Goal: Task Accomplishment & Management: Manage account settings

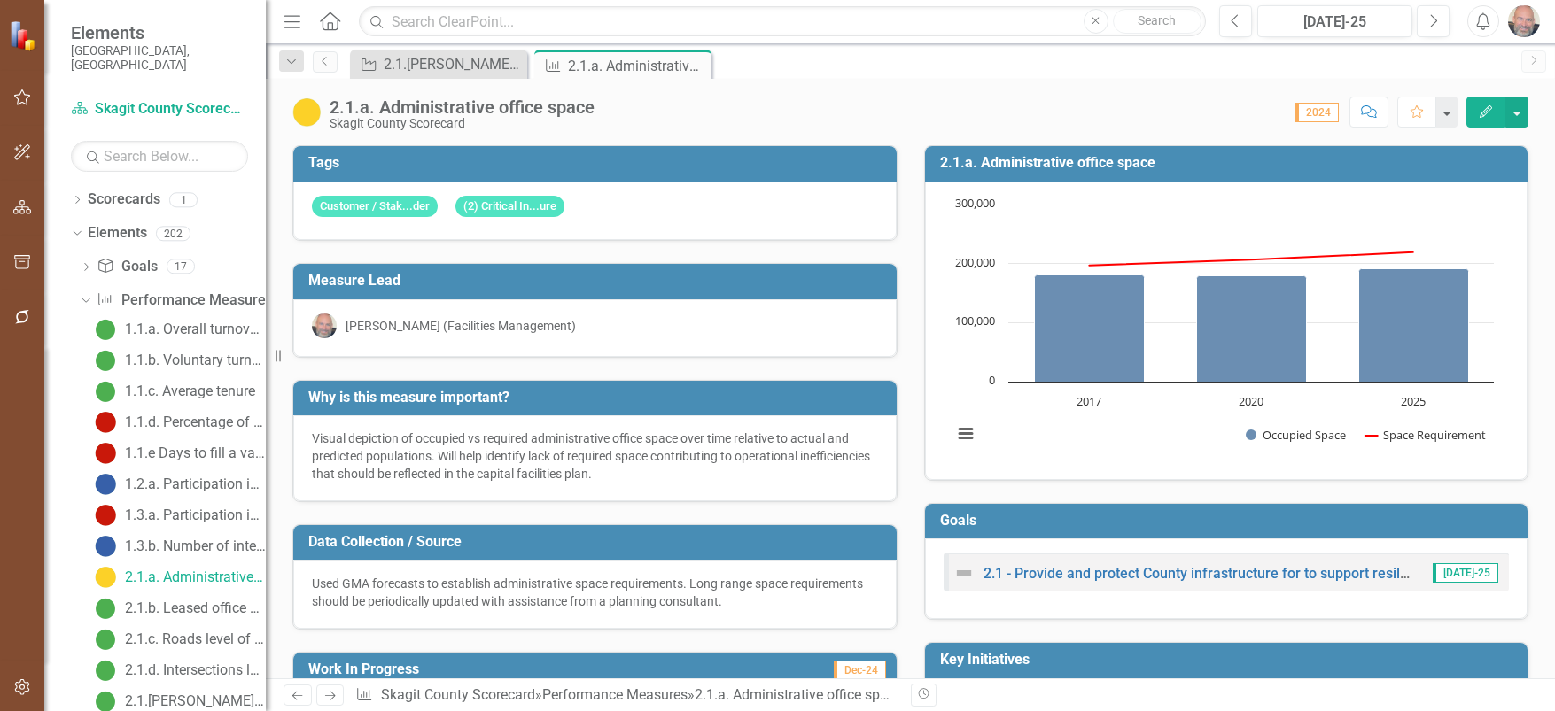
click at [1484, 113] on icon "Edit" at bounding box center [1486, 111] width 16 height 12
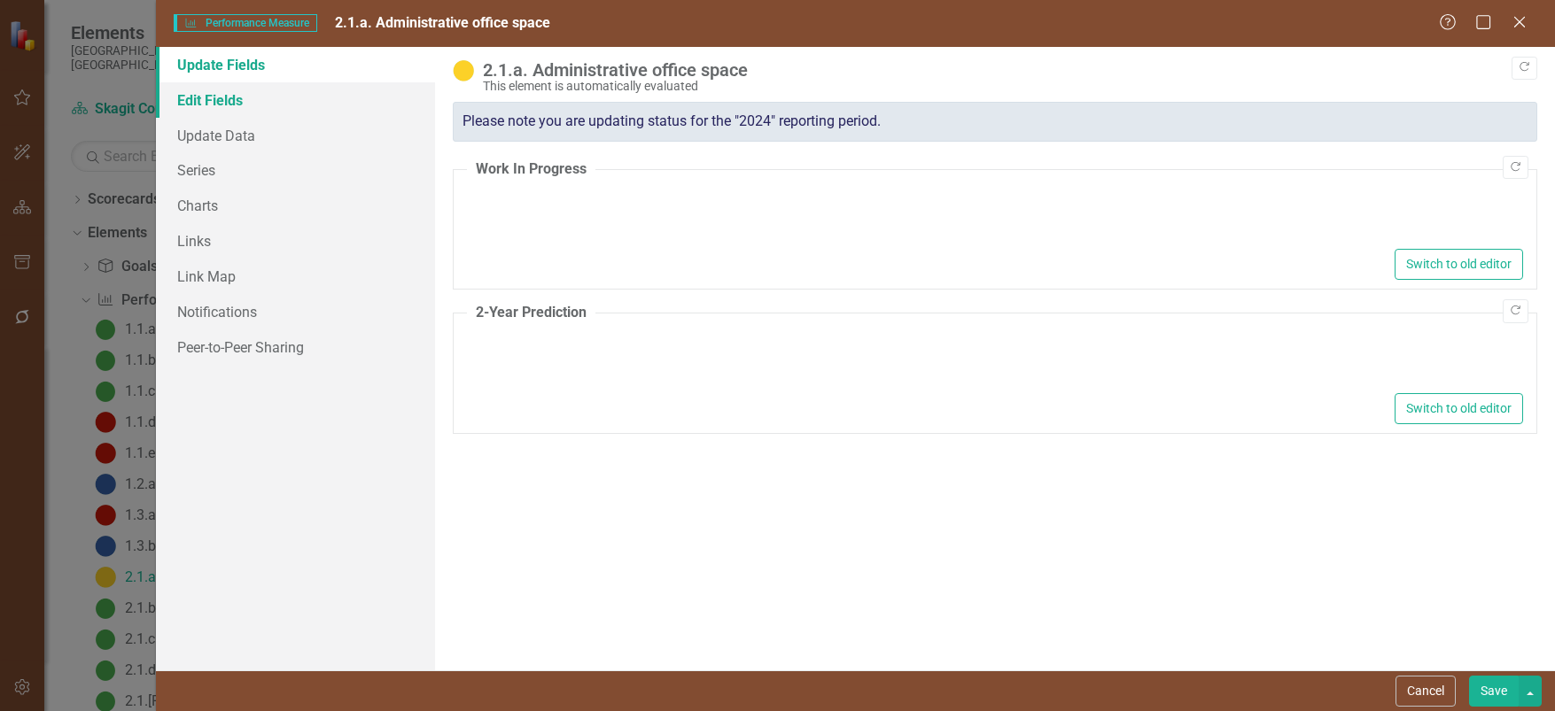
type textarea "<p>Public Health Department was relocated from the downtown Law &amp; Justice c…"
type textarea "<p>Move all Prosecuting Attorney employees to single location formerly occupied…"
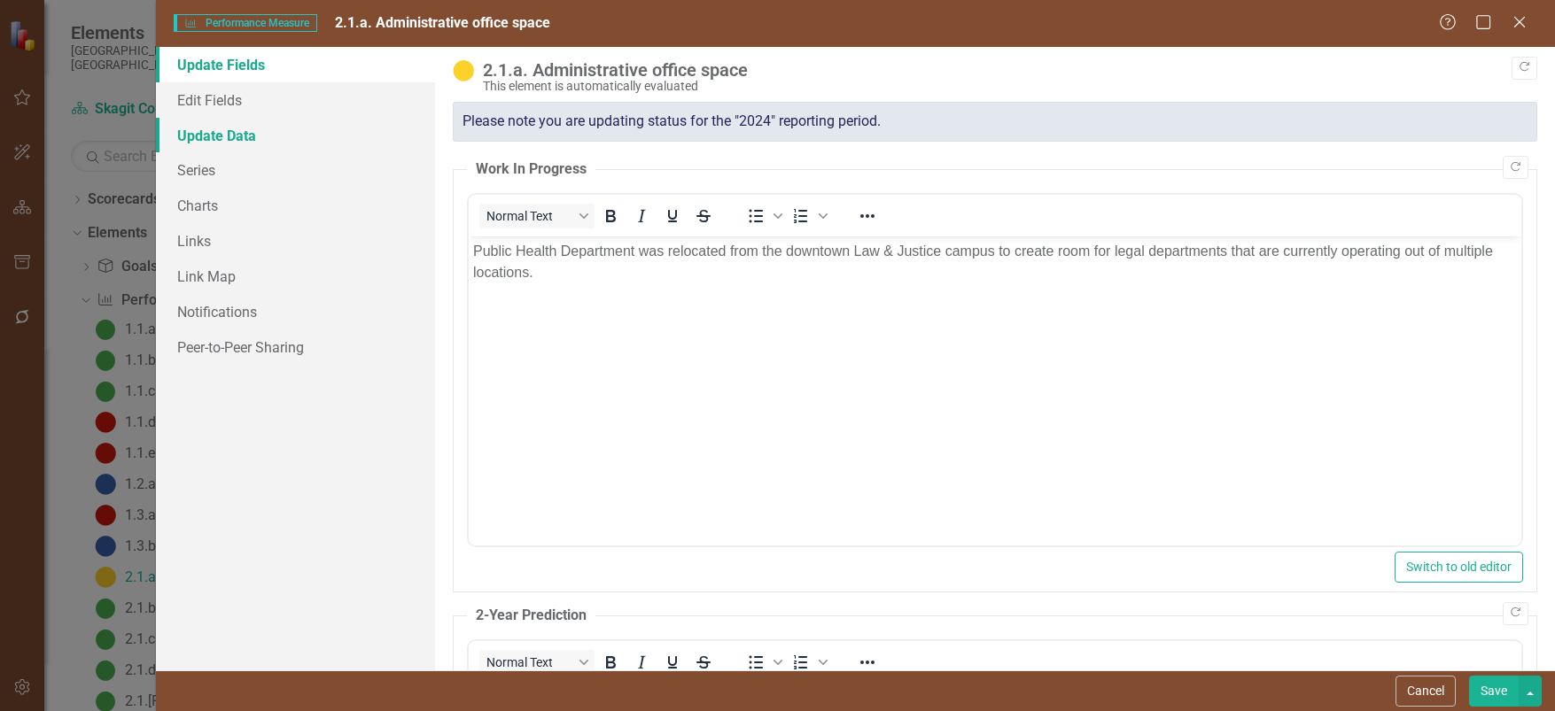
click at [216, 134] on link "Update Data" at bounding box center [296, 135] width 280 height 35
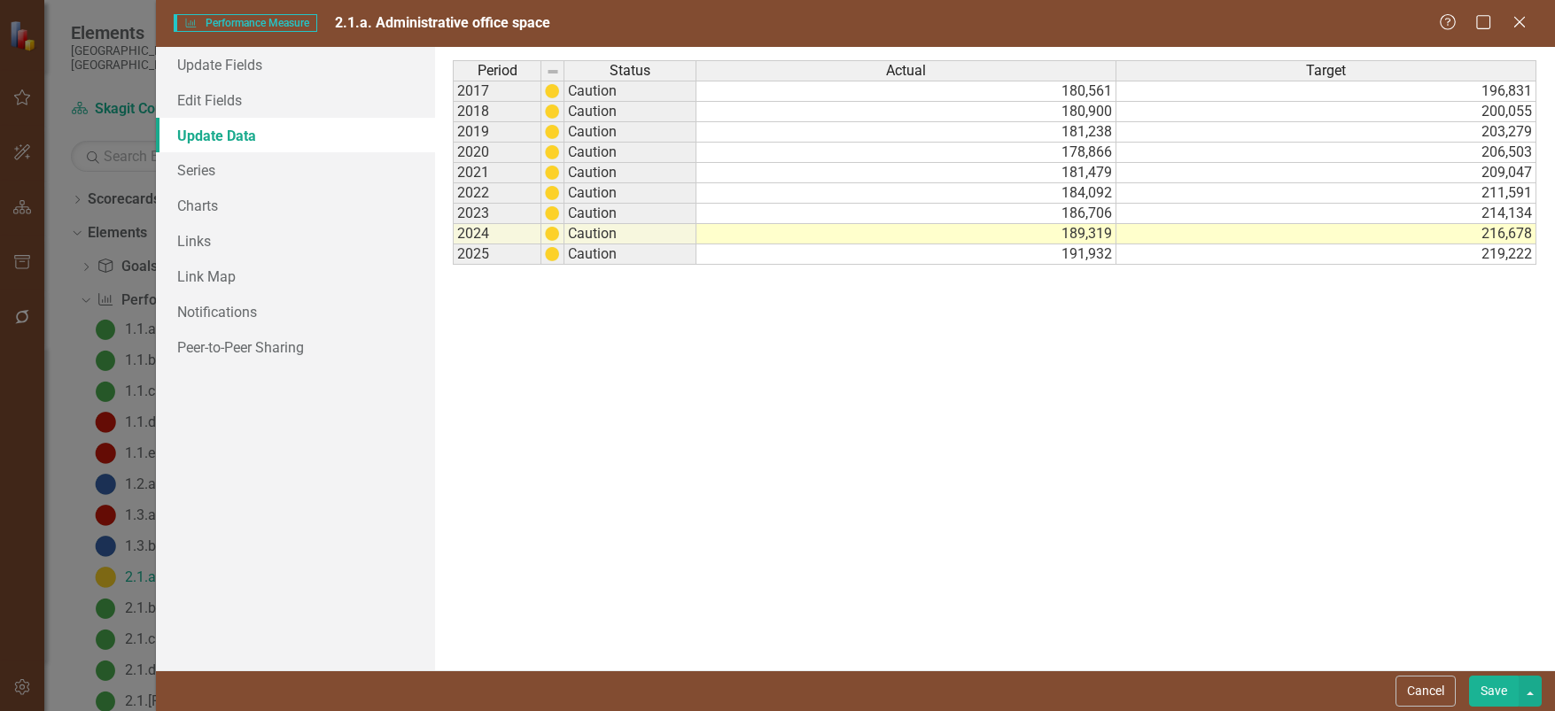
click at [602, 89] on td "Caution" at bounding box center [630, 91] width 132 height 21
click at [1048, 96] on td "180,561" at bounding box center [906, 91] width 420 height 21
click at [208, 167] on link "Series" at bounding box center [296, 169] width 280 height 35
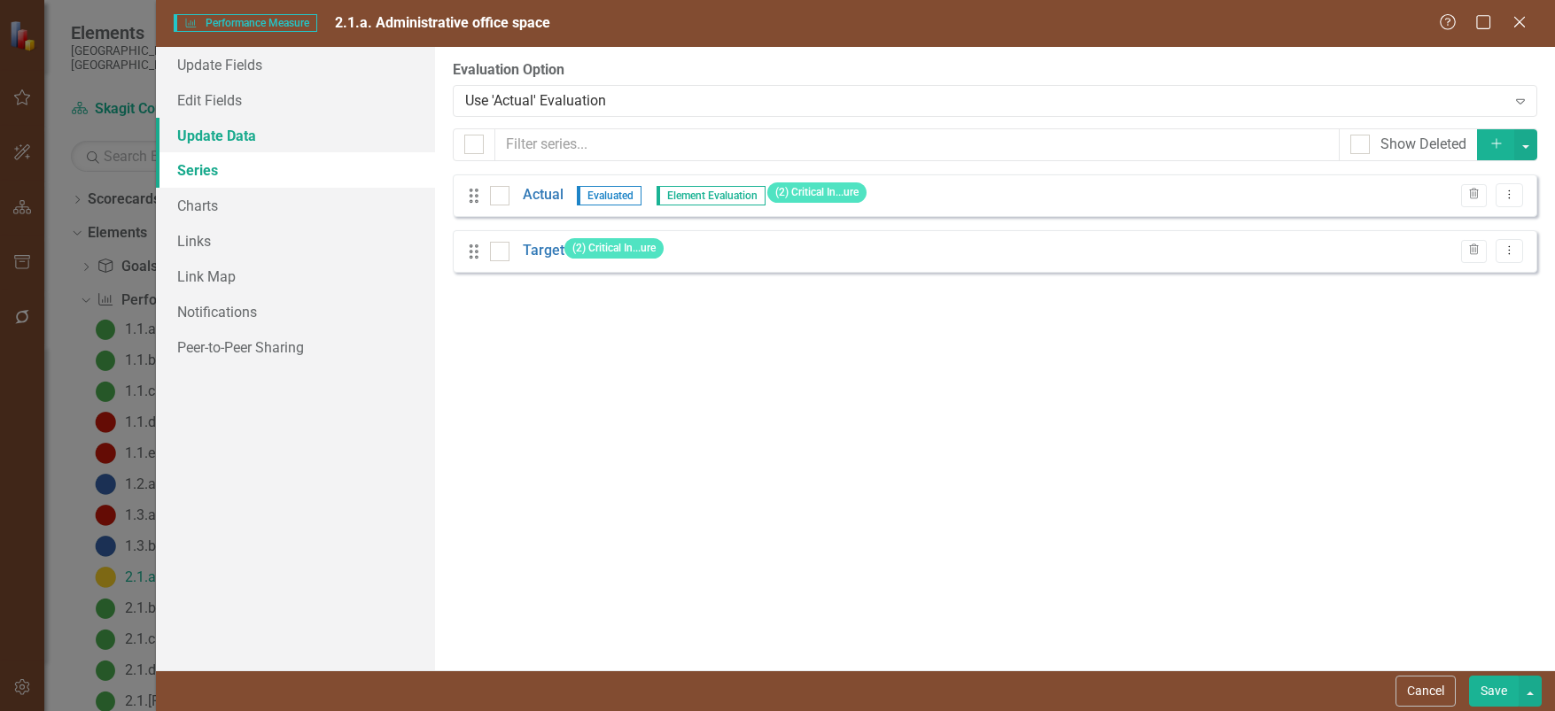
click at [227, 132] on link "Update Data" at bounding box center [296, 135] width 280 height 35
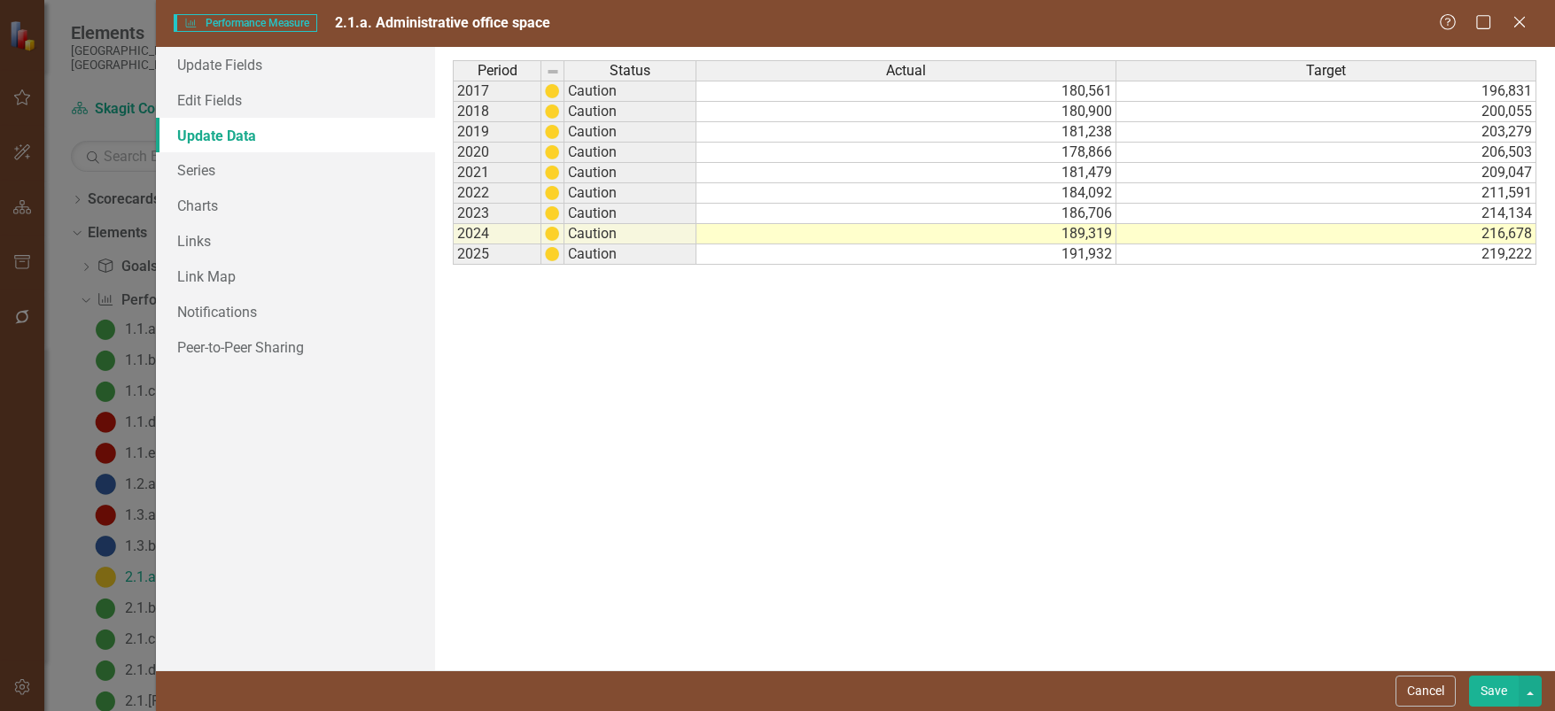
click at [1099, 94] on td "180,561" at bounding box center [906, 91] width 420 height 21
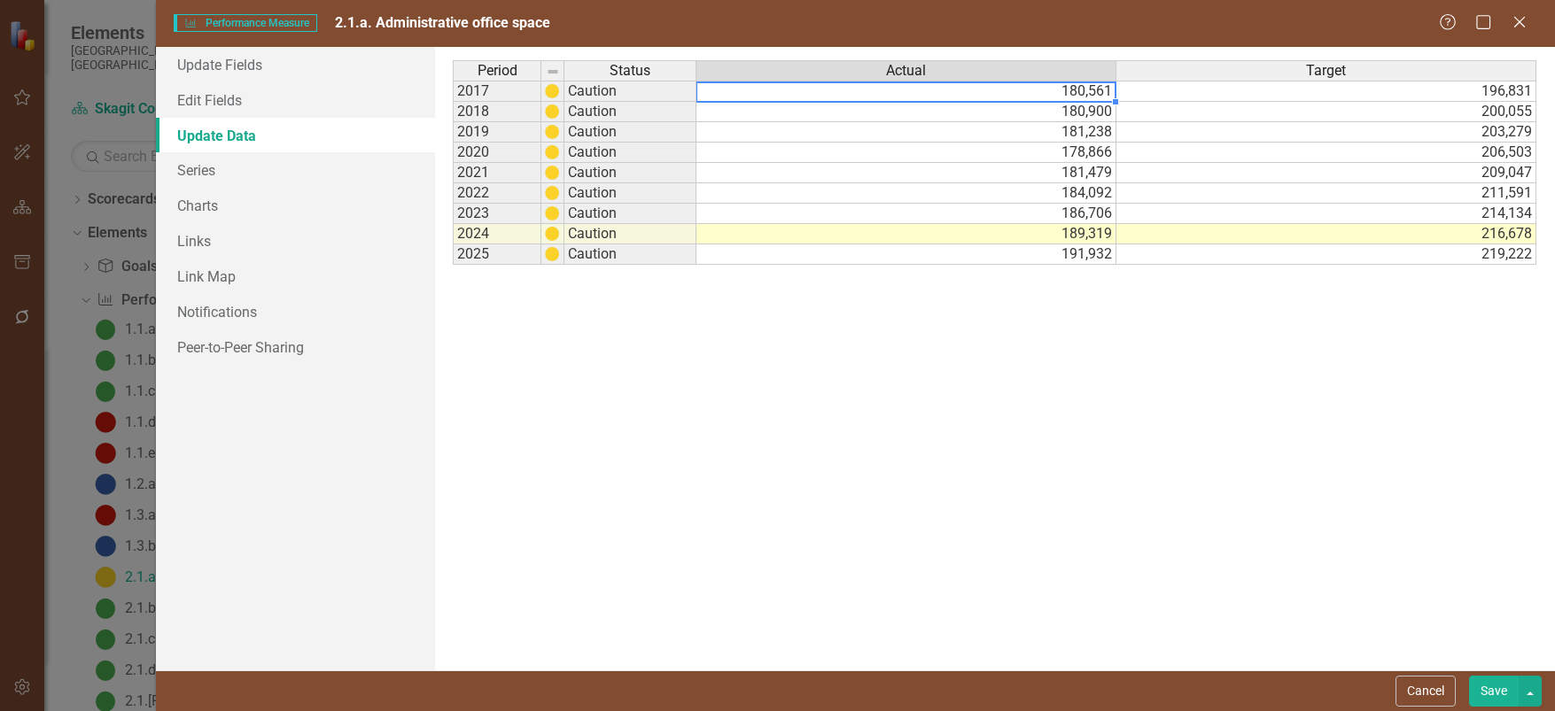
click at [1005, 256] on td "191,932" at bounding box center [906, 255] width 420 height 20
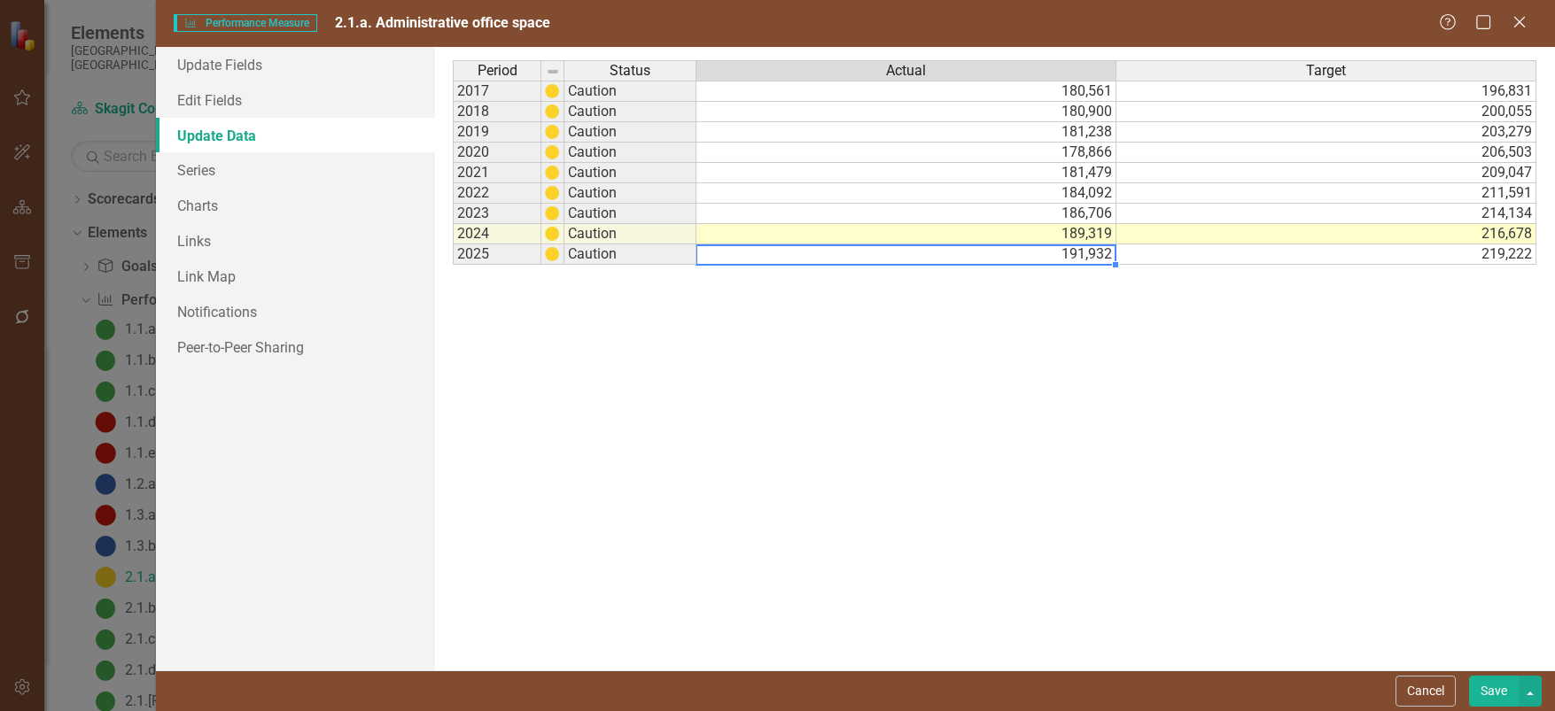
click at [982, 214] on td "186,706" at bounding box center [906, 214] width 420 height 20
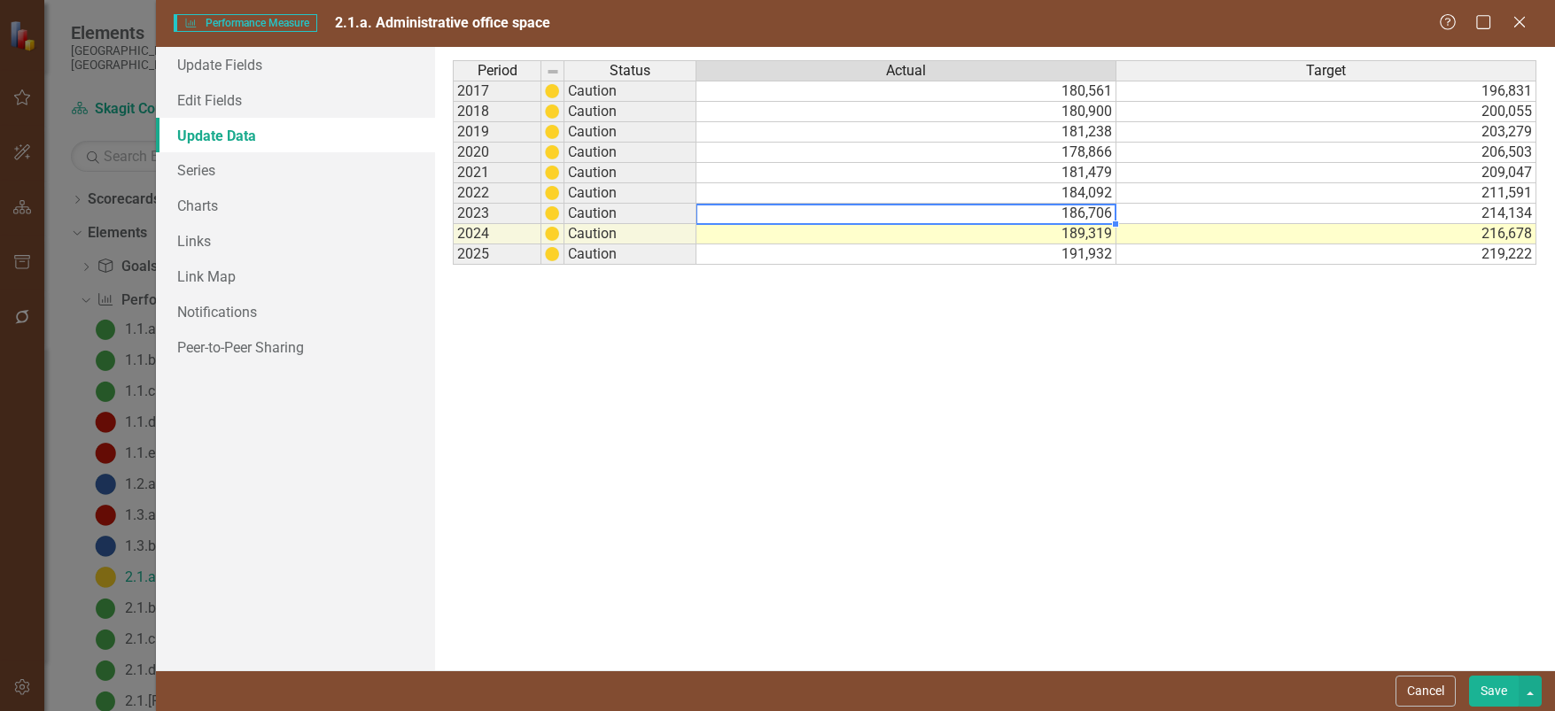
click at [967, 144] on td "178,866" at bounding box center [906, 153] width 420 height 20
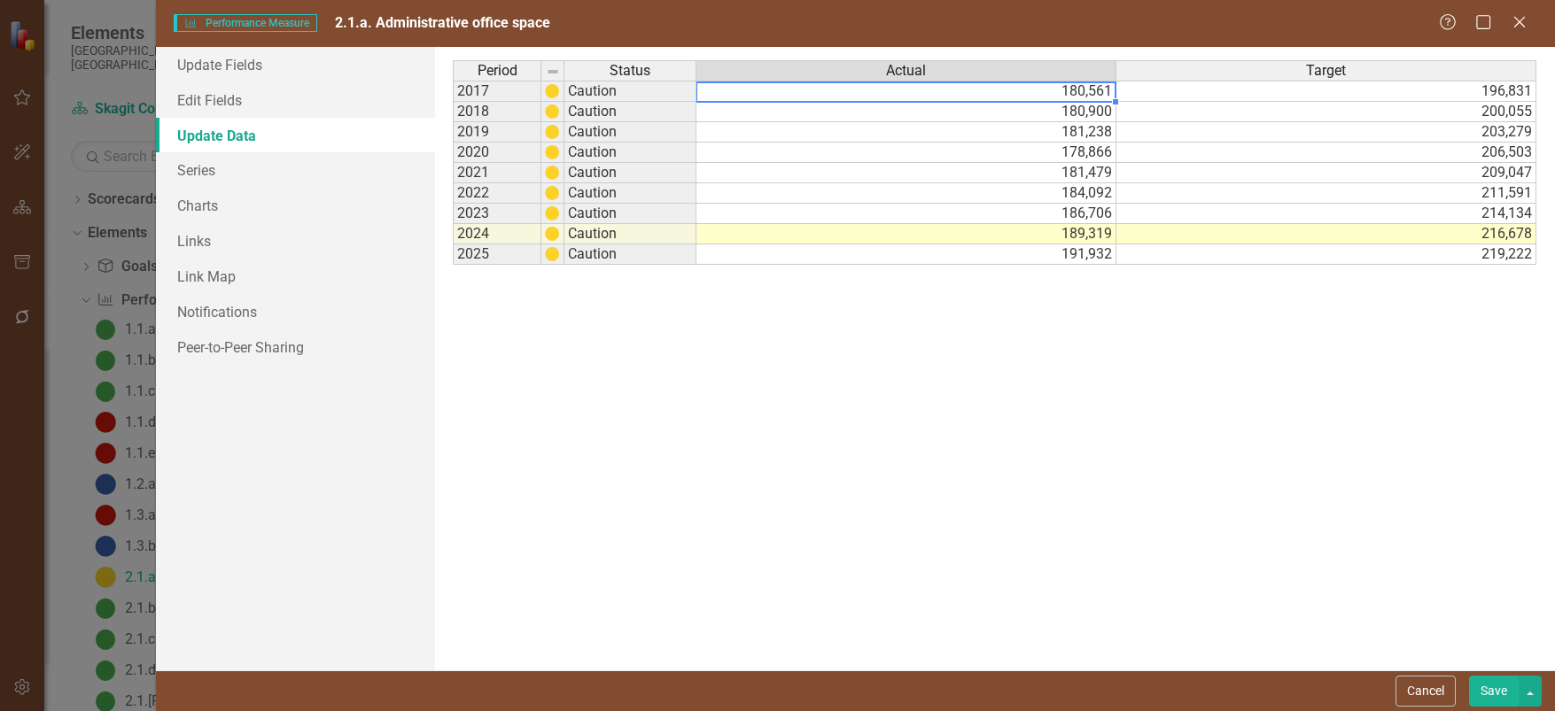
click at [1045, 96] on td "180,561" at bounding box center [906, 91] width 420 height 21
click at [1059, 116] on td "180,900" at bounding box center [906, 112] width 420 height 20
click at [1059, 133] on td "181,238" at bounding box center [906, 132] width 420 height 20
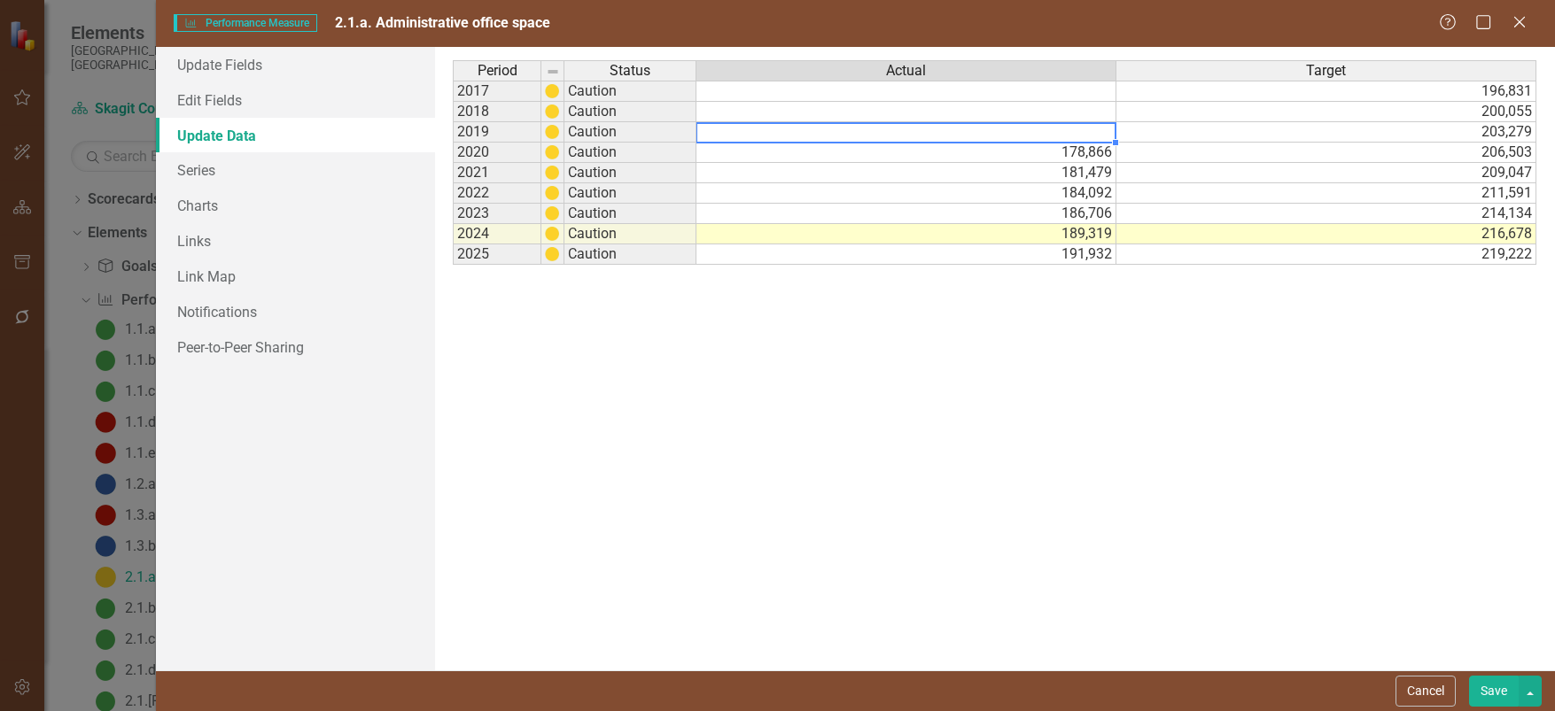
click at [1479, 91] on td "196,831" at bounding box center [1326, 91] width 420 height 21
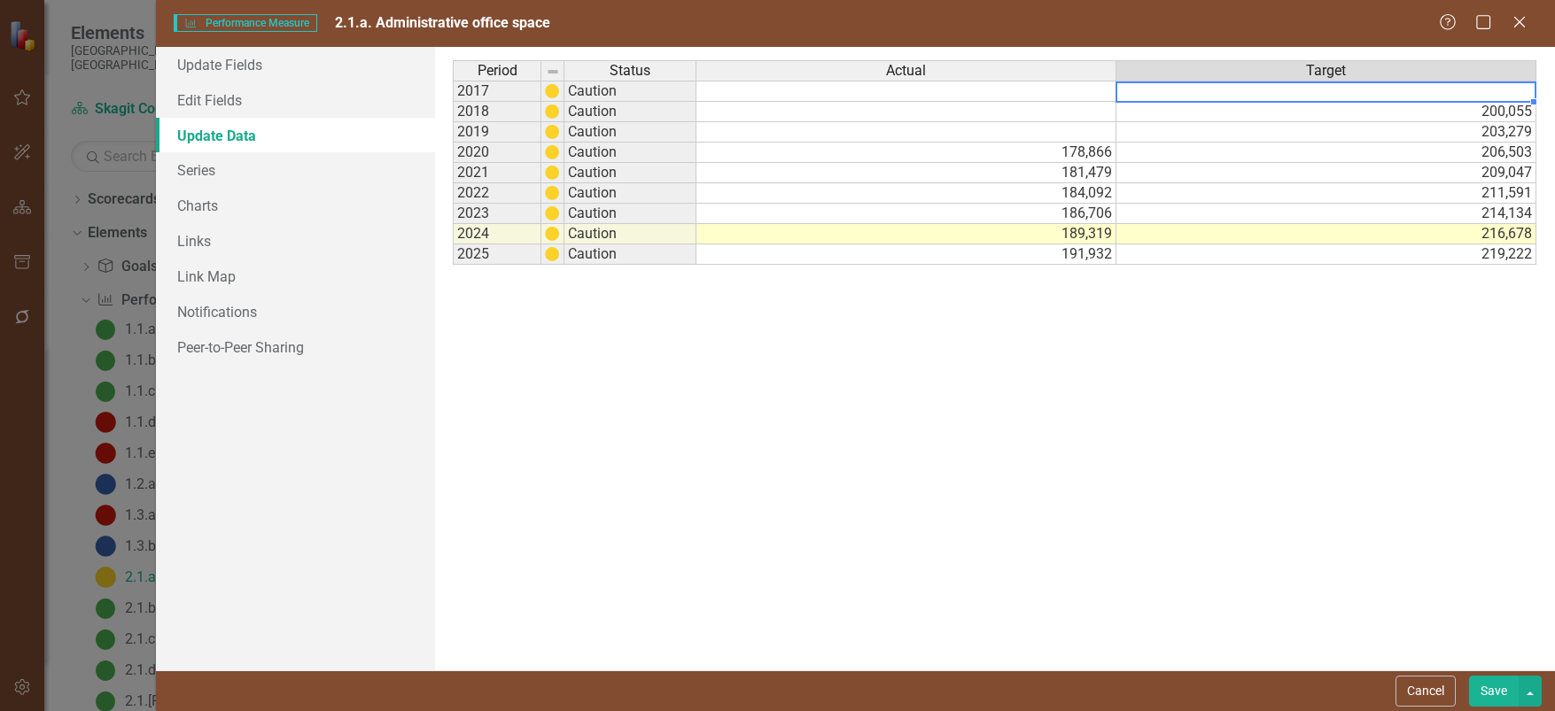
click at [1479, 118] on td "200,055" at bounding box center [1326, 112] width 420 height 20
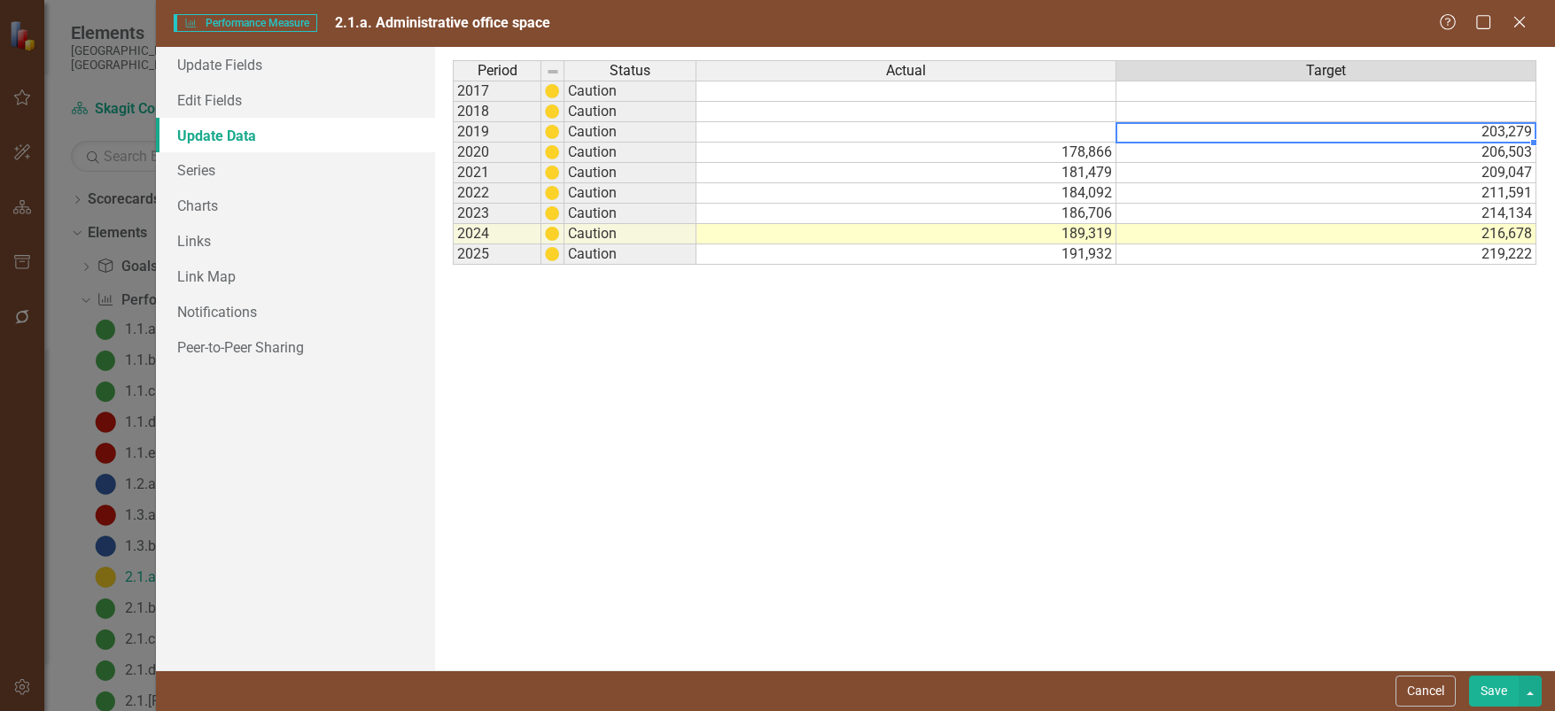
click at [1469, 132] on td "203,279" at bounding box center [1326, 132] width 420 height 20
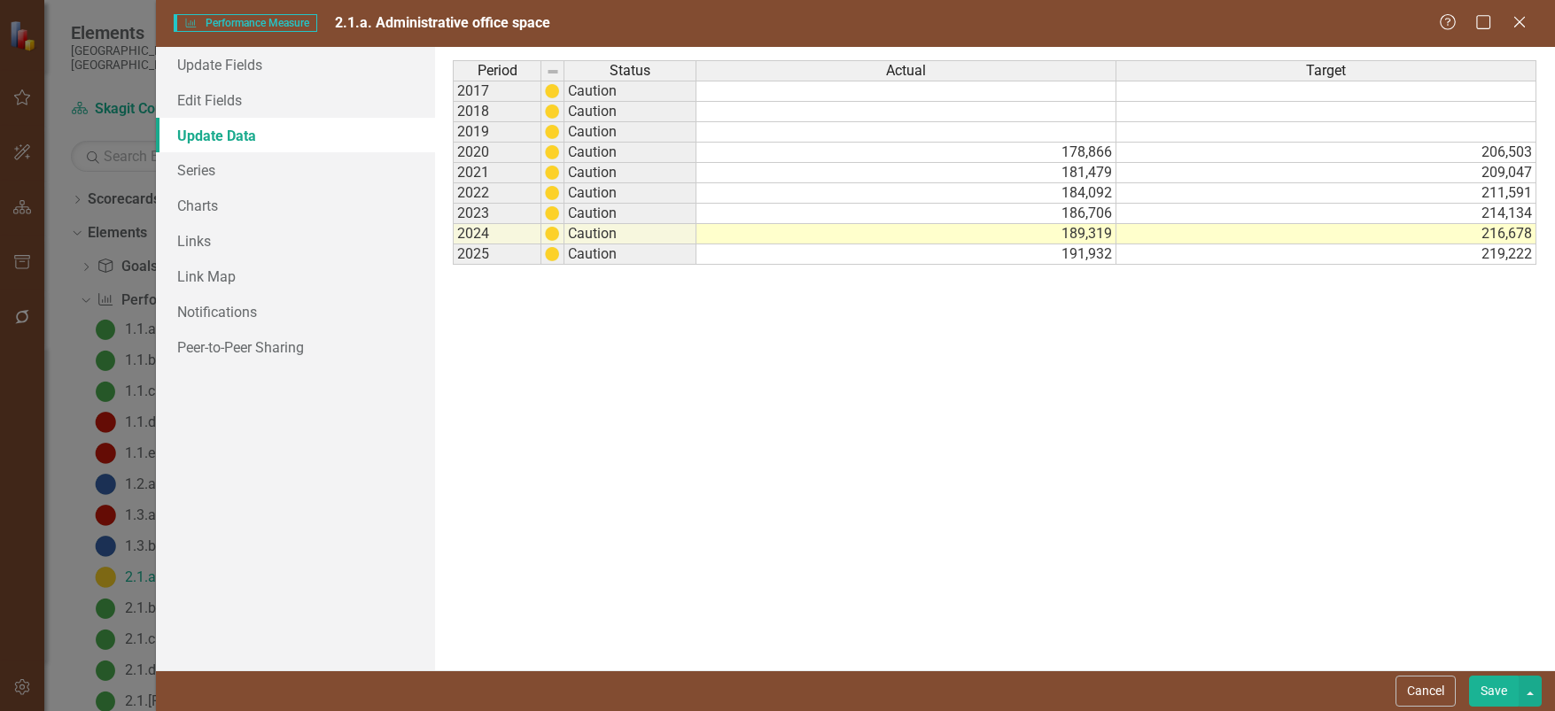
click at [1486, 683] on button "Save" at bounding box center [1494, 691] width 50 height 31
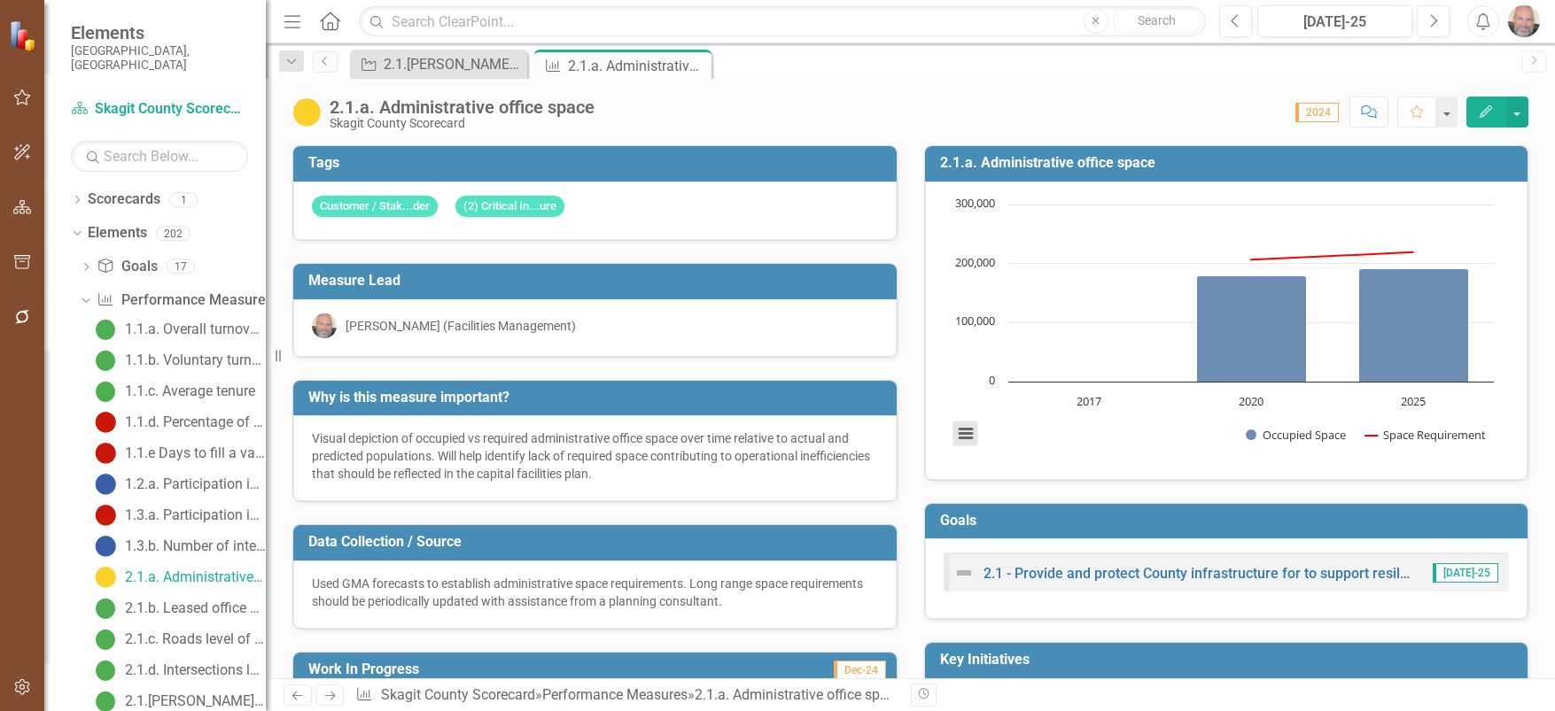
click at [953, 429] on button "View chart menu, Chart" at bounding box center [965, 434] width 25 height 25
click at [1491, 108] on icon "button" at bounding box center [1485, 111] width 12 height 12
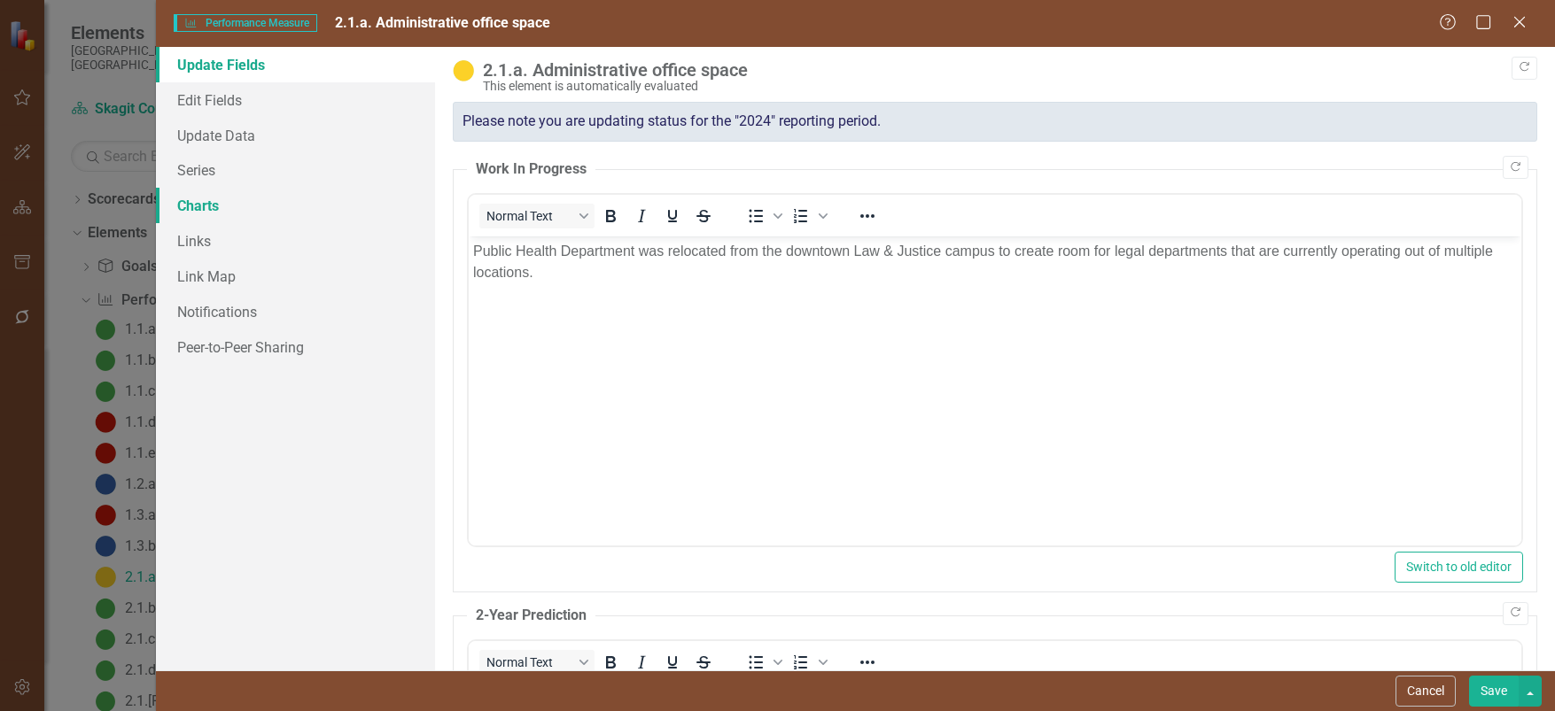
click at [195, 206] on link "Charts" at bounding box center [296, 205] width 280 height 35
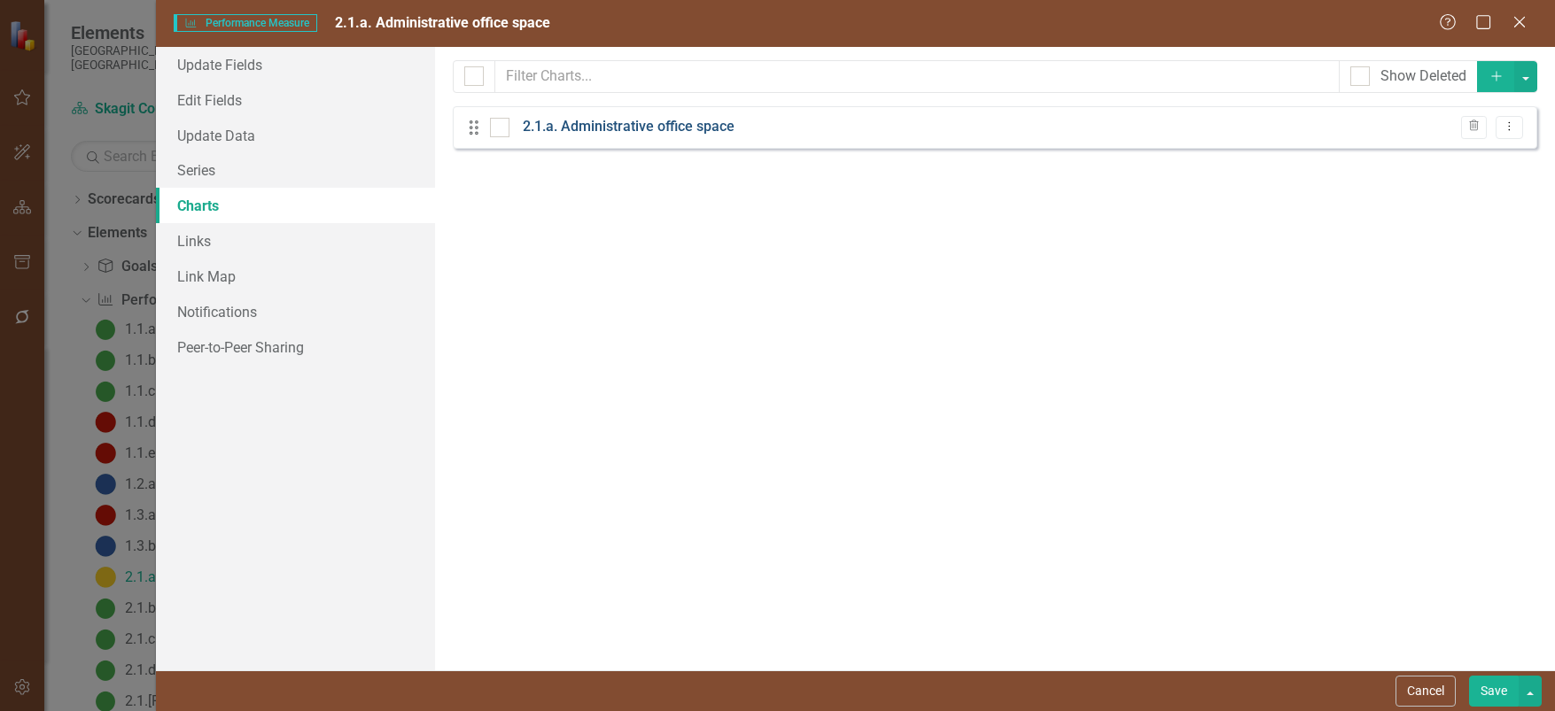
click at [612, 125] on link "2.1.a. Administrative office space" at bounding box center [629, 127] width 212 height 20
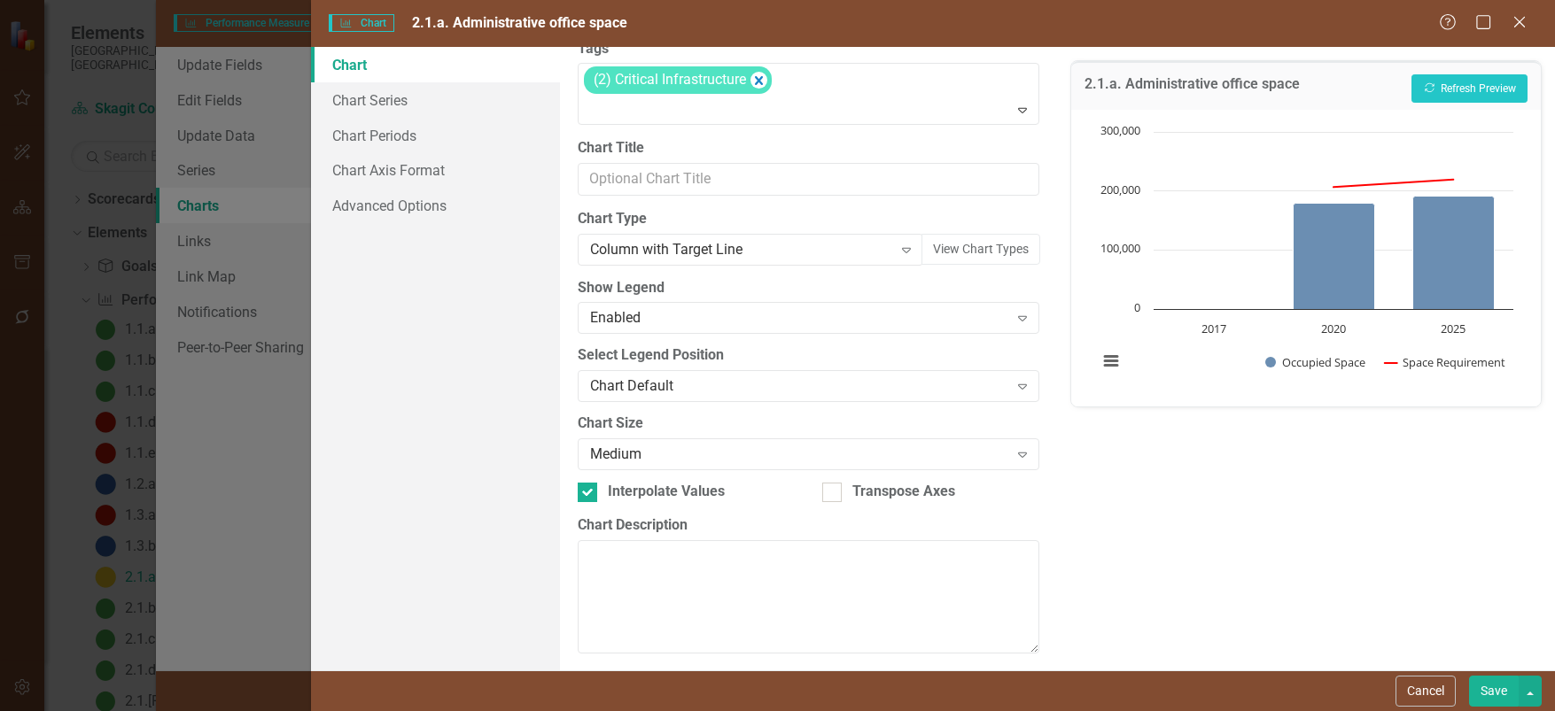
scroll to position [102, 0]
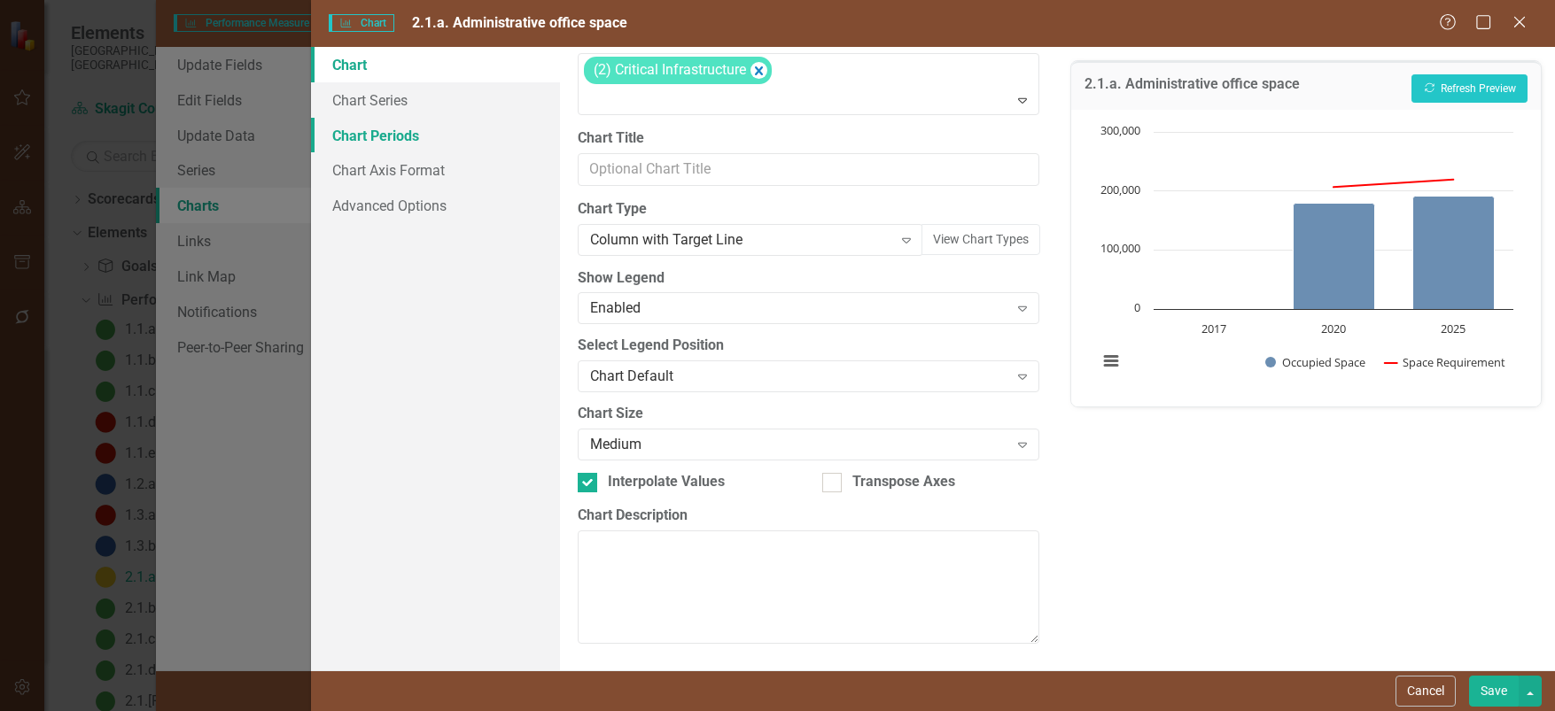
click at [368, 137] on link "Chart Periods" at bounding box center [435, 135] width 249 height 35
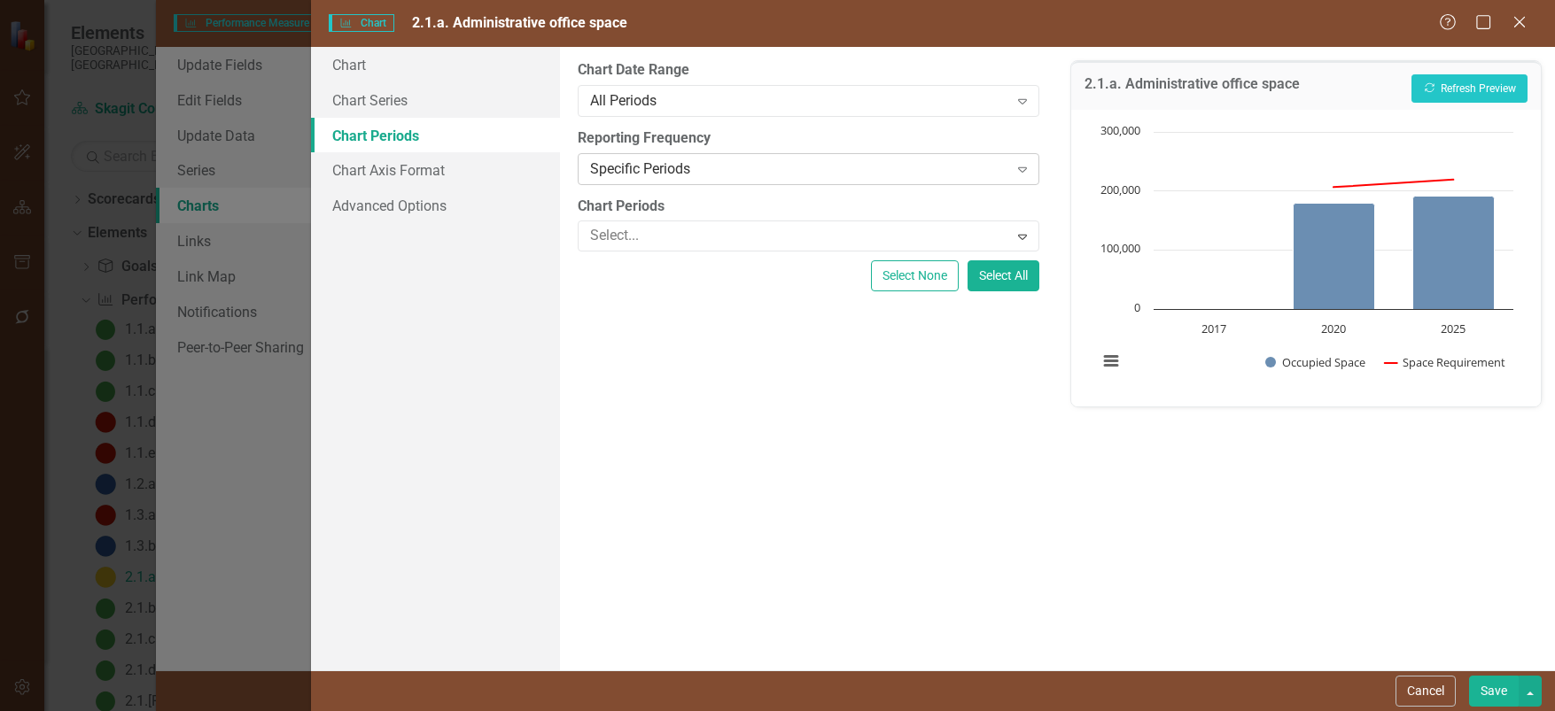
click at [1023, 167] on icon "Expand" at bounding box center [1022, 169] width 18 height 14
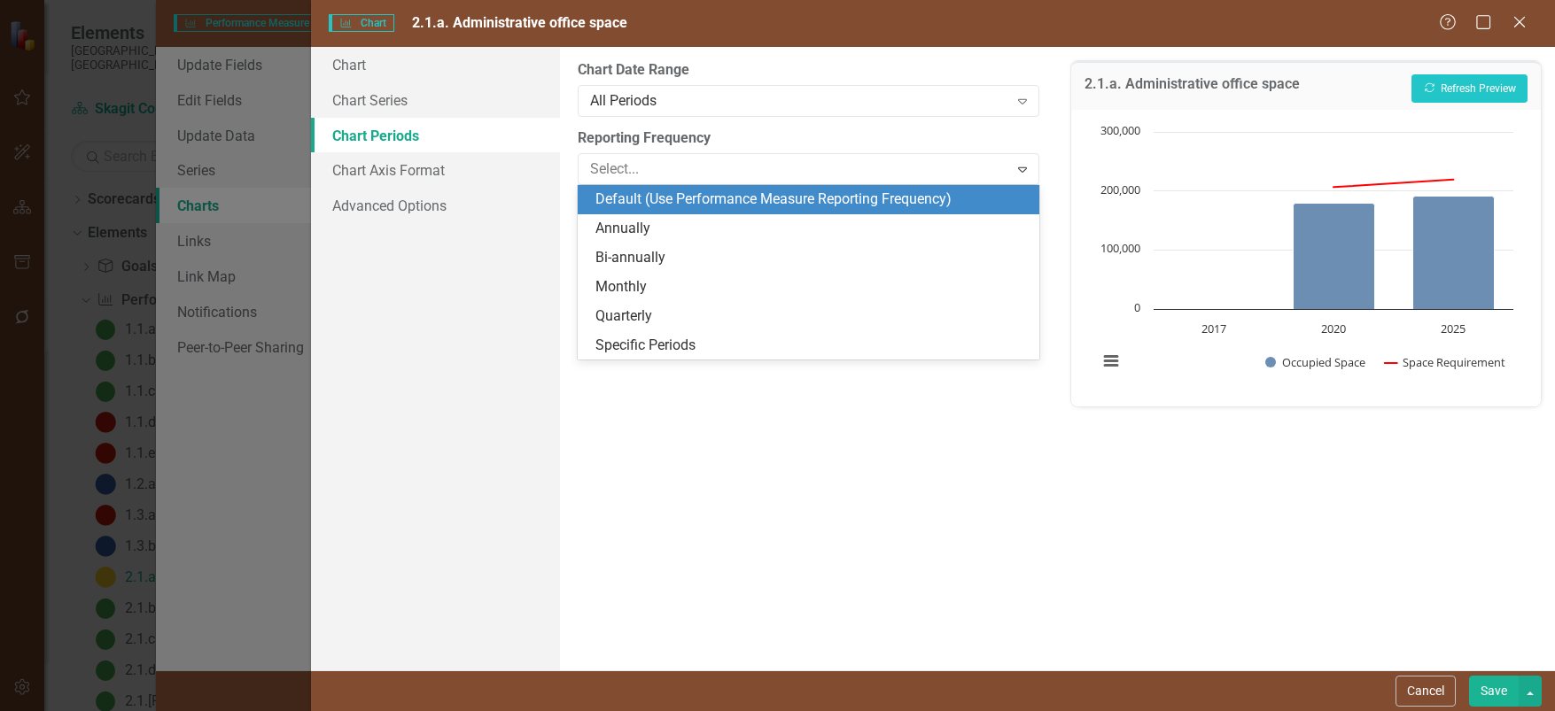
click at [648, 196] on div "Default (Use Performance Measure Reporting Frequency)" at bounding box center [812, 200] width 434 height 20
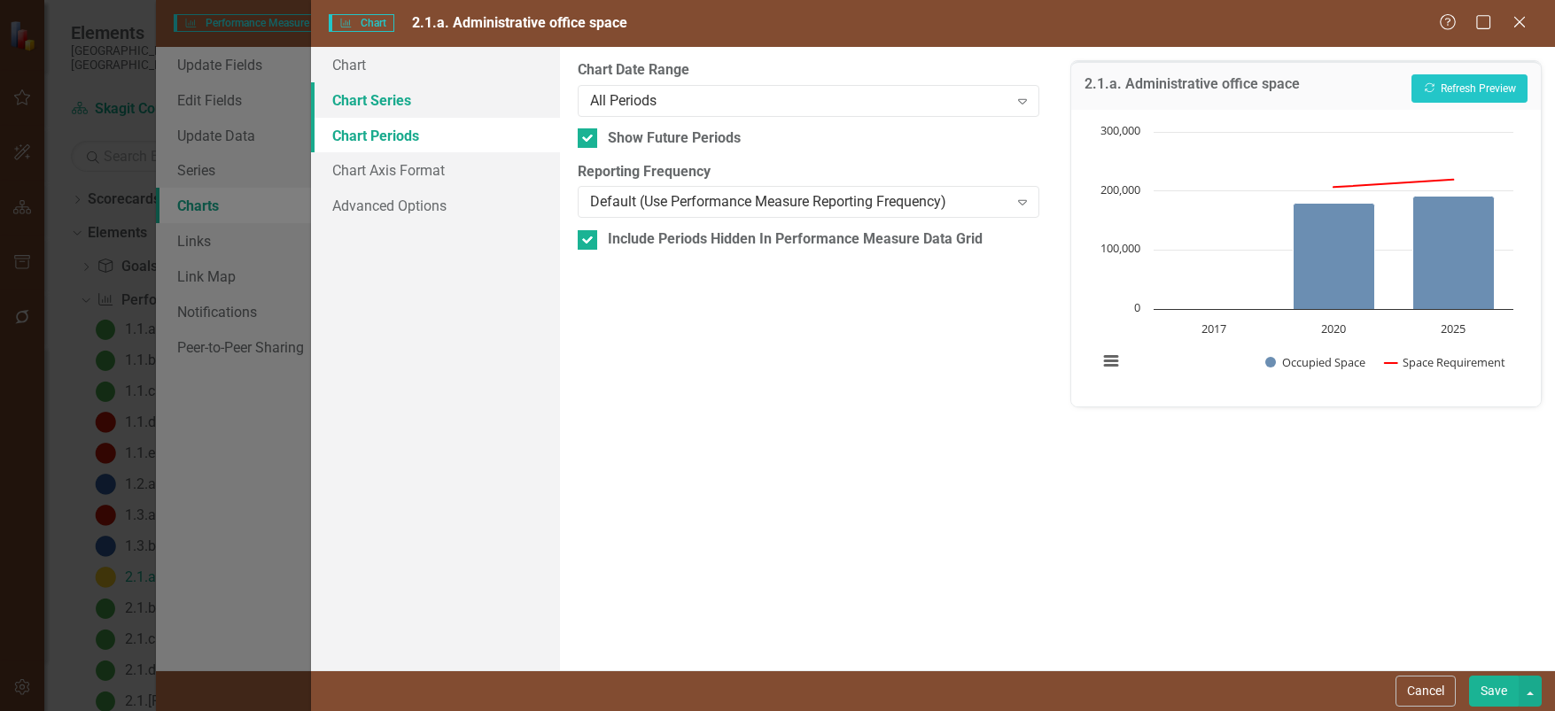
click at [372, 95] on link "Chart Series" at bounding box center [435, 99] width 249 height 35
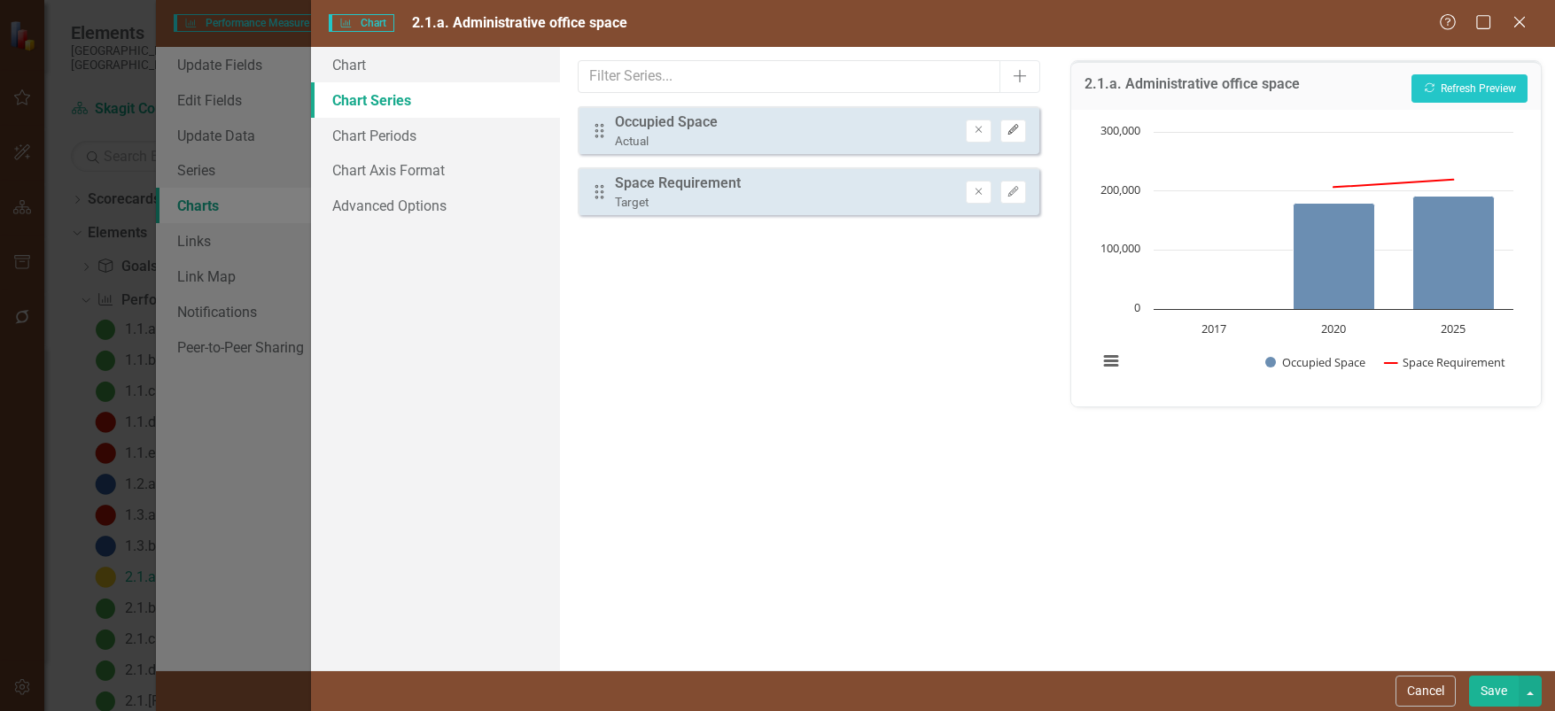
click at [1012, 131] on icon "button" at bounding box center [1013, 130] width 11 height 11
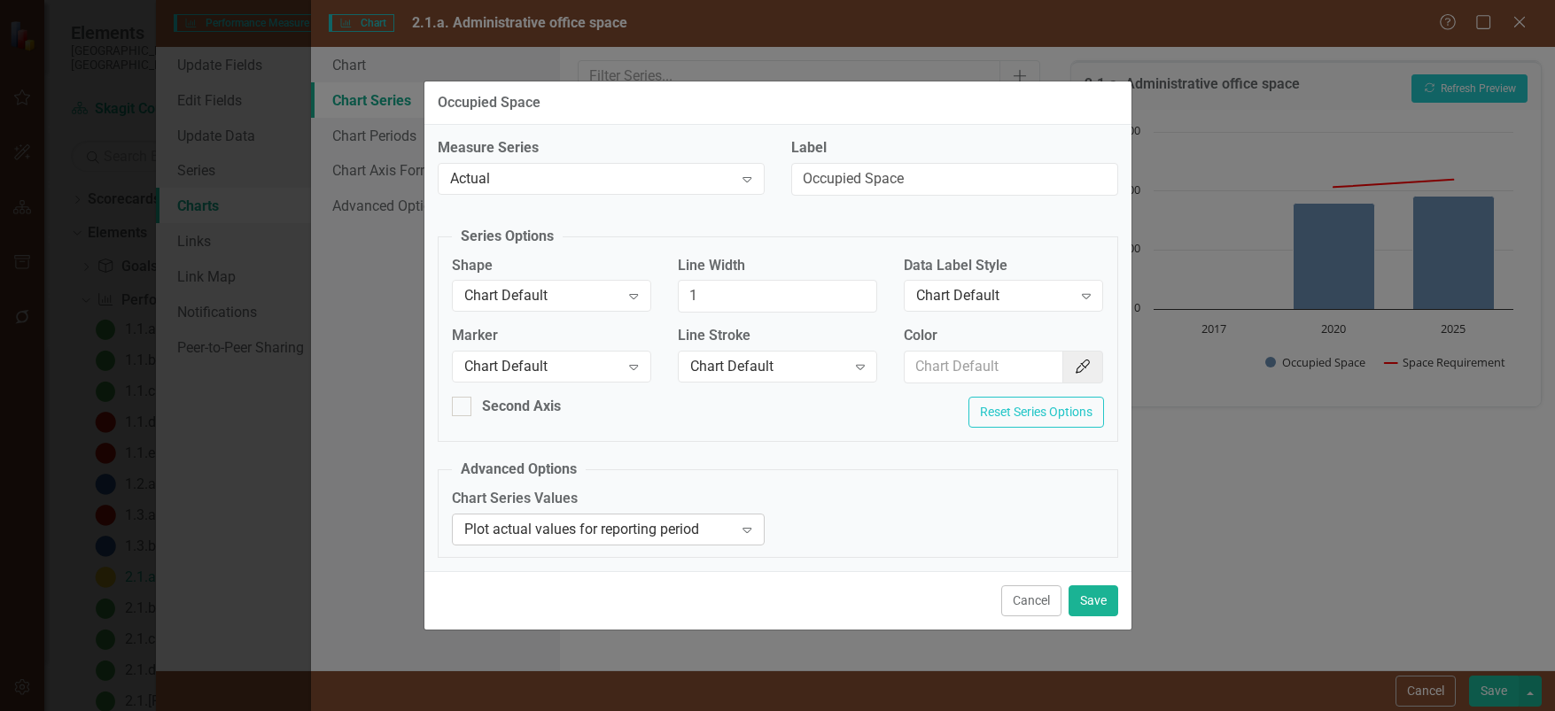
click at [748, 527] on icon "Expand" at bounding box center [747, 530] width 18 height 14
click at [1091, 596] on button "Save" at bounding box center [1093, 601] width 50 height 31
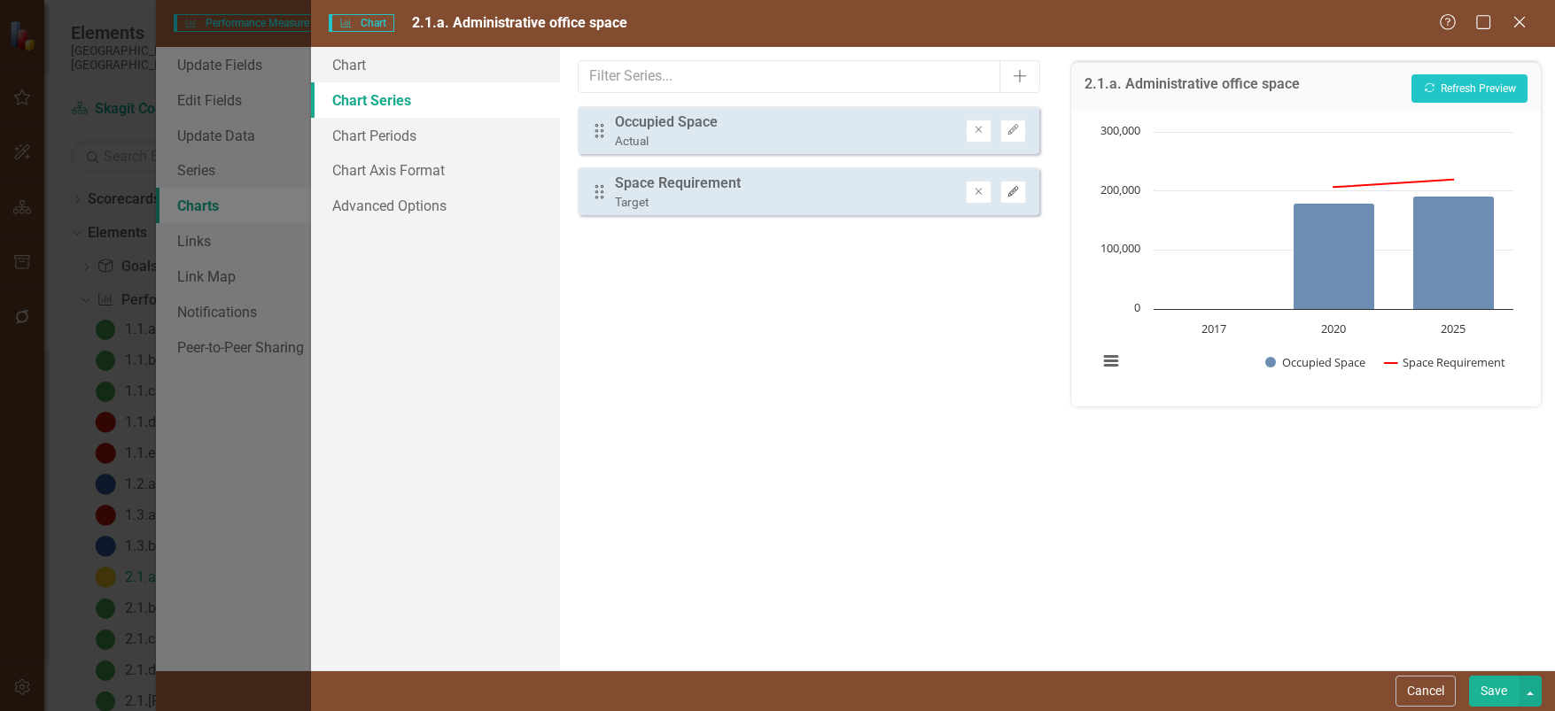
click at [1020, 192] on icon "Edit" at bounding box center [1012, 192] width 13 height 11
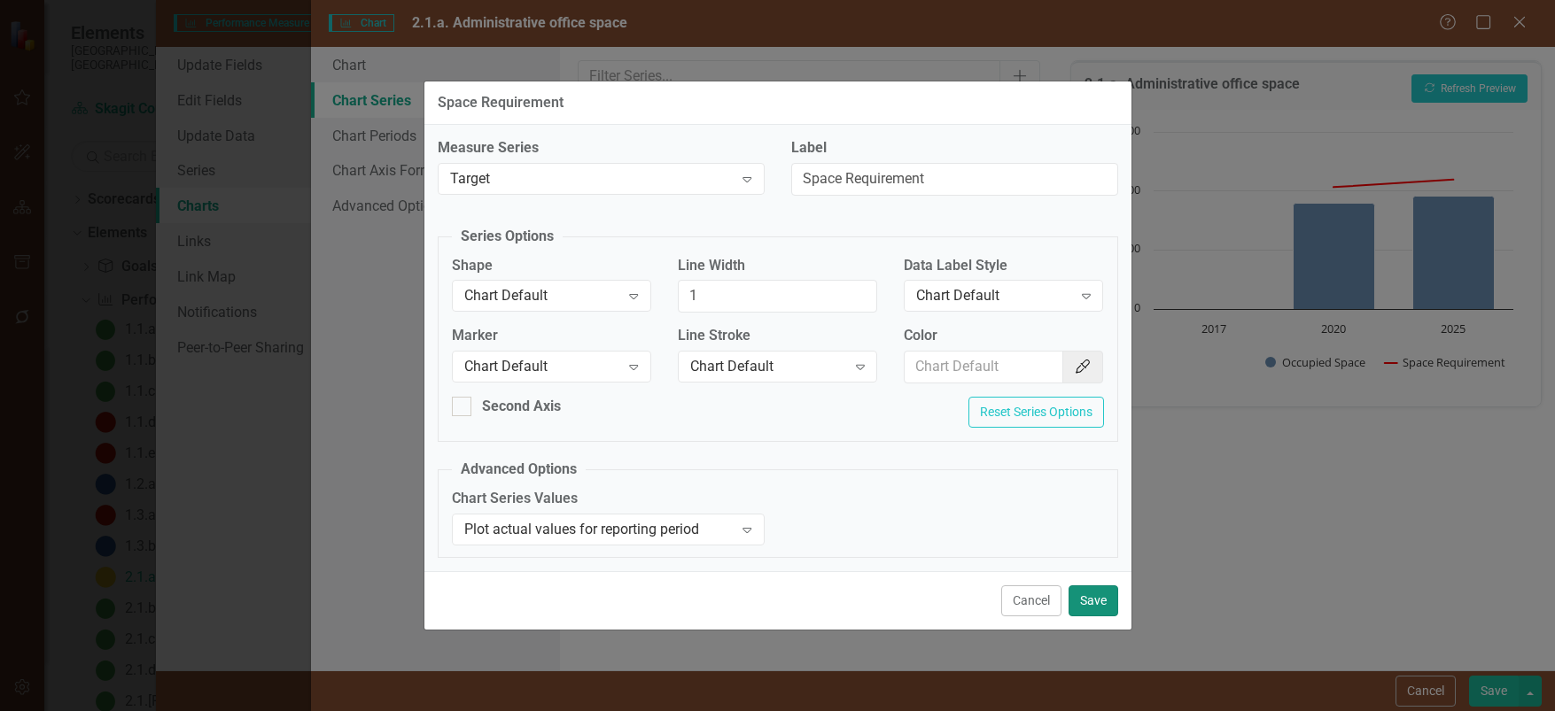
click at [1101, 602] on button "Save" at bounding box center [1093, 601] width 50 height 31
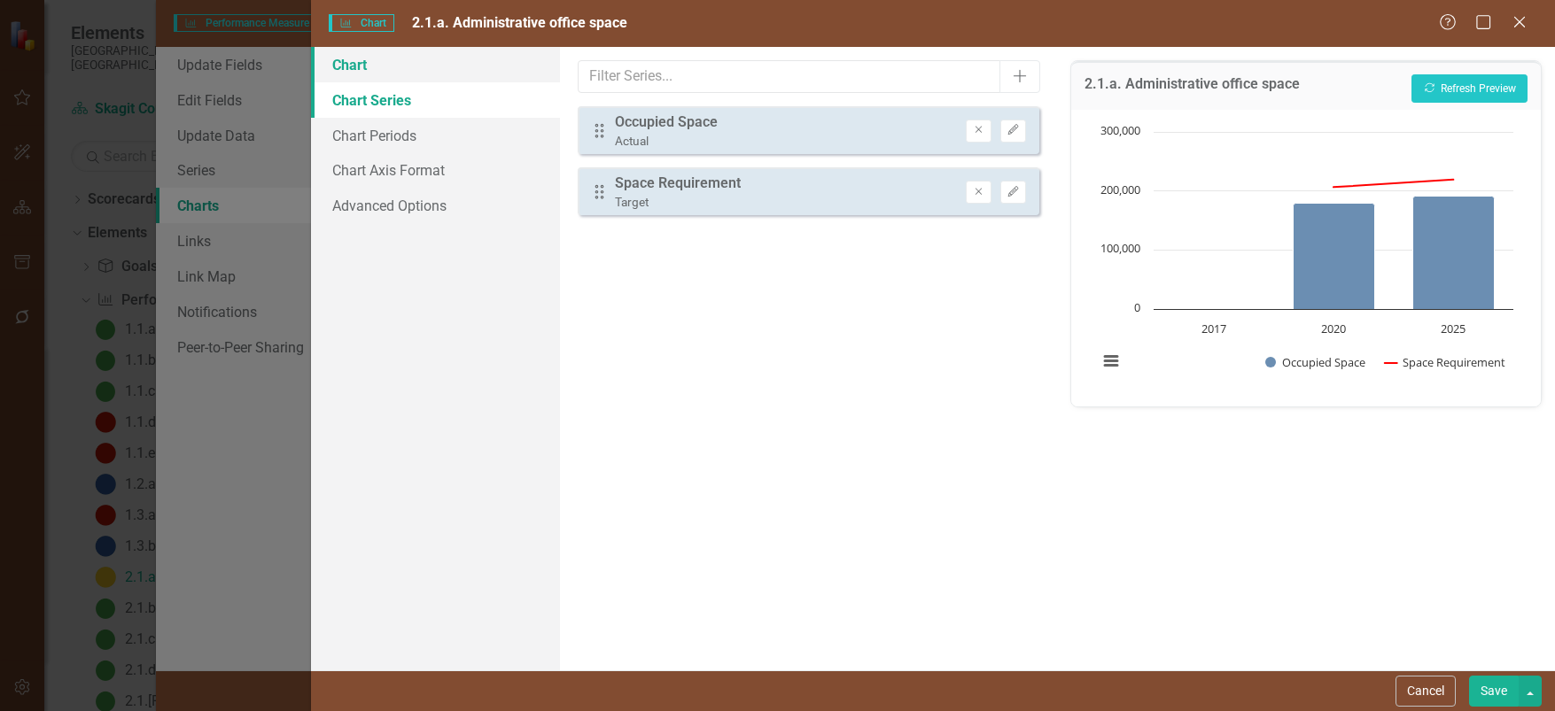
click at [359, 62] on link "Chart" at bounding box center [435, 64] width 249 height 35
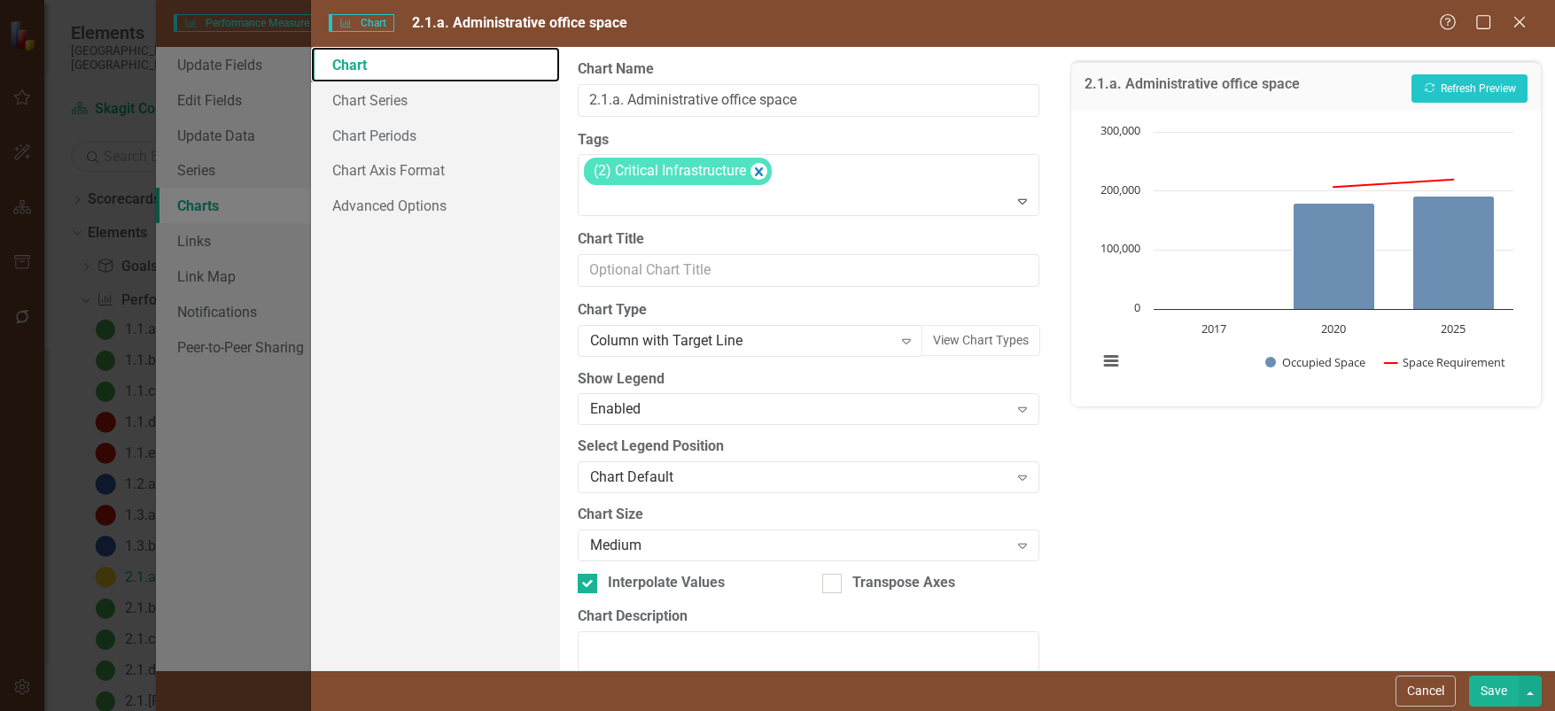
scroll to position [0, 0]
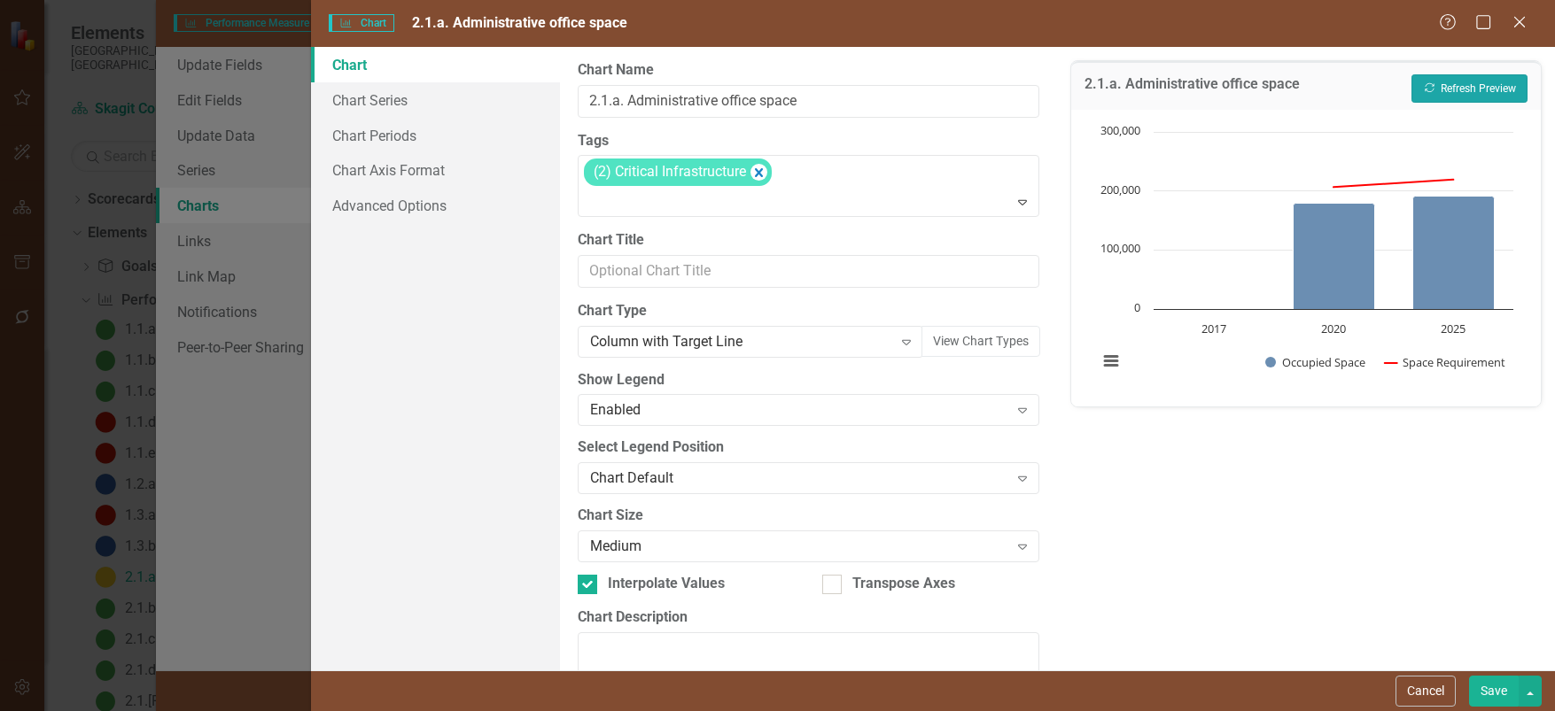
click at [1470, 85] on button "Recalculate Refresh Preview" at bounding box center [1469, 88] width 116 height 28
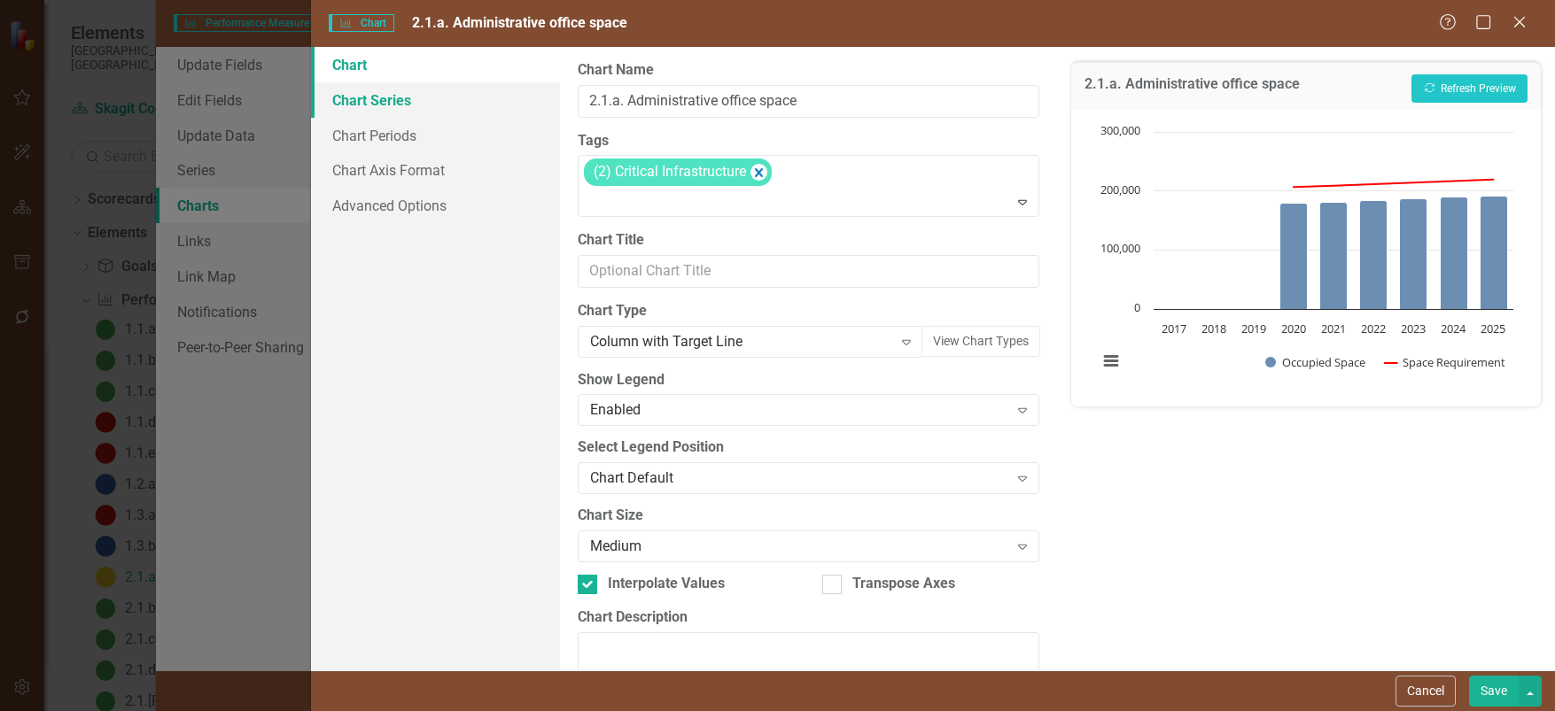
click at [361, 97] on link "Chart Series" at bounding box center [435, 99] width 249 height 35
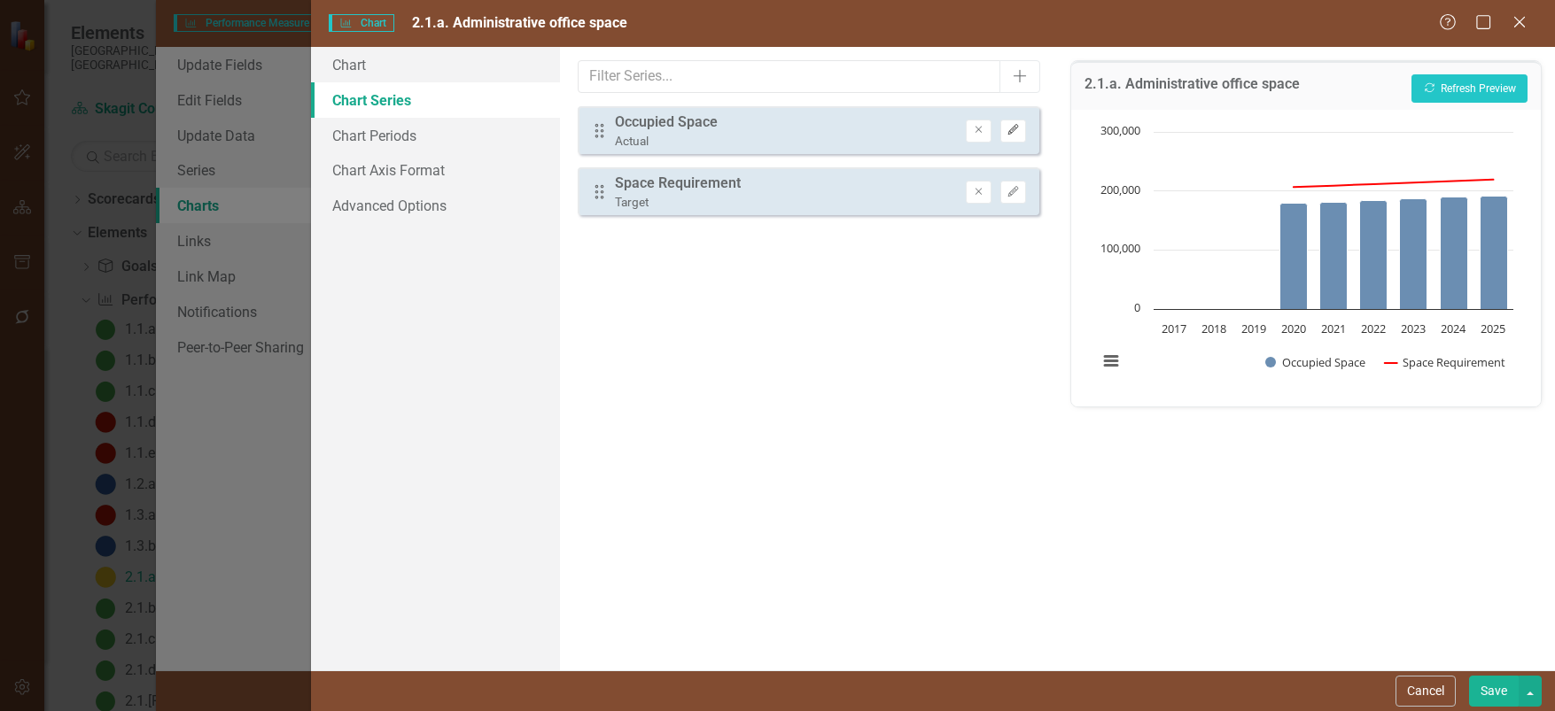
click at [1015, 131] on icon "Edit" at bounding box center [1012, 130] width 13 height 11
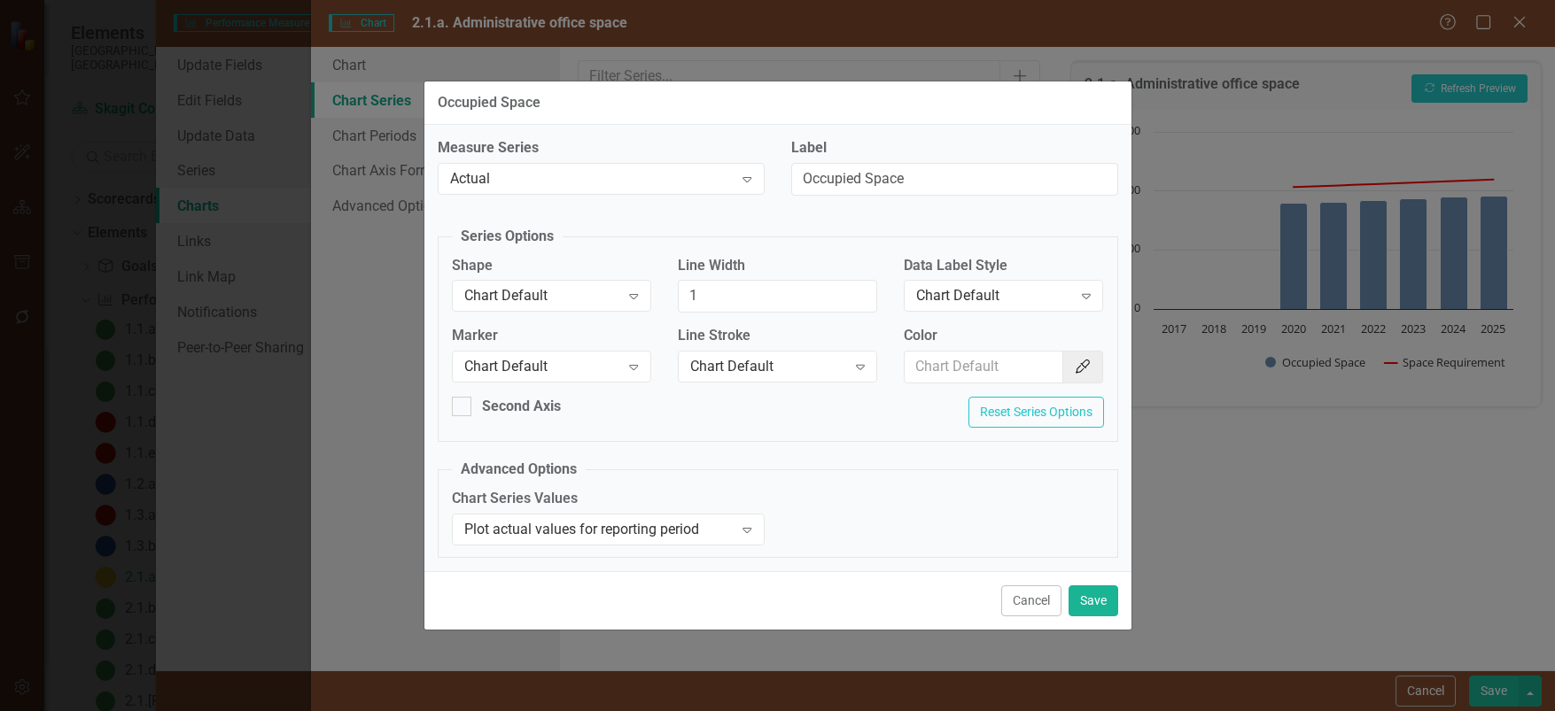
click at [1038, 605] on button "Cancel" at bounding box center [1031, 601] width 60 height 31
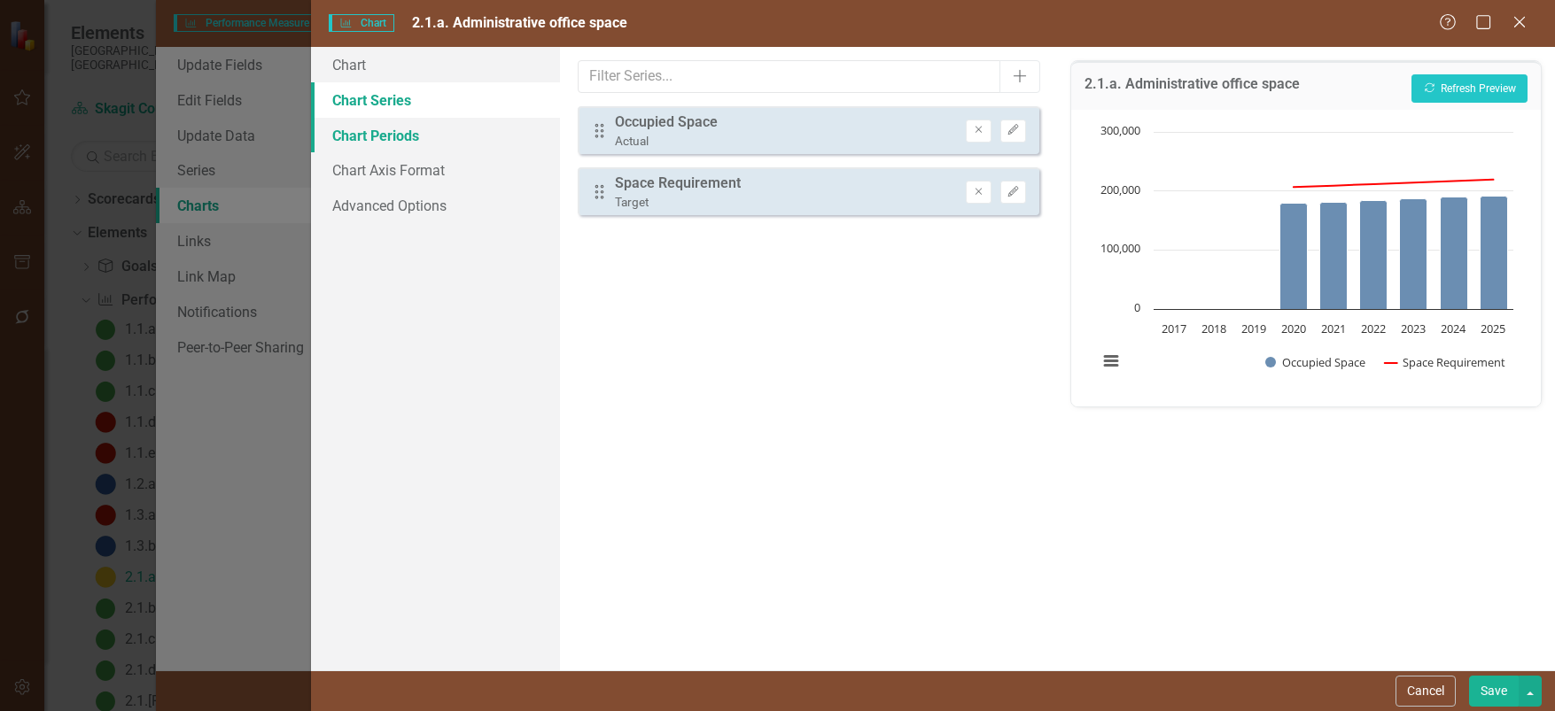
click at [369, 133] on link "Chart Periods" at bounding box center [435, 135] width 249 height 35
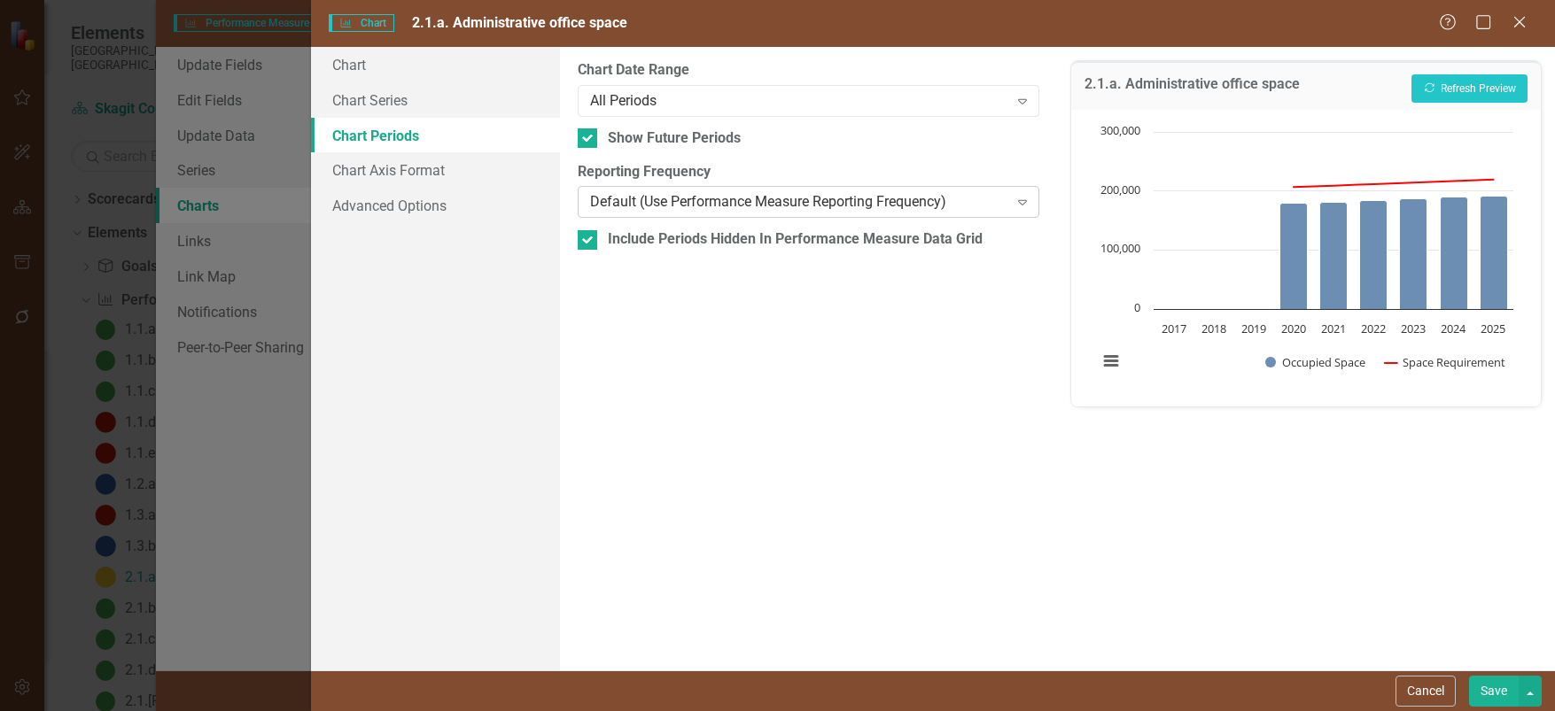
click at [1024, 194] on div "Expand" at bounding box center [1022, 202] width 32 height 28
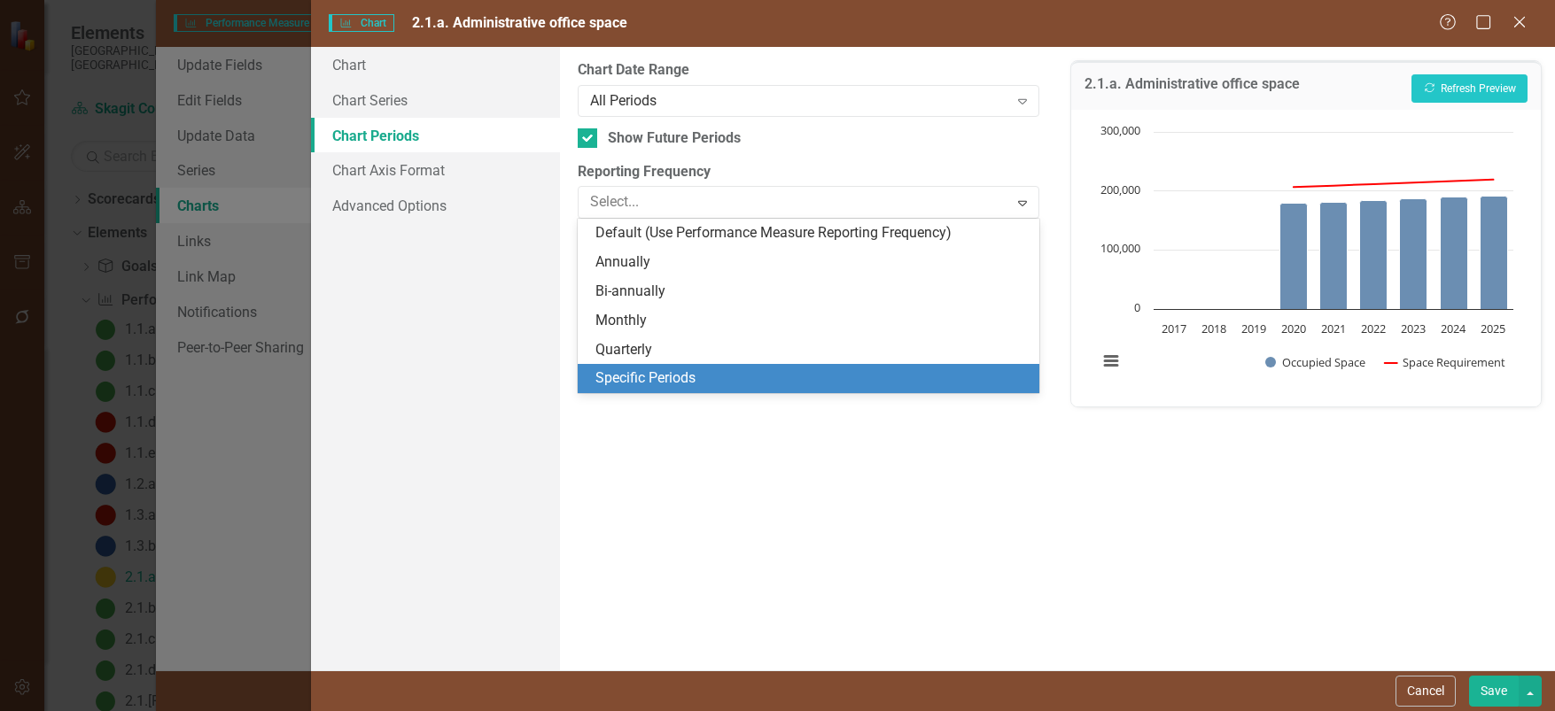
click at [634, 372] on div "Specific Periods" at bounding box center [812, 379] width 434 height 20
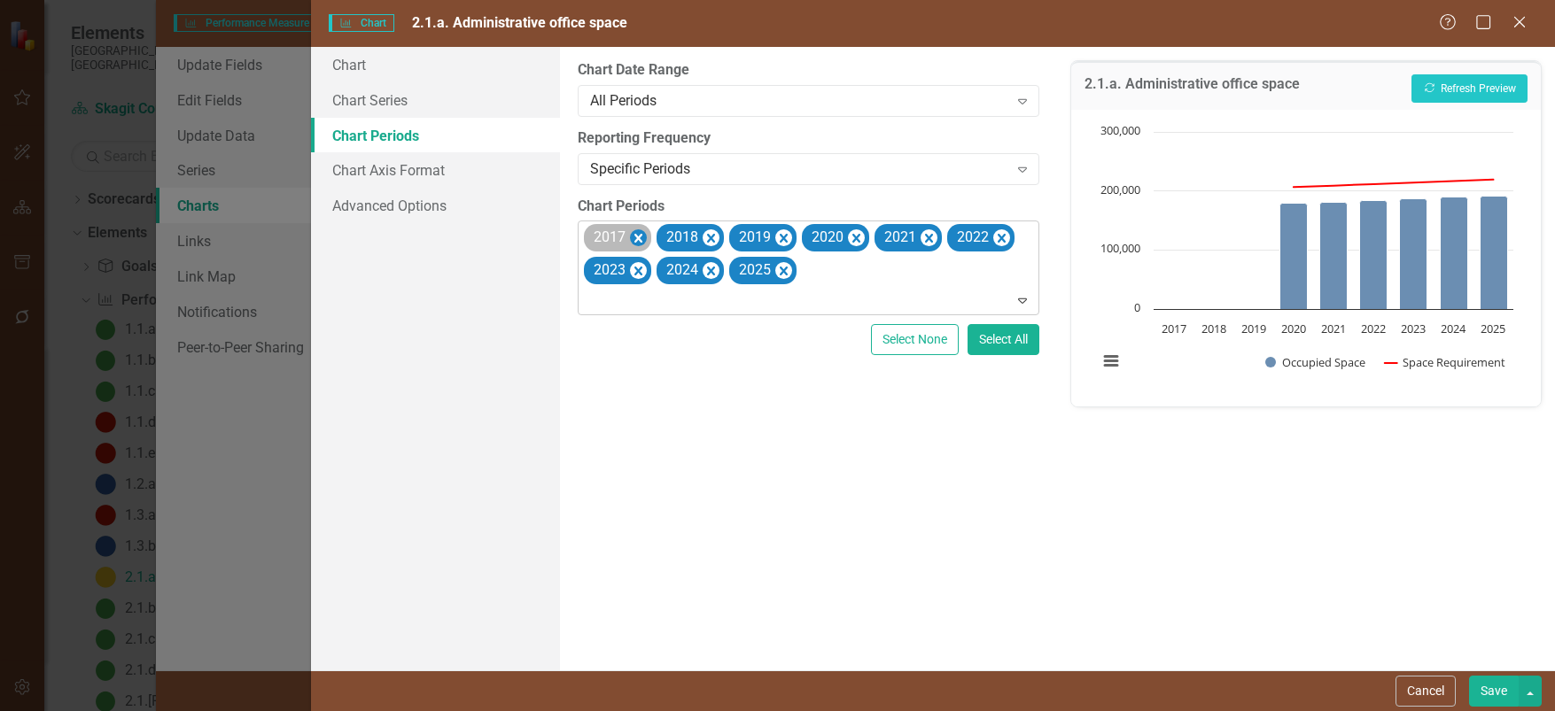
click at [639, 235] on icon "Remove 2017" at bounding box center [638, 239] width 17 height 22
click at [639, 232] on icon "Remove 2018" at bounding box center [638, 239] width 17 height 22
click at [639, 232] on icon "Remove 2019" at bounding box center [638, 239] width 17 height 22
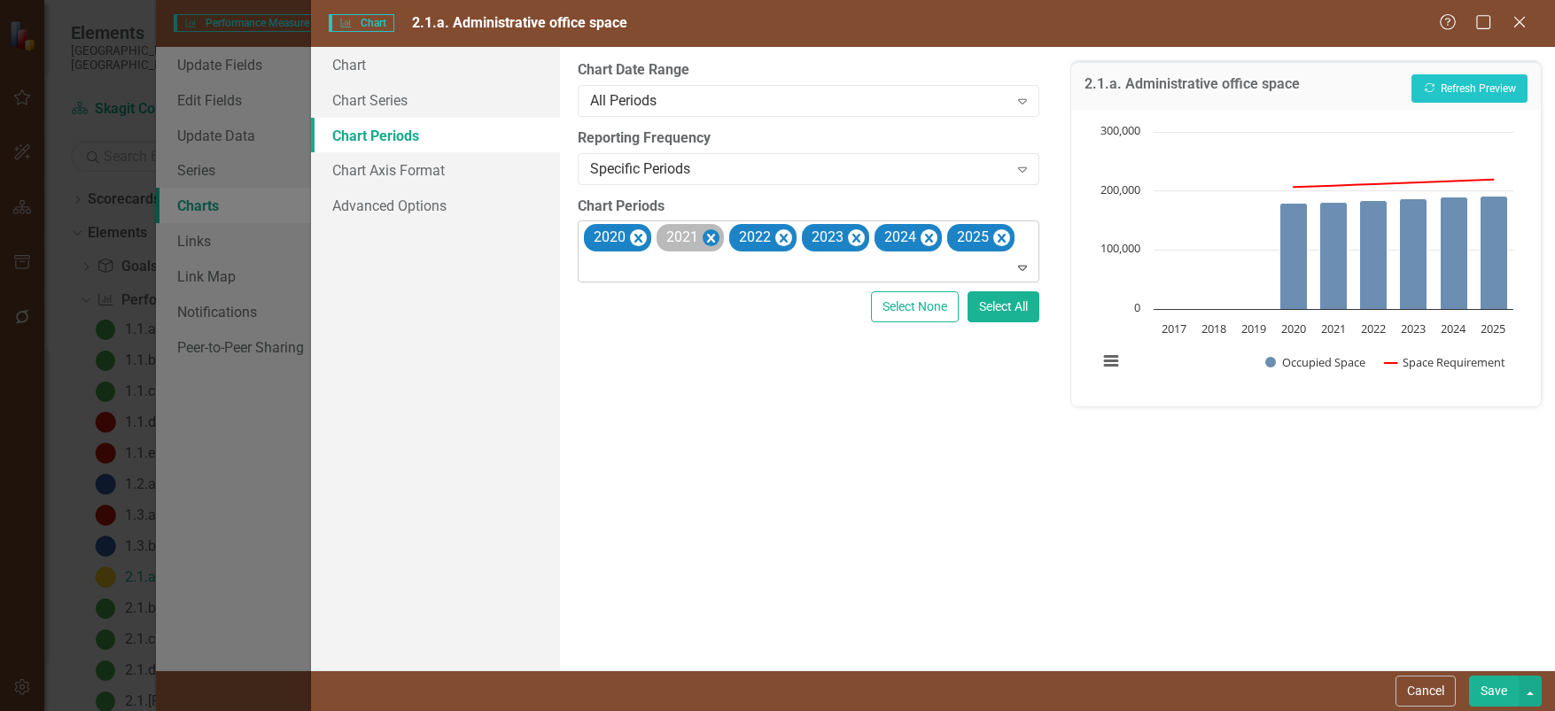
click at [709, 239] on icon "Remove 2021" at bounding box center [711, 239] width 17 height 22
click at [709, 237] on icon "Remove 2022" at bounding box center [711, 239] width 17 height 22
click at [715, 236] on icon "Remove 2023" at bounding box center [711, 239] width 17 height 22
click at [709, 237] on icon "Remove 2024" at bounding box center [711, 239] width 17 height 22
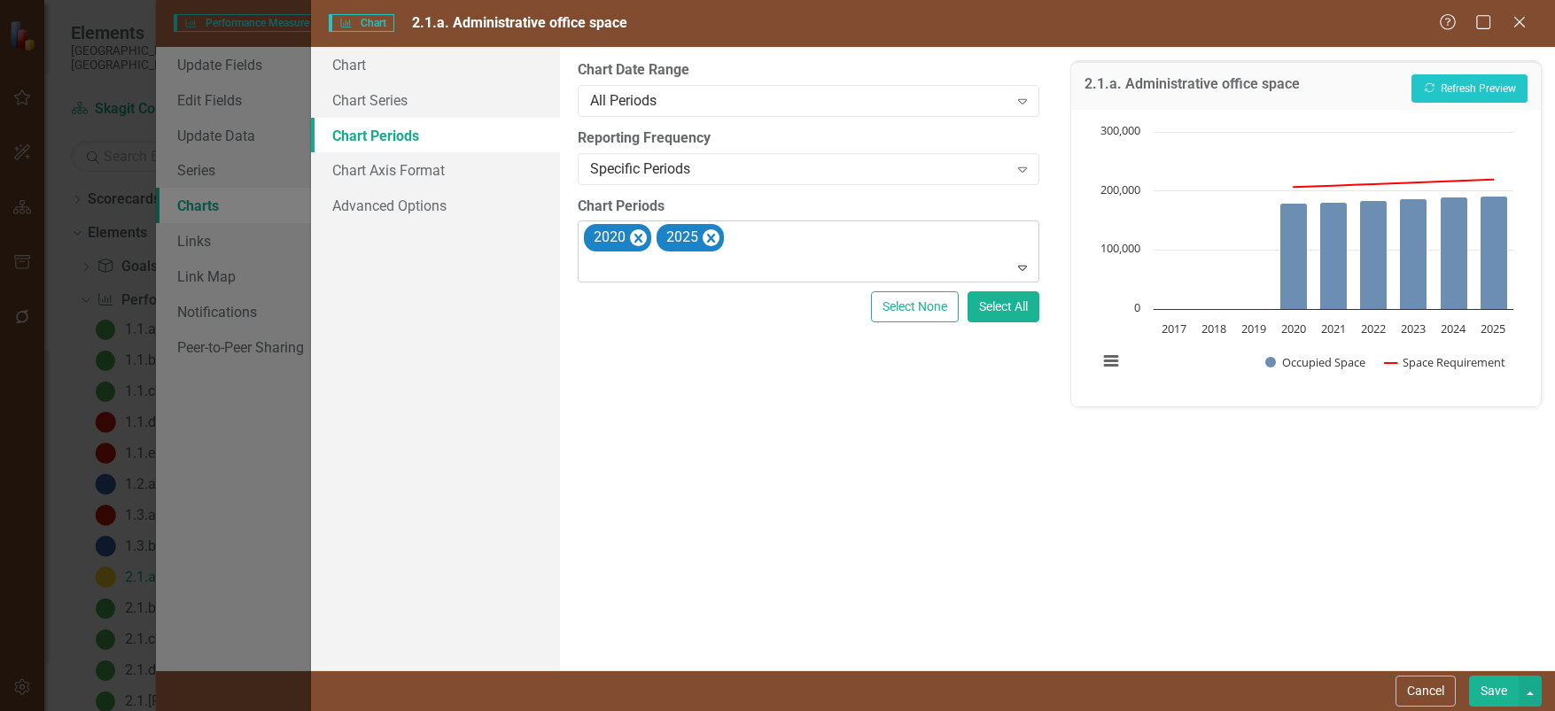
click at [1489, 692] on button "Save" at bounding box center [1494, 691] width 50 height 31
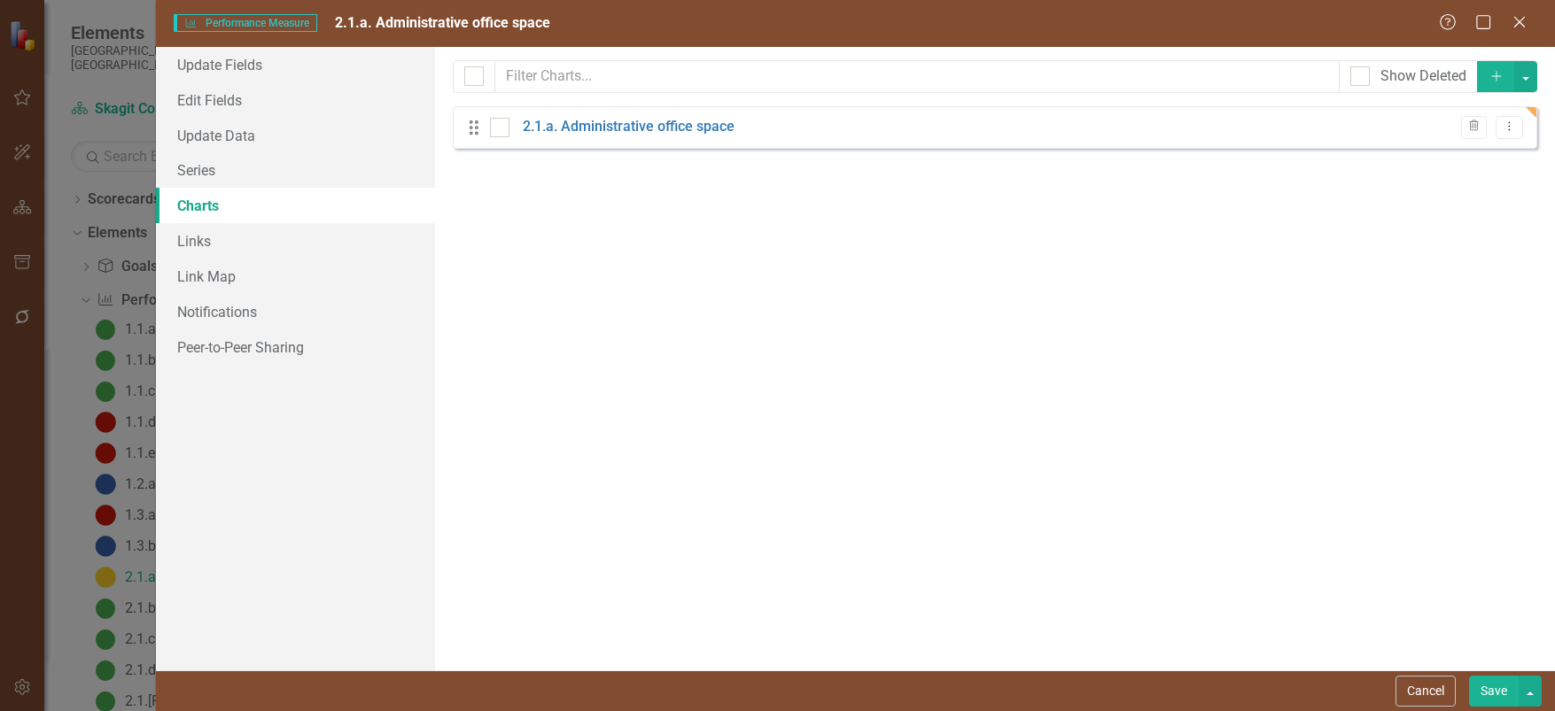
click at [1492, 692] on button "Save" at bounding box center [1494, 691] width 50 height 31
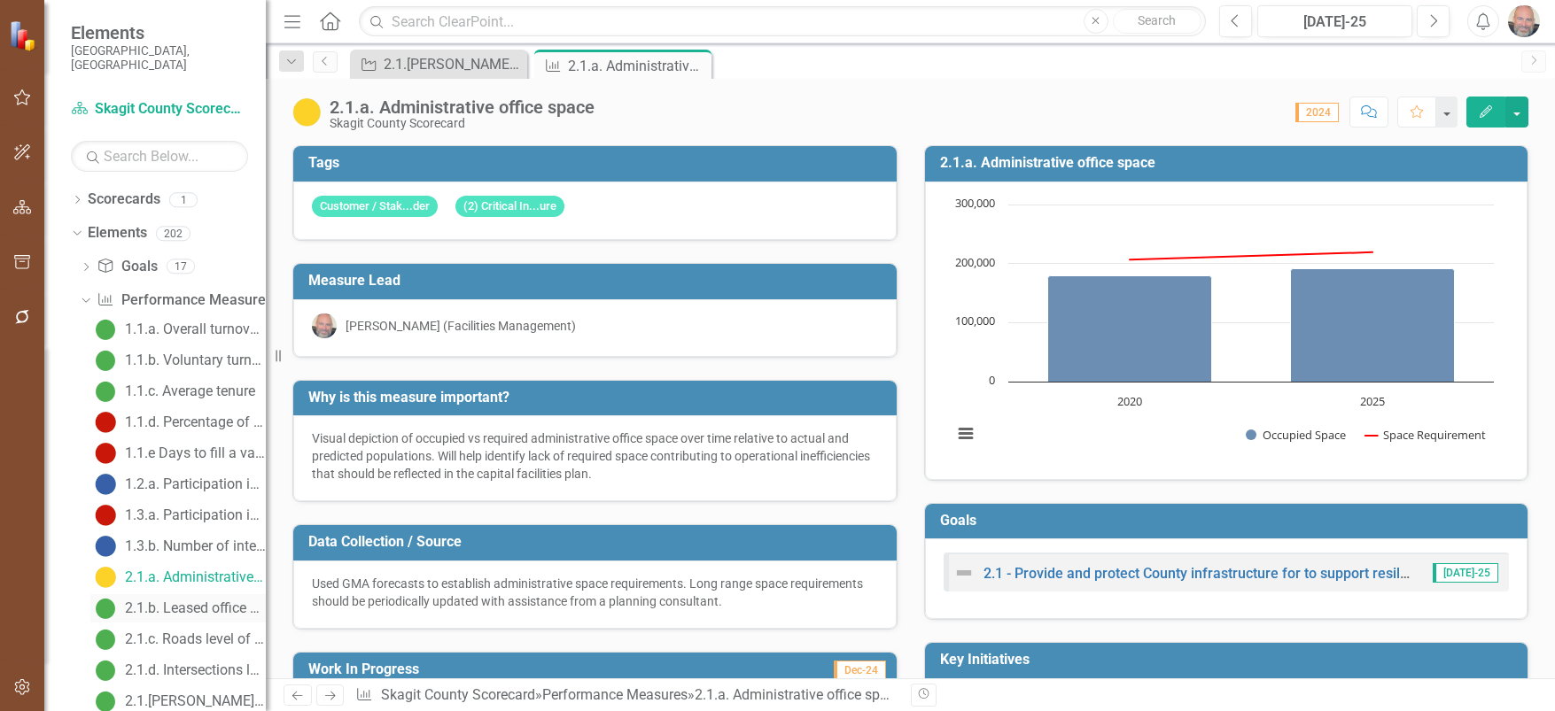
click at [197, 601] on div "2.1.b. Leased office space" at bounding box center [195, 609] width 141 height 16
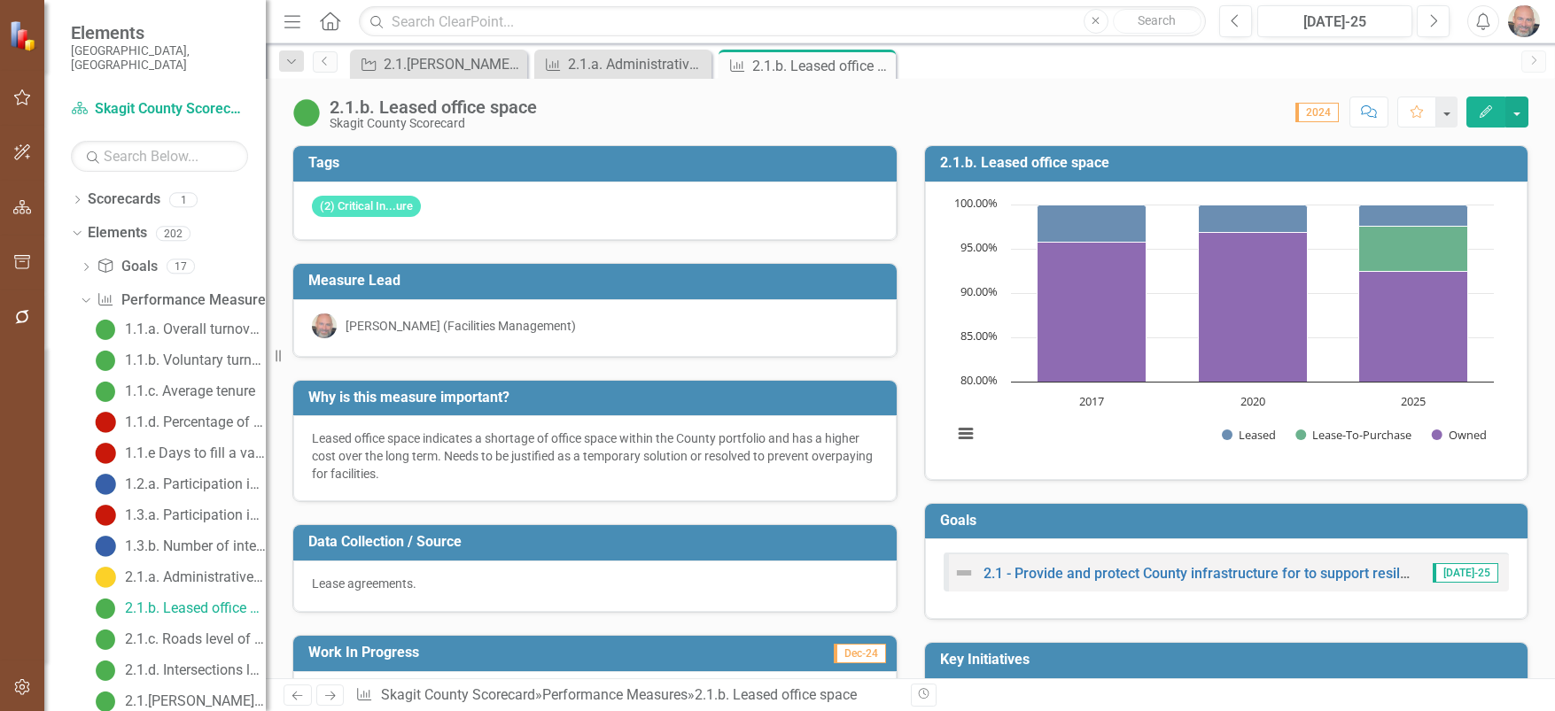
click at [1484, 114] on icon "Edit" at bounding box center [1486, 111] width 16 height 12
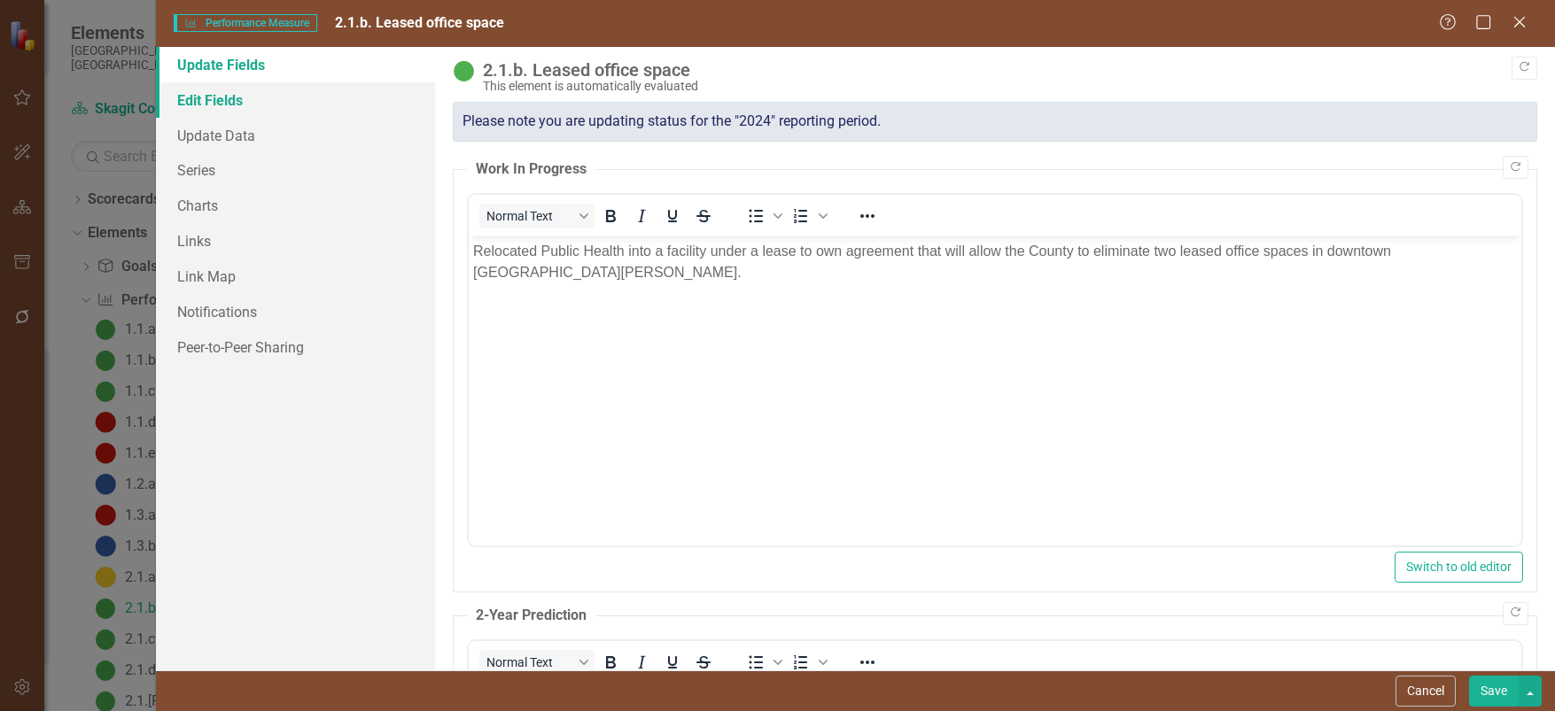
click at [221, 103] on link "Edit Fields" at bounding box center [296, 99] width 280 height 35
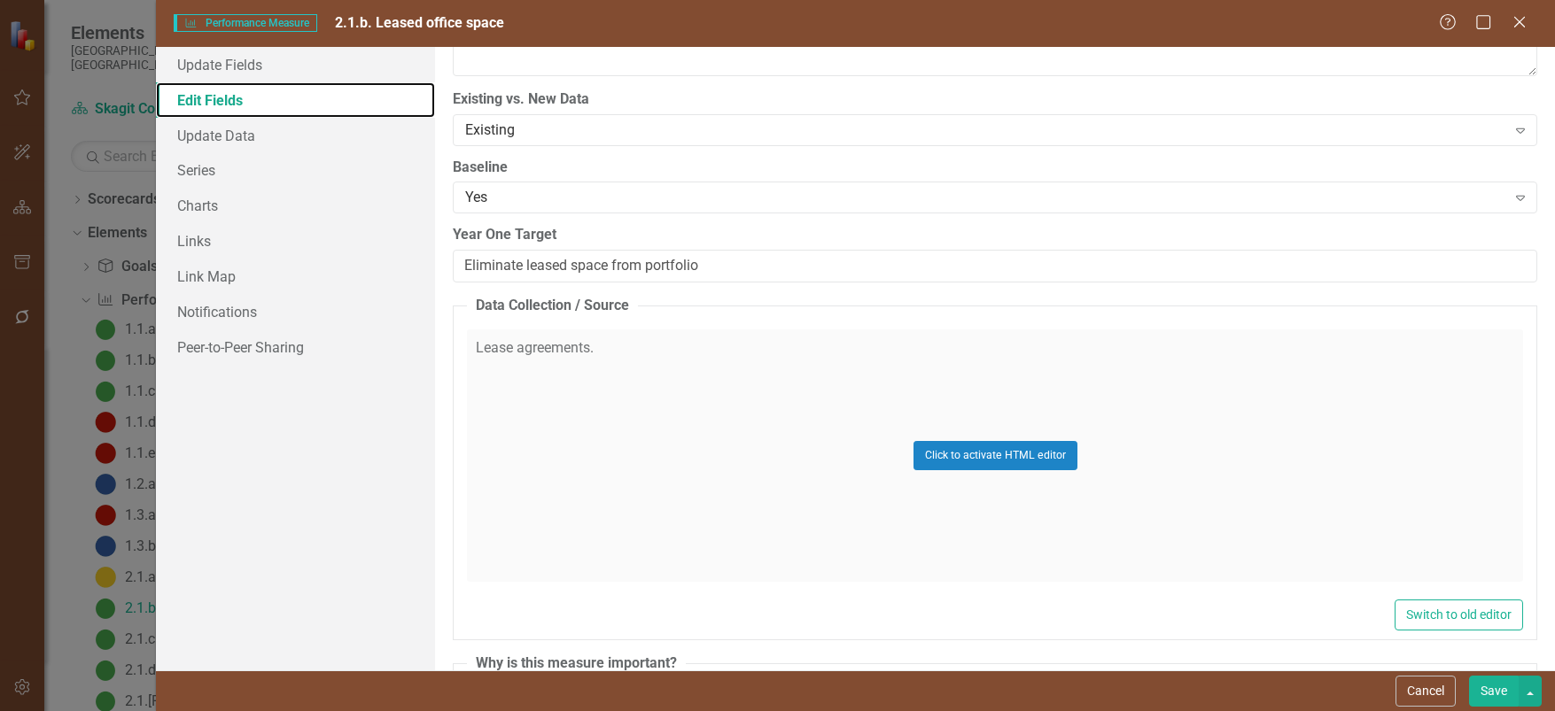
scroll to position [709, 0]
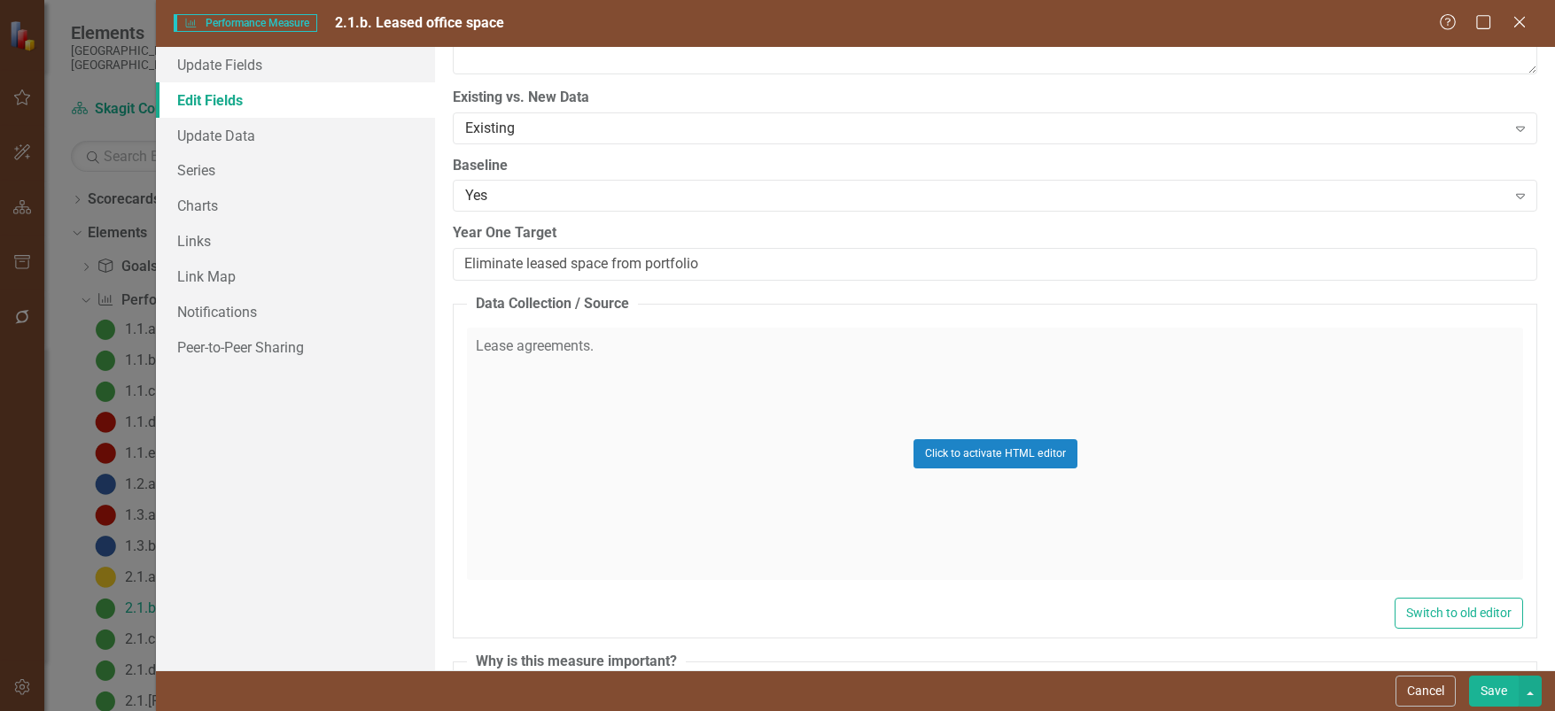
click at [648, 349] on div "Click to activate HTML editor" at bounding box center [995, 454] width 1056 height 252
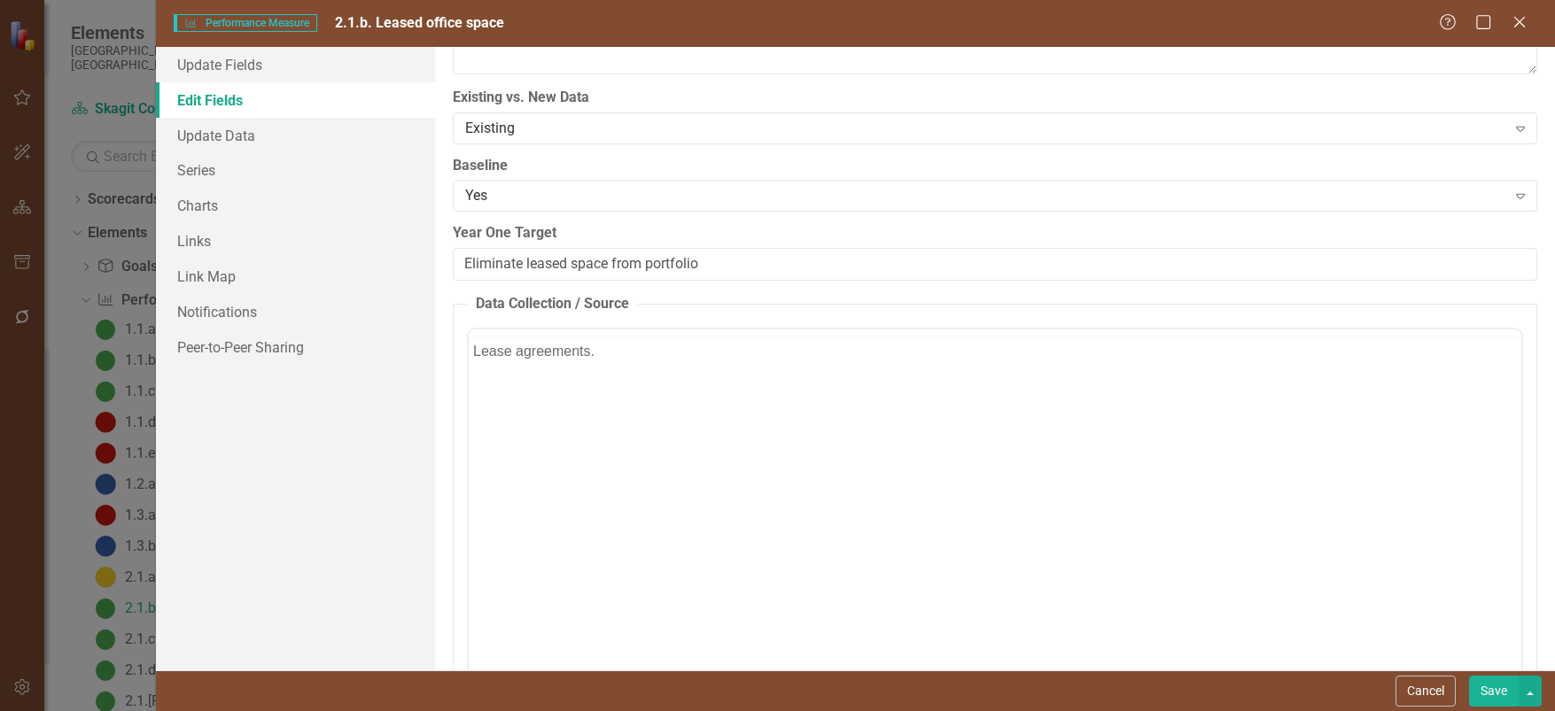
scroll to position [0, 0]
click at [614, 387] on p "Lease agreements." at bounding box center [995, 385] width 1044 height 21
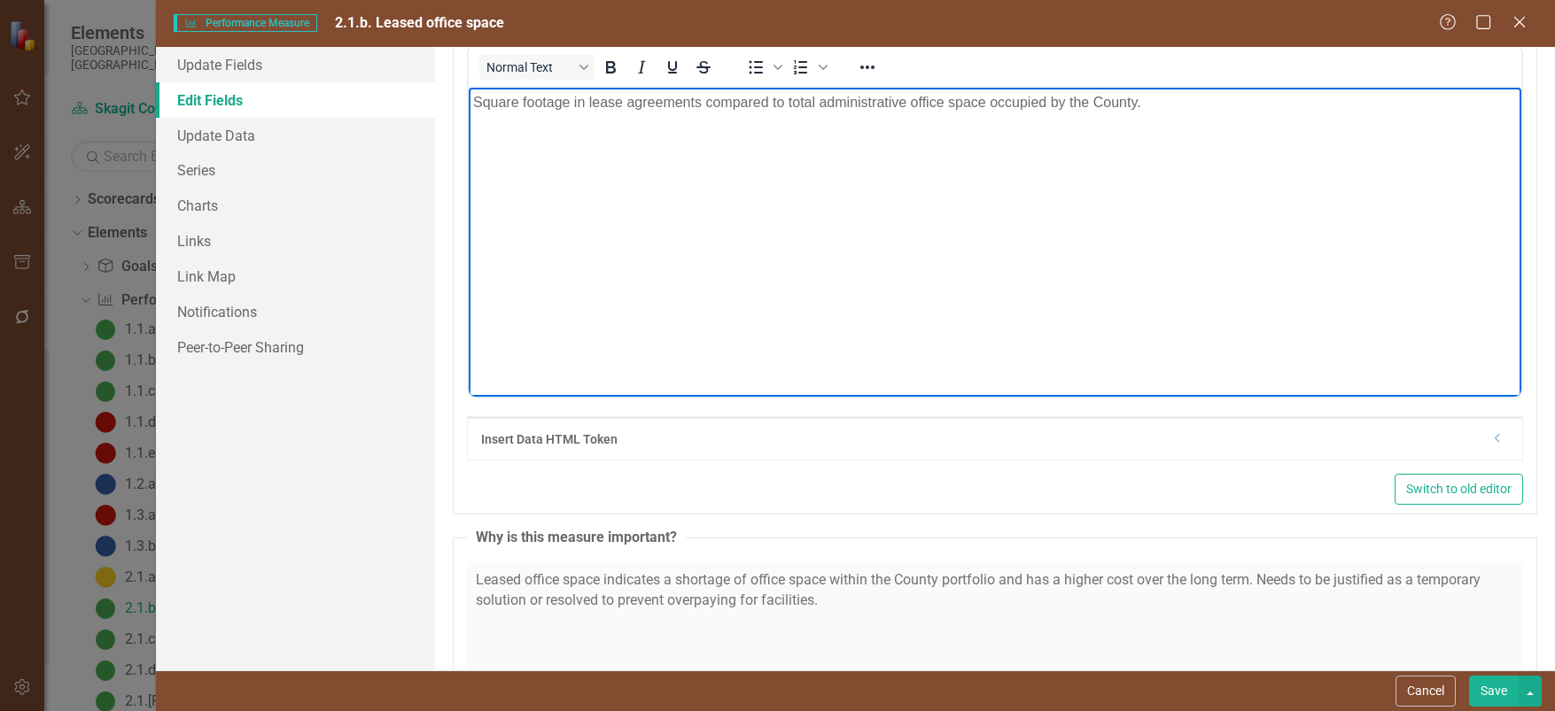
scroll to position [886, 0]
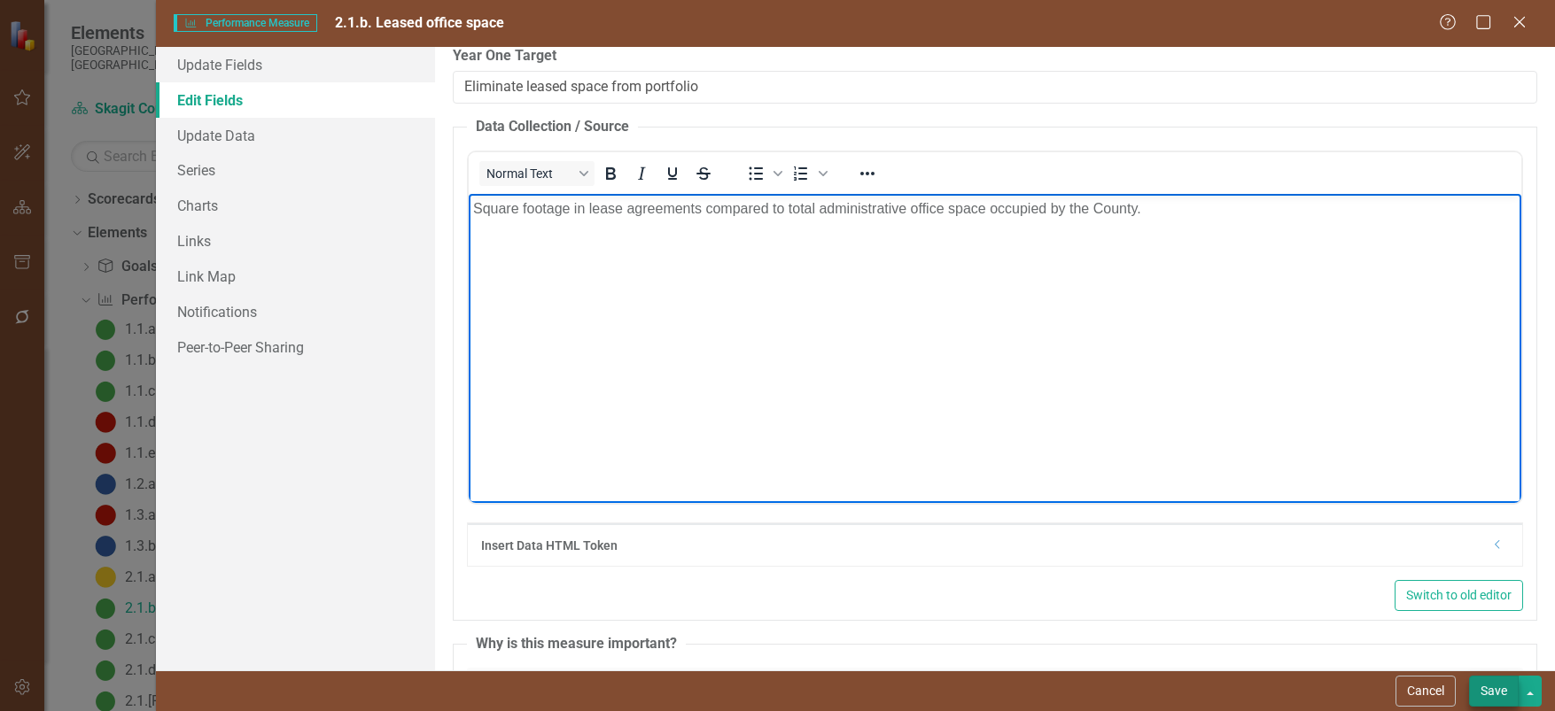
click at [1499, 689] on button "Save" at bounding box center [1494, 691] width 50 height 31
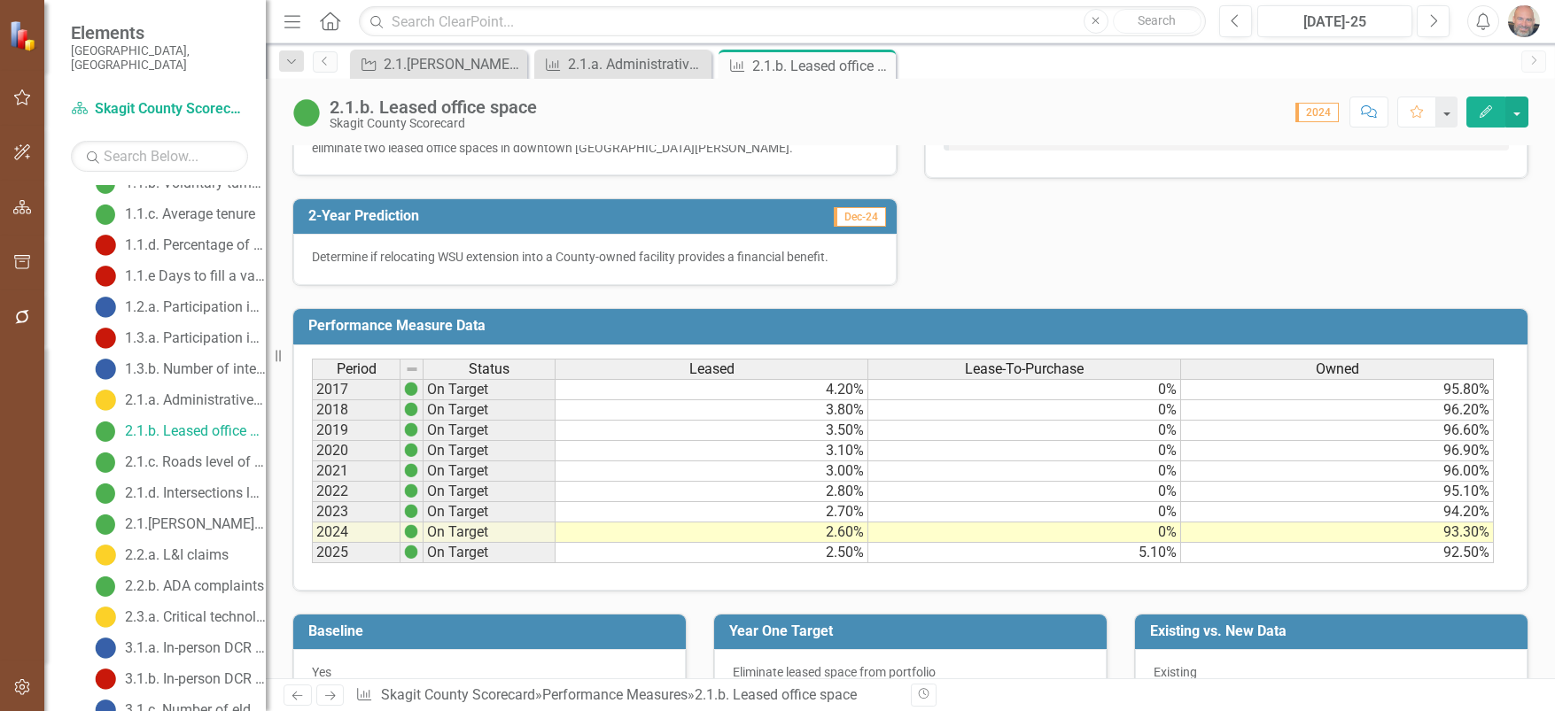
scroll to position [623, 0]
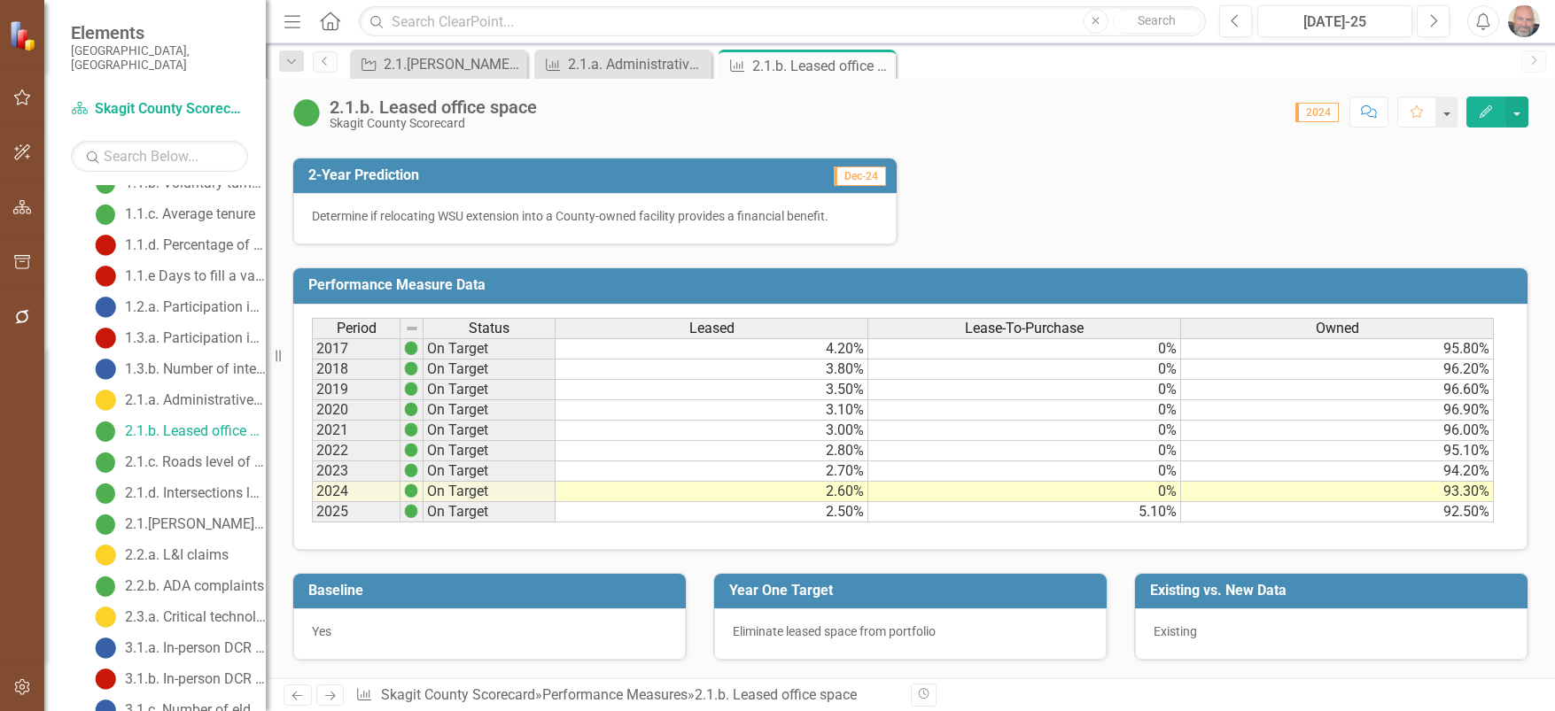
click at [1485, 110] on icon "button" at bounding box center [1485, 111] width 12 height 12
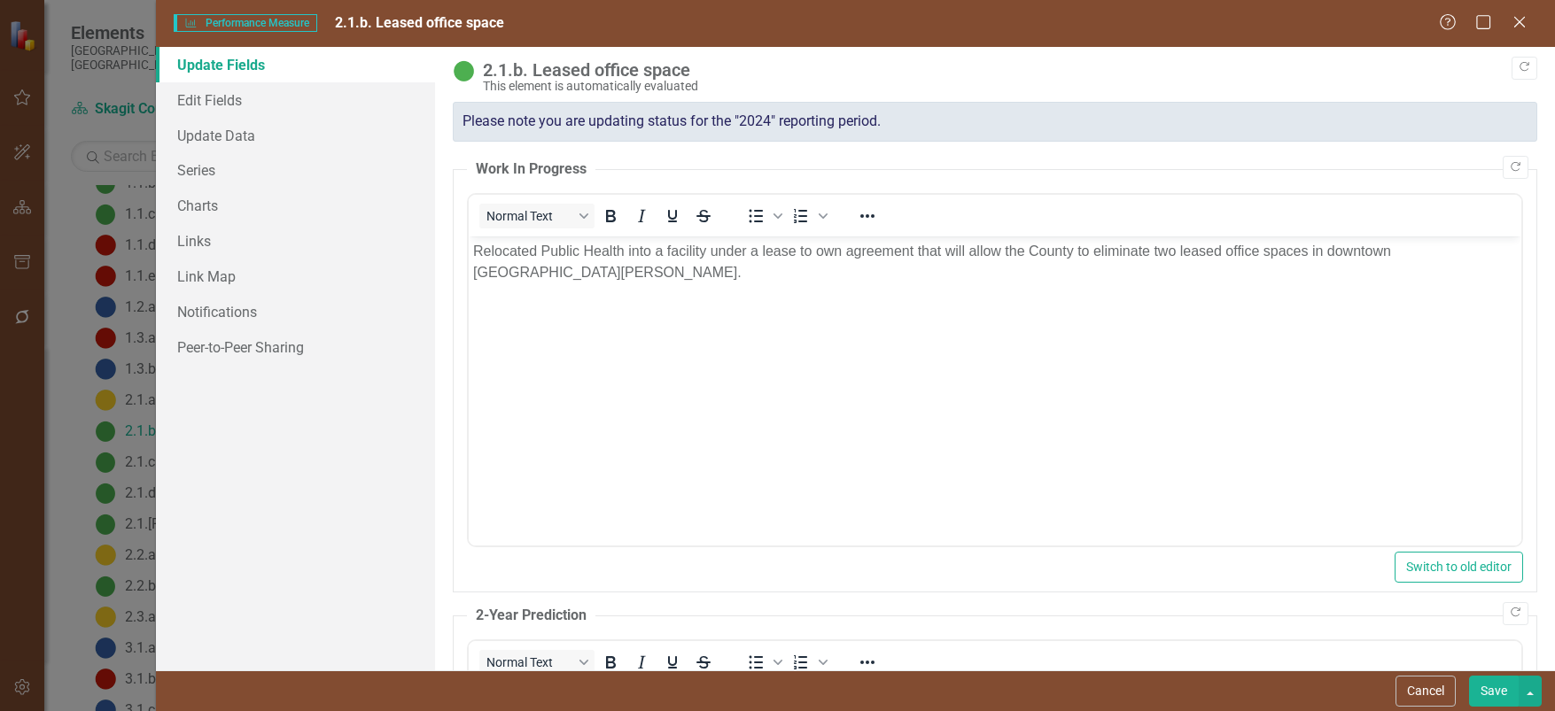
scroll to position [0, 0]
click at [207, 167] on link "Series" at bounding box center [296, 169] width 280 height 35
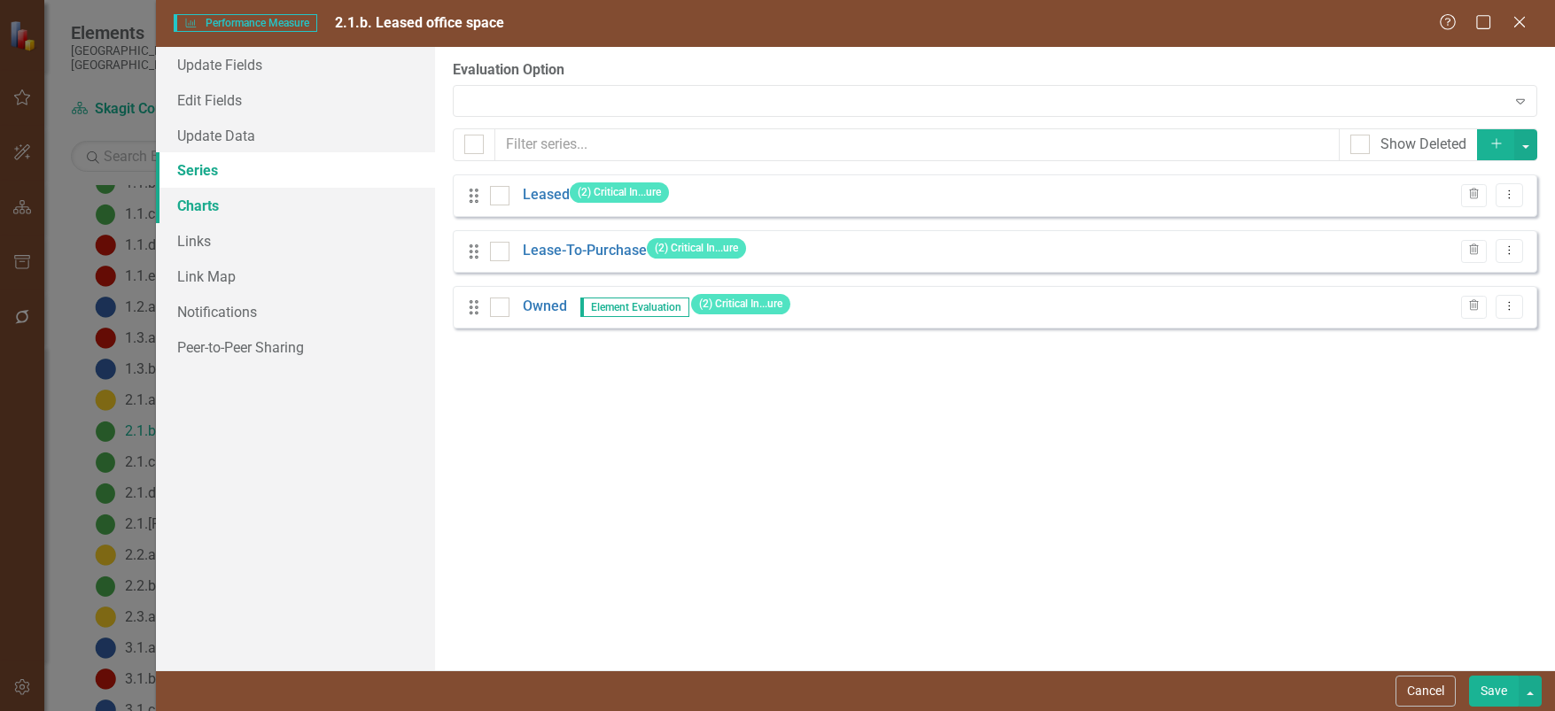
click at [195, 207] on link "Charts" at bounding box center [296, 205] width 280 height 35
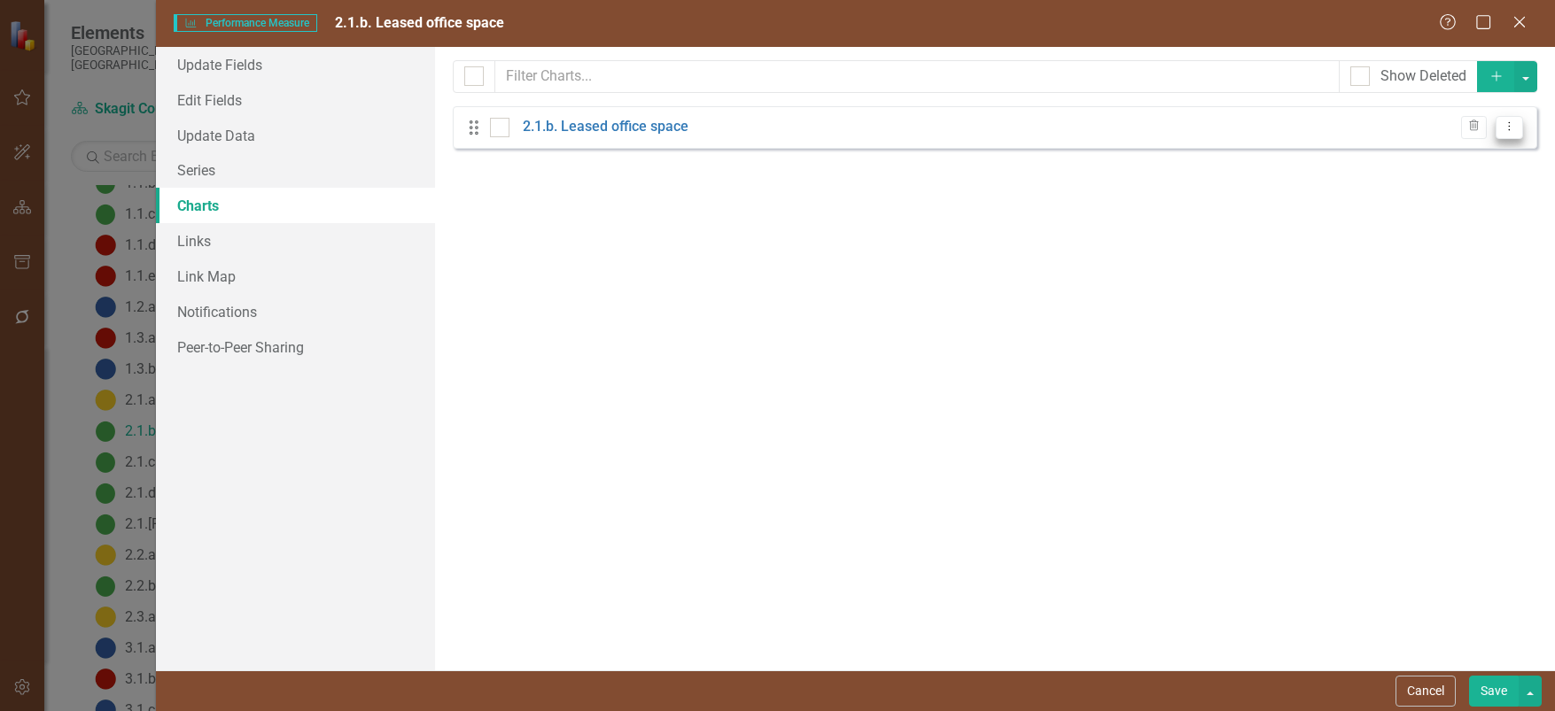
click at [1513, 130] on icon "Dropdown Menu" at bounding box center [1509, 126] width 15 height 12
click at [1447, 157] on link "Edit Edit Chart" at bounding box center [1452, 156] width 140 height 33
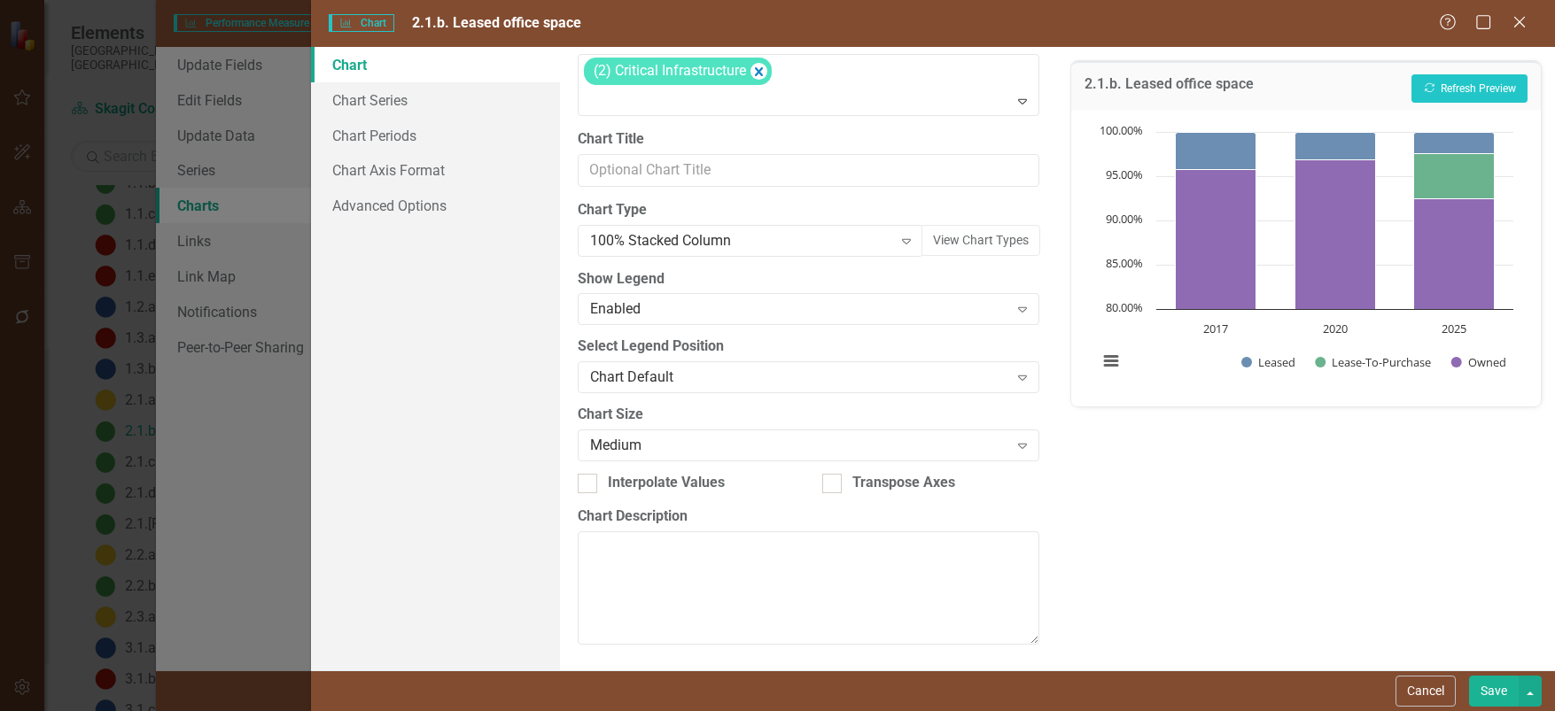
scroll to position [102, 0]
click at [382, 97] on link "Chart Series" at bounding box center [435, 99] width 249 height 35
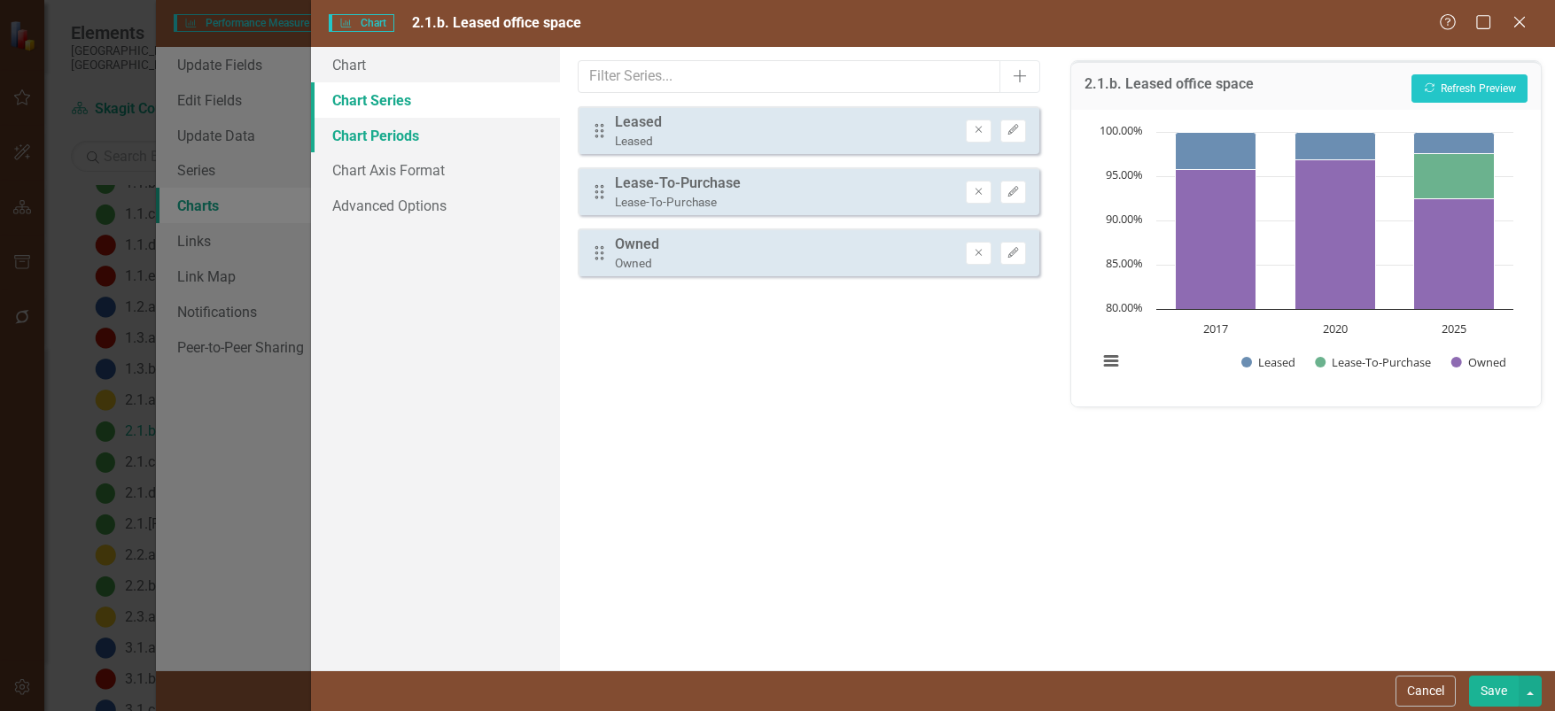
click at [372, 134] on link "Chart Periods" at bounding box center [435, 135] width 249 height 35
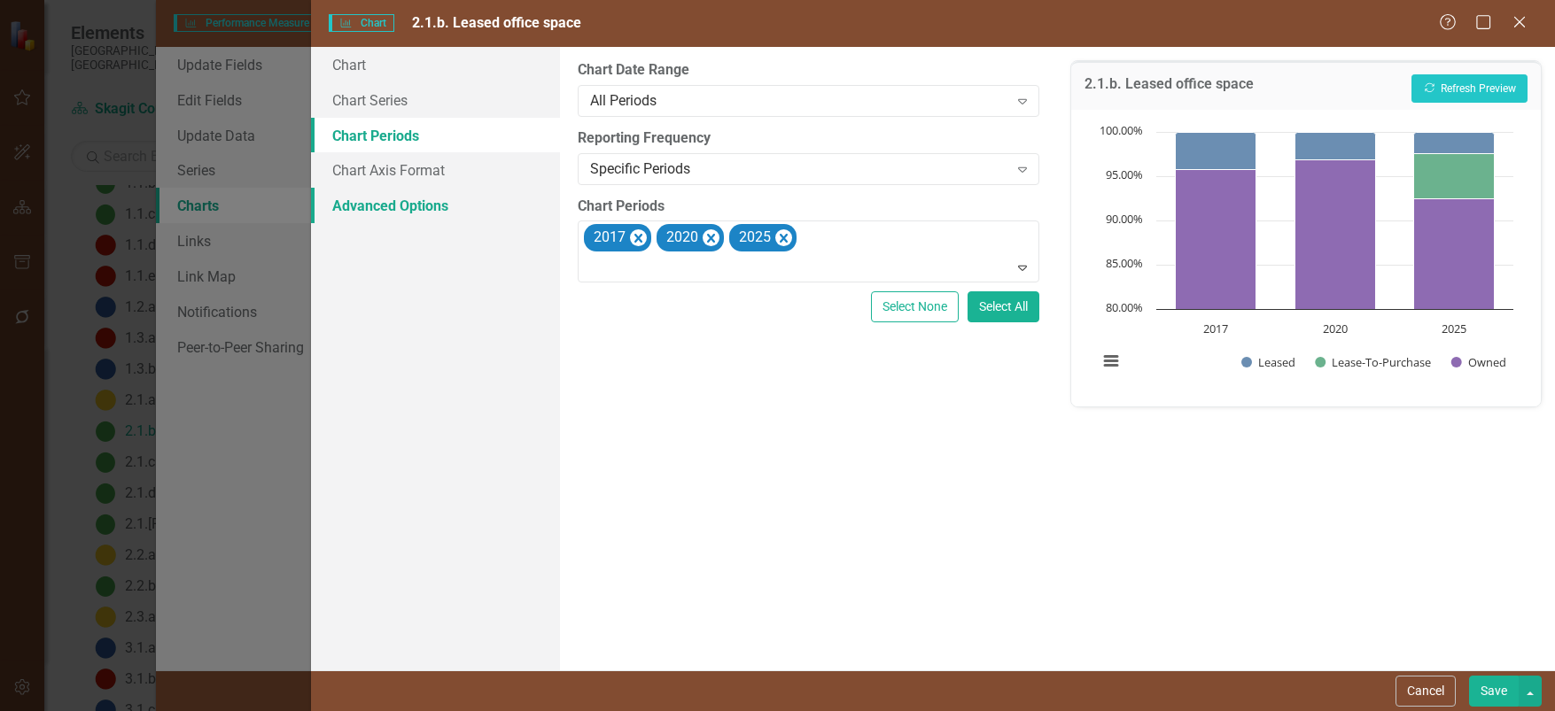
click at [417, 204] on link "Advanced Options" at bounding box center [435, 205] width 249 height 35
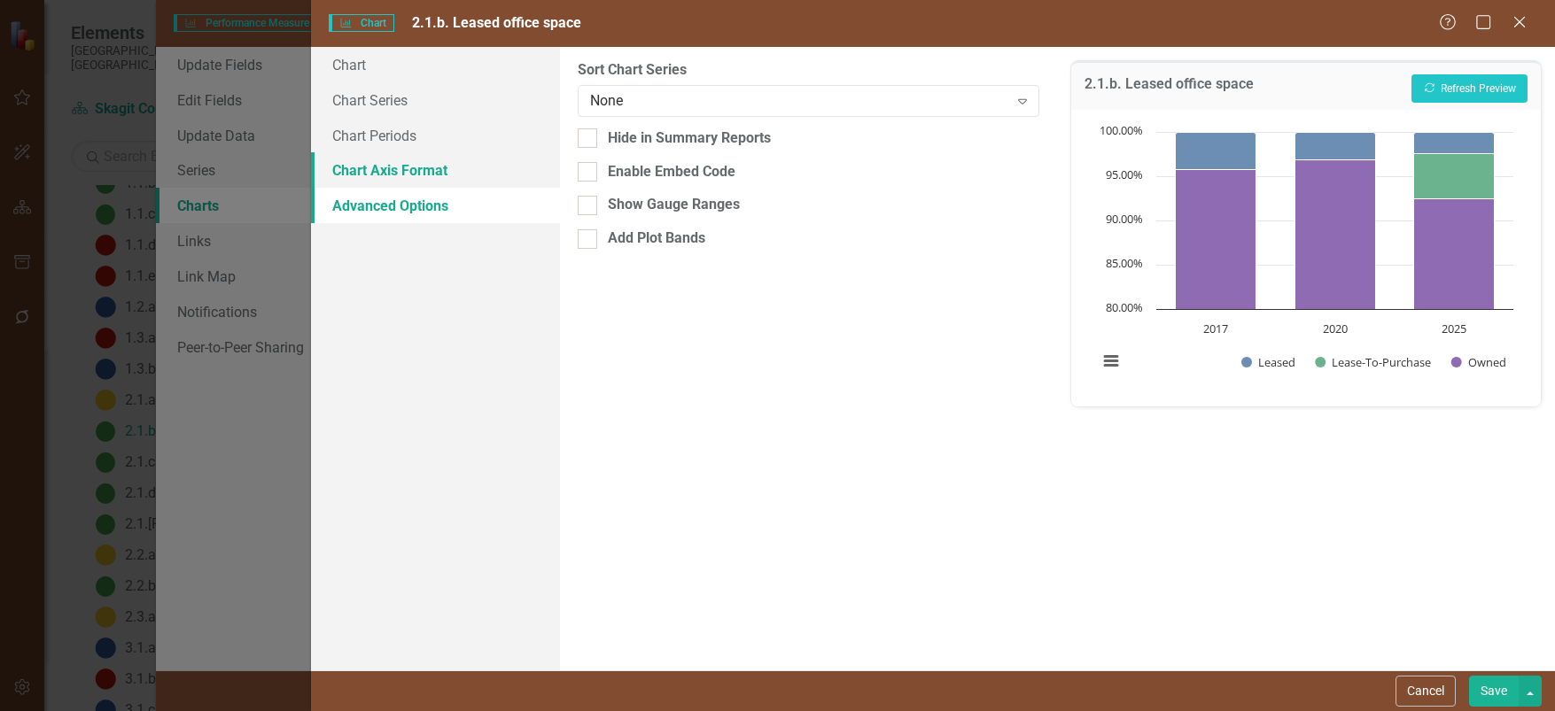
click at [377, 164] on link "Chart Axis Format" at bounding box center [435, 169] width 249 height 35
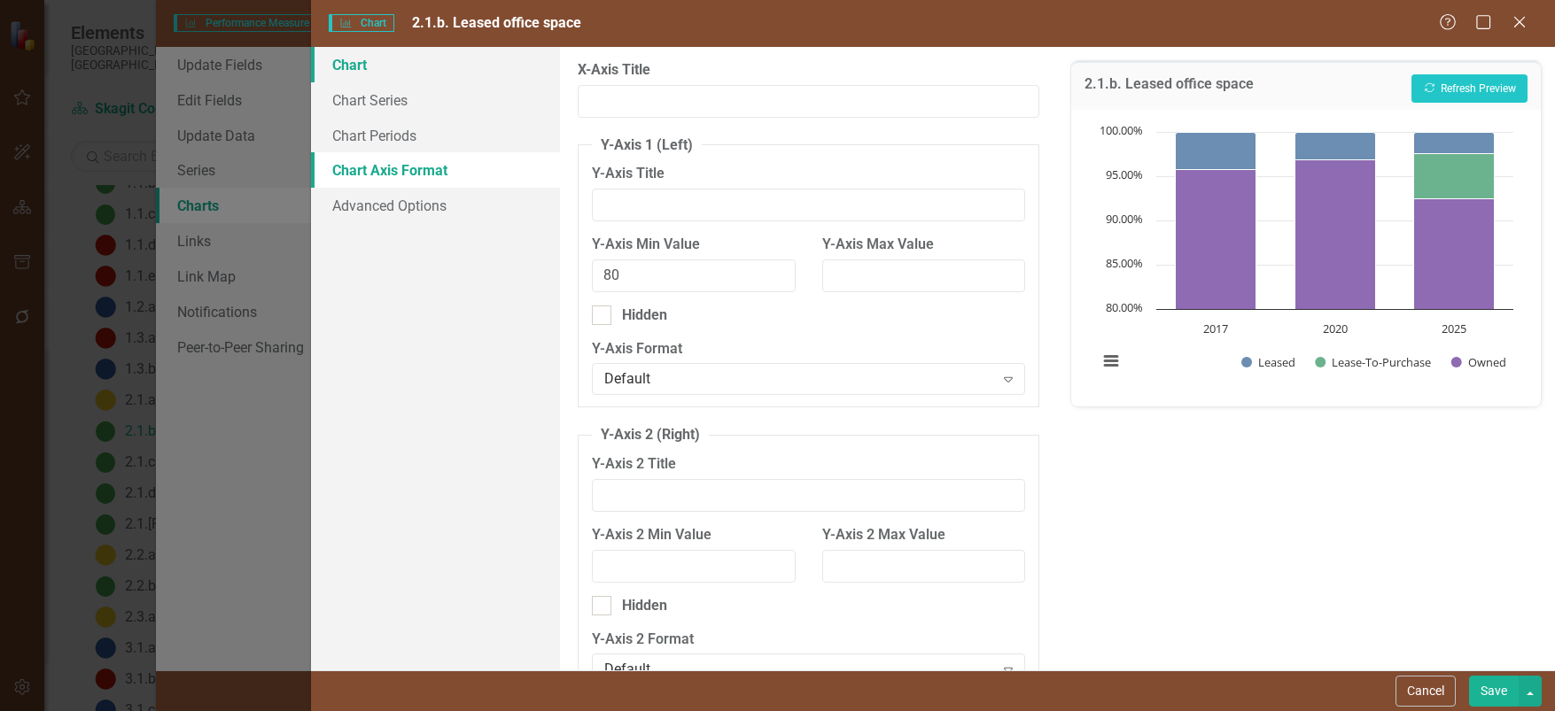
click at [351, 62] on link "Chart" at bounding box center [435, 64] width 249 height 35
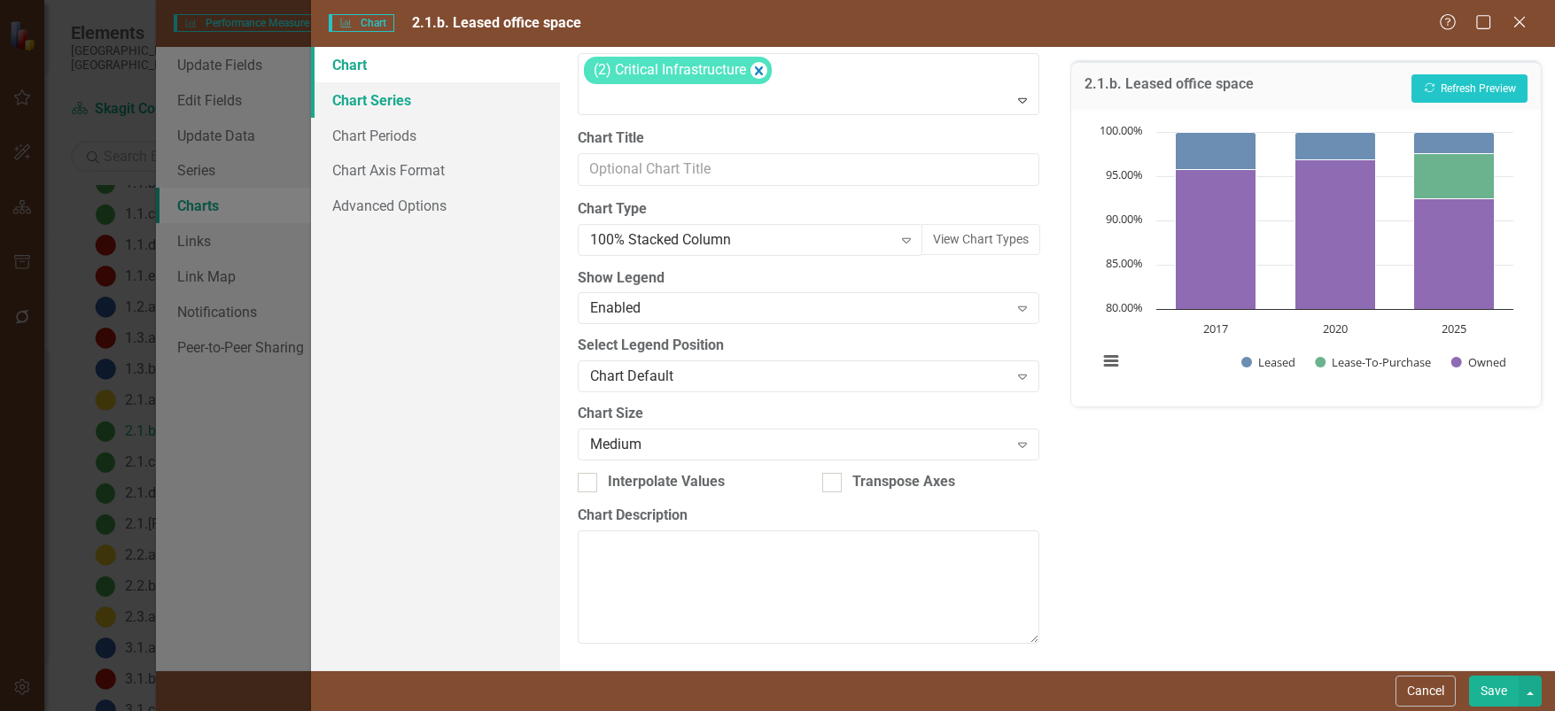
click at [378, 93] on link "Chart Series" at bounding box center [435, 99] width 249 height 35
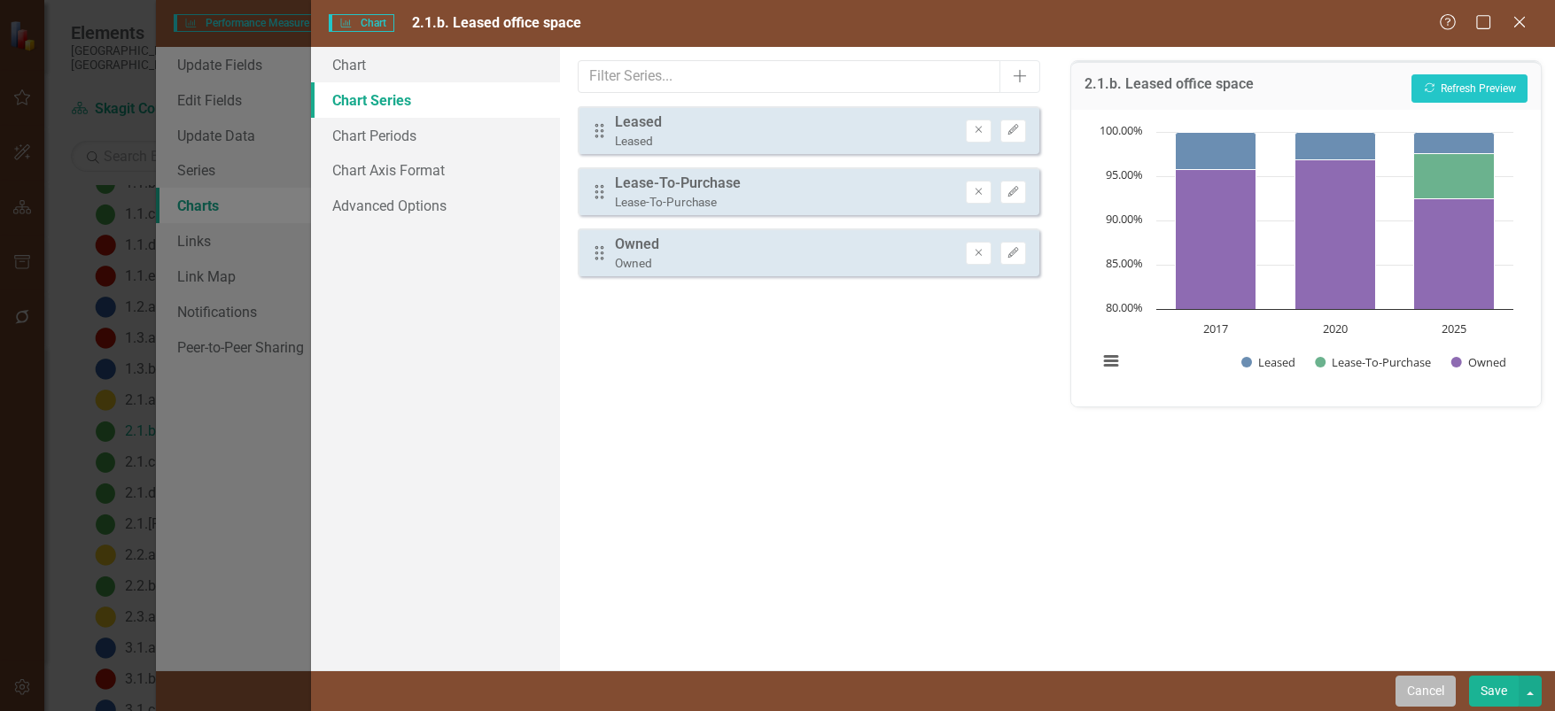
click at [1418, 694] on button "Cancel" at bounding box center [1425, 691] width 60 height 31
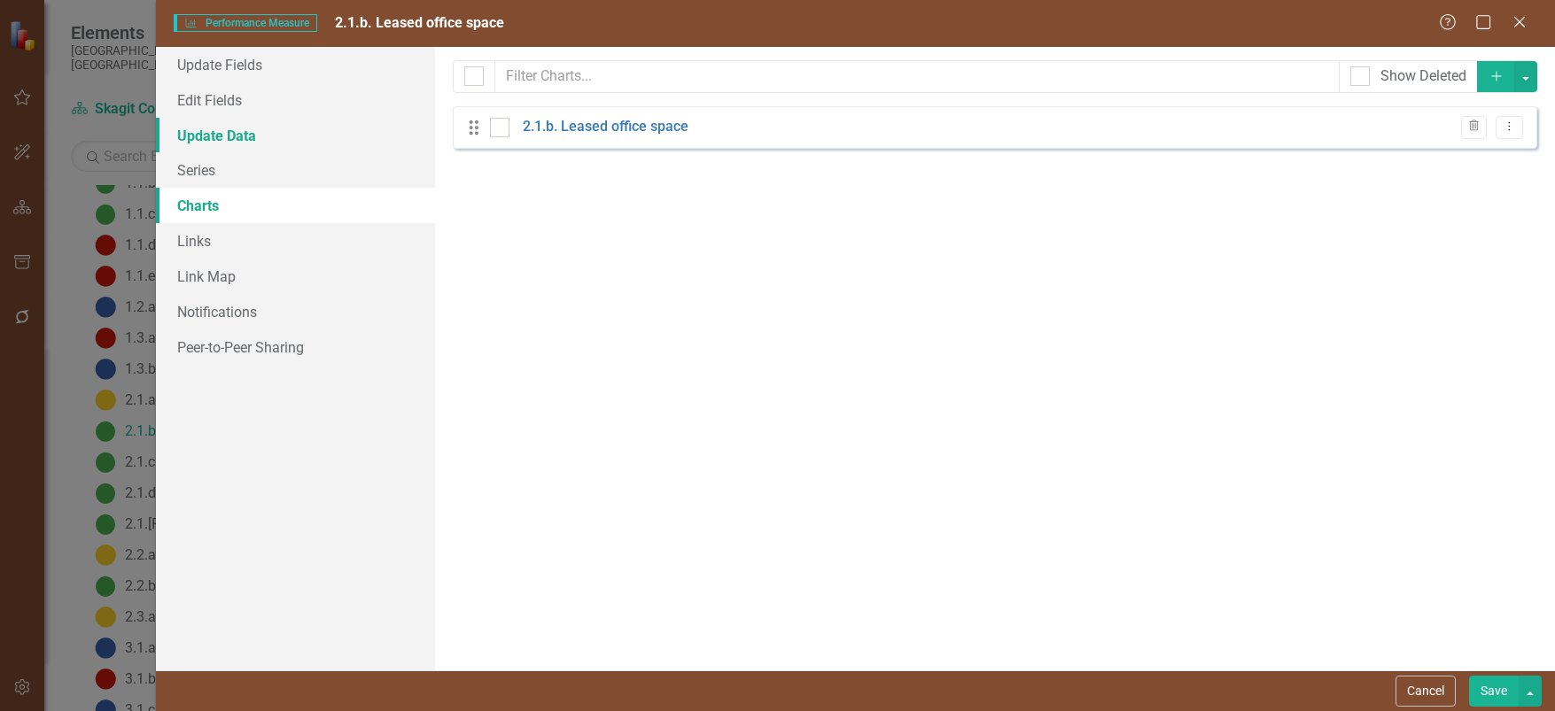
click at [218, 131] on link "Update Data" at bounding box center [296, 135] width 280 height 35
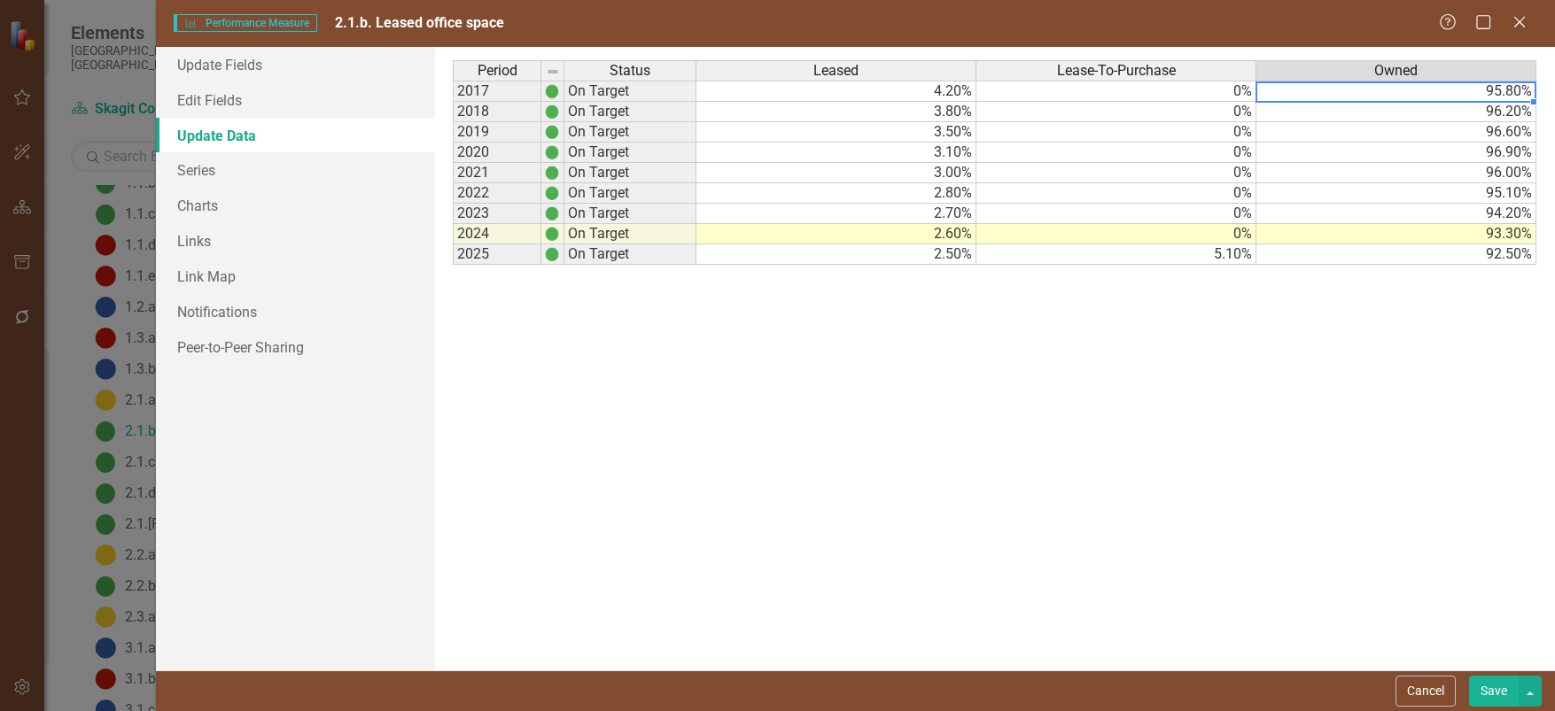
click at [1508, 91] on td "95.80%" at bounding box center [1396, 91] width 280 height 21
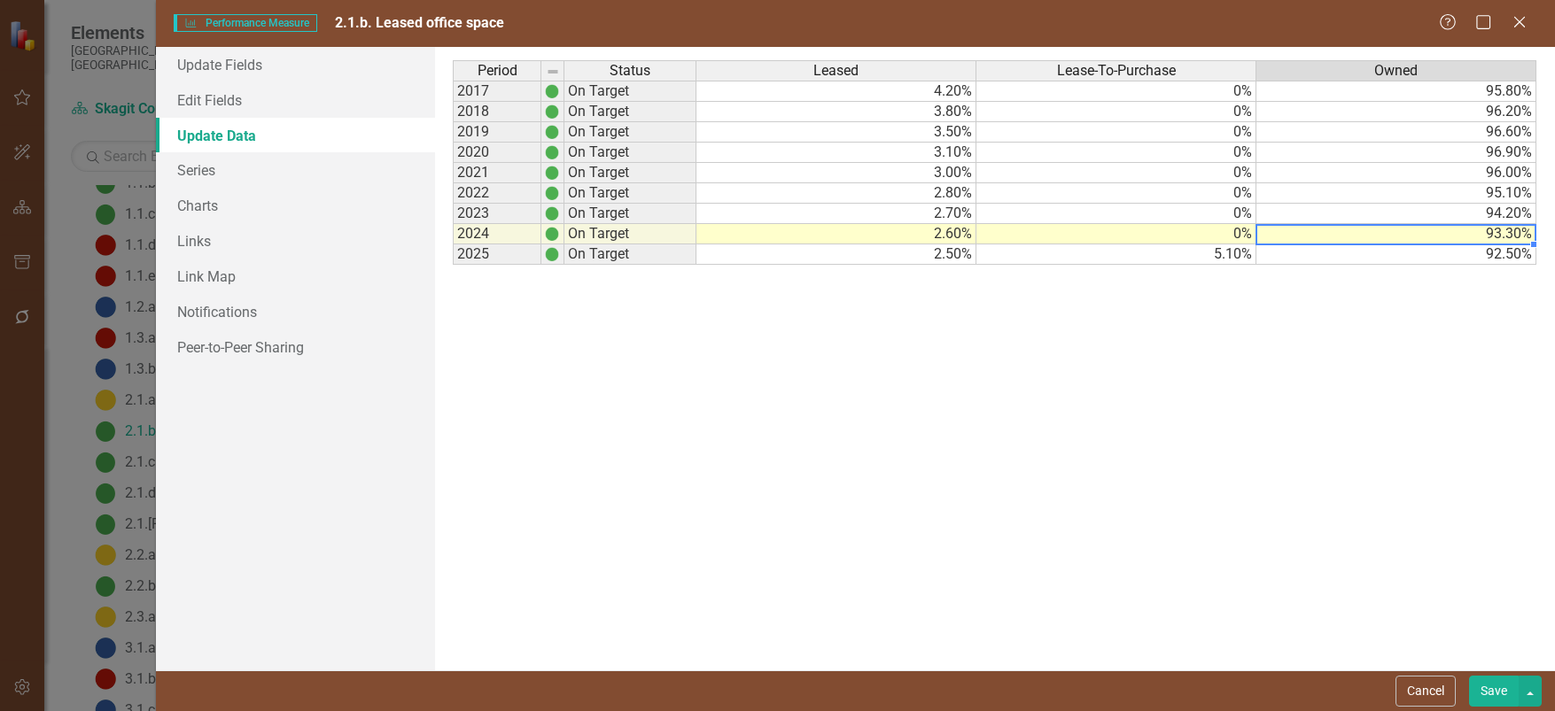
click at [1513, 235] on td "93.30%" at bounding box center [1396, 234] width 280 height 20
click at [1507, 212] on td "94.20%" at bounding box center [1396, 214] width 280 height 20
click at [1509, 190] on td "95.10%" at bounding box center [1396, 193] width 280 height 20
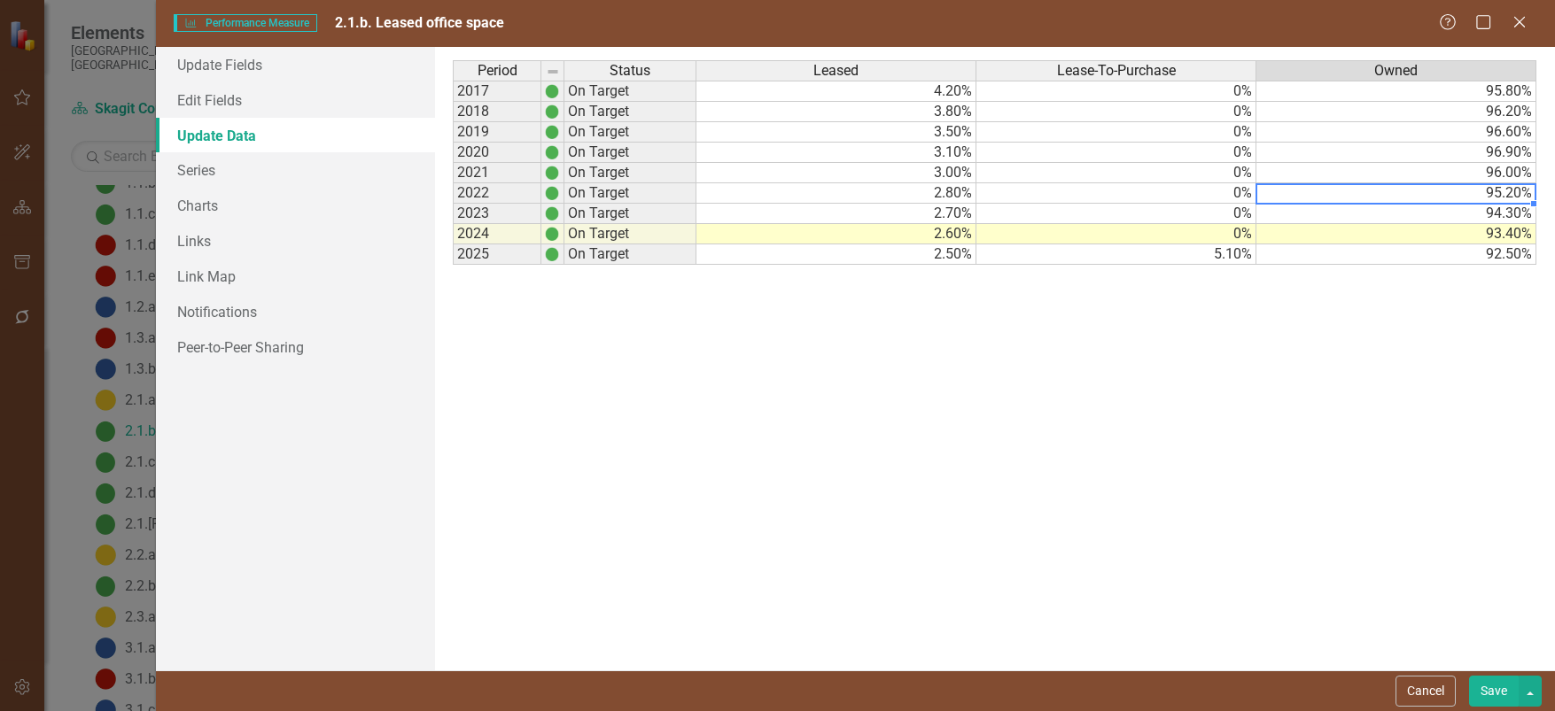
click at [1502, 193] on td "95.20%" at bounding box center [1396, 193] width 280 height 20
click at [1505, 237] on td "93.40%" at bounding box center [1396, 234] width 280 height 20
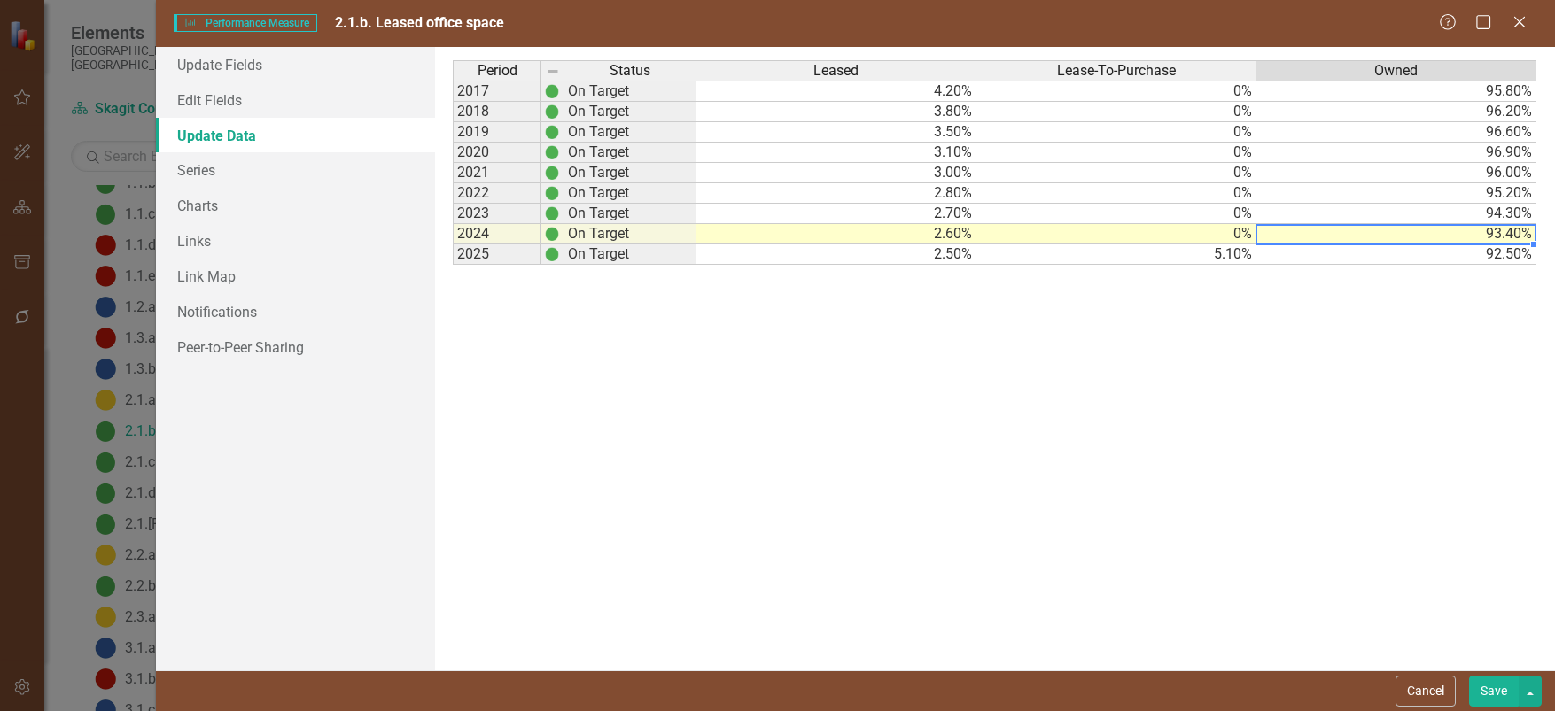
click at [1494, 234] on td "93.40%" at bounding box center [1396, 234] width 280 height 20
click at [1495, 234] on td "93.40%" at bounding box center [1396, 234] width 280 height 20
click at [1273, 234] on textarea "93.4" at bounding box center [1395, 234] width 281 height 21
click at [1501, 209] on td "94.30%" at bounding box center [1396, 214] width 280 height 20
click at [1500, 217] on td "94.30%" at bounding box center [1396, 214] width 280 height 20
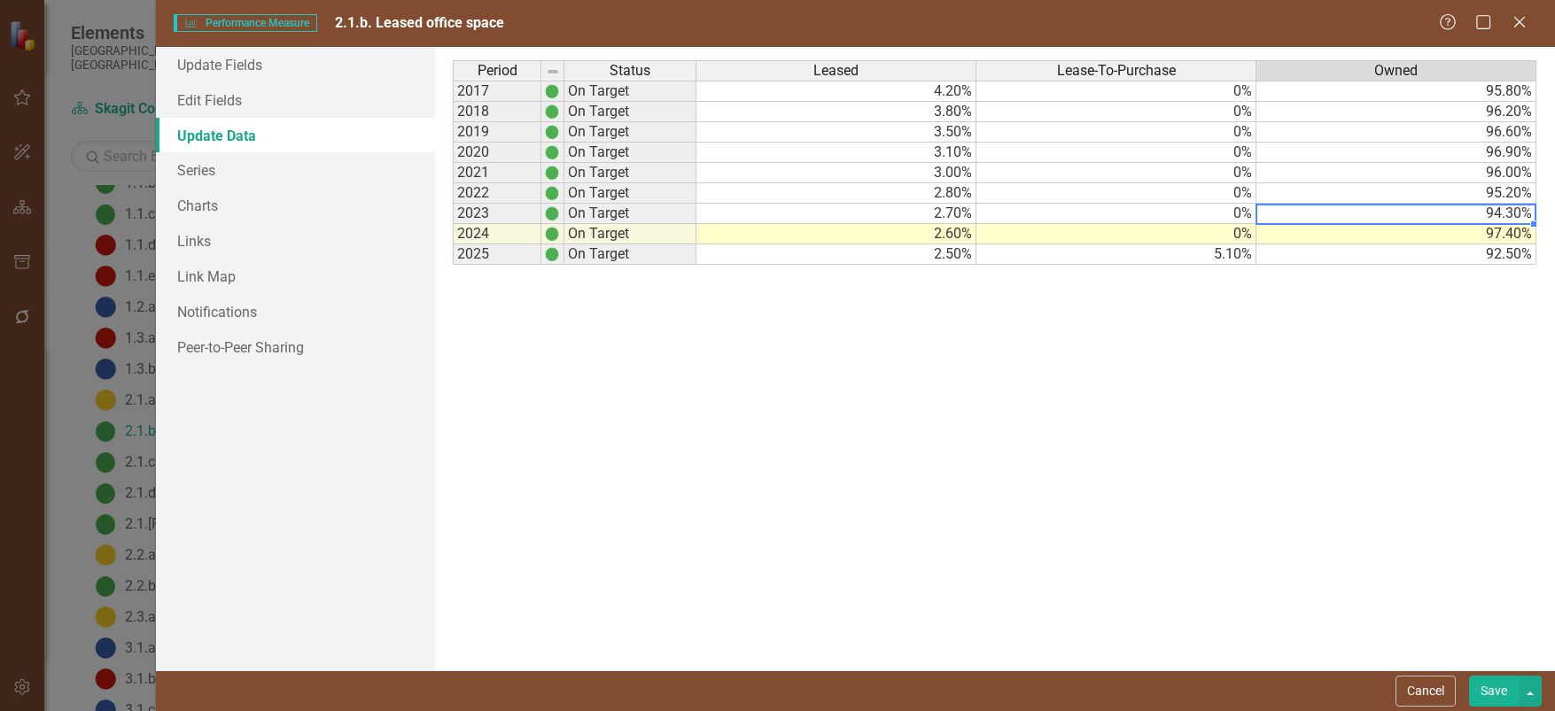
click at [1500, 216] on td "94.30%" at bounding box center [1396, 214] width 280 height 20
drag, startPoint x: 1265, startPoint y: 215, endPoint x: 1289, endPoint y: 219, distance: 24.2
click at [1266, 214] on textarea "94.3" at bounding box center [1395, 214] width 281 height 21
click at [1509, 192] on td "95.20%" at bounding box center [1396, 193] width 280 height 20
click at [1493, 193] on td "95.20%" at bounding box center [1396, 193] width 280 height 20
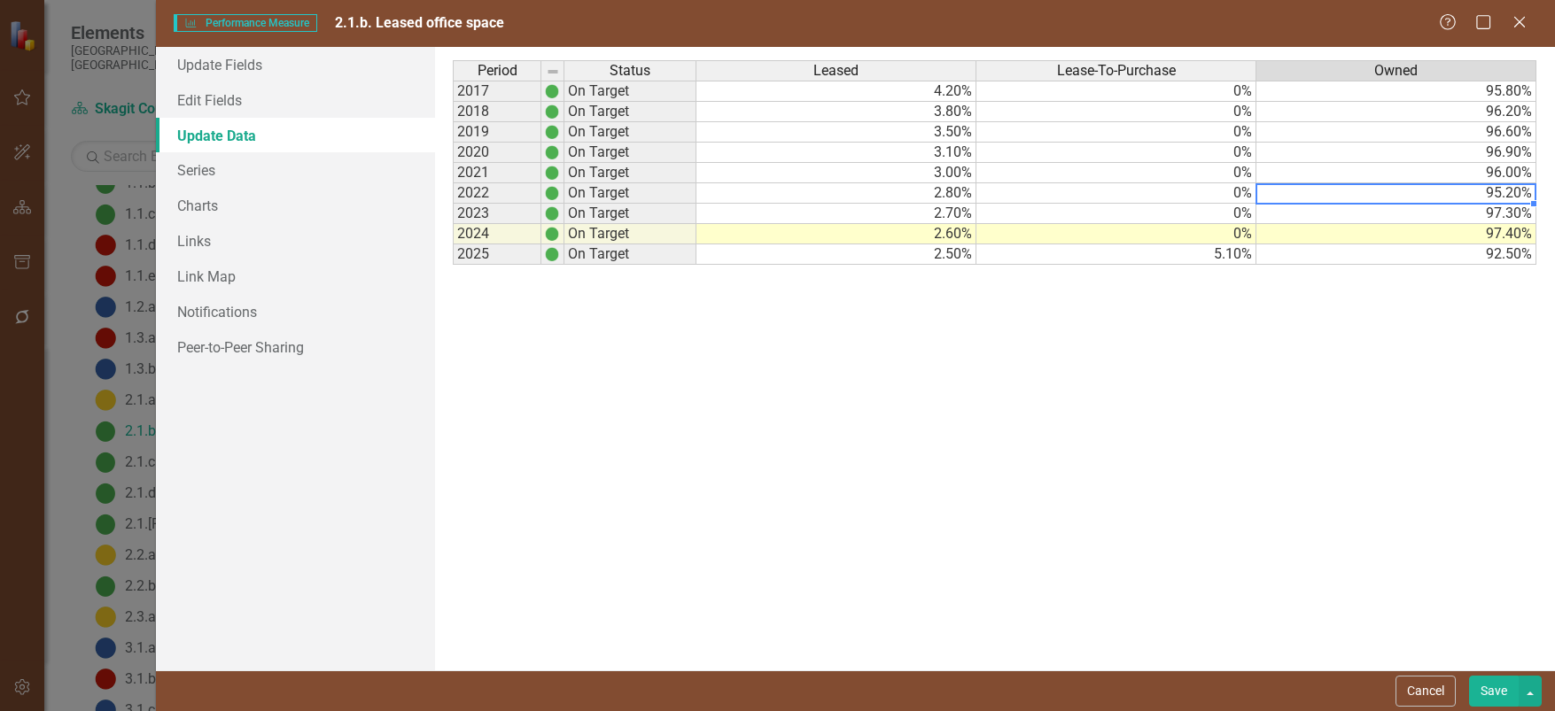
click at [1492, 197] on td "95.20%" at bounding box center [1396, 193] width 280 height 20
drag, startPoint x: 1270, startPoint y: 193, endPoint x: 1319, endPoint y: 239, distance: 67.1
click at [1270, 194] on textarea "95.2" at bounding box center [1395, 193] width 281 height 21
click at [1495, 172] on td "96.00%" at bounding box center [1396, 173] width 280 height 20
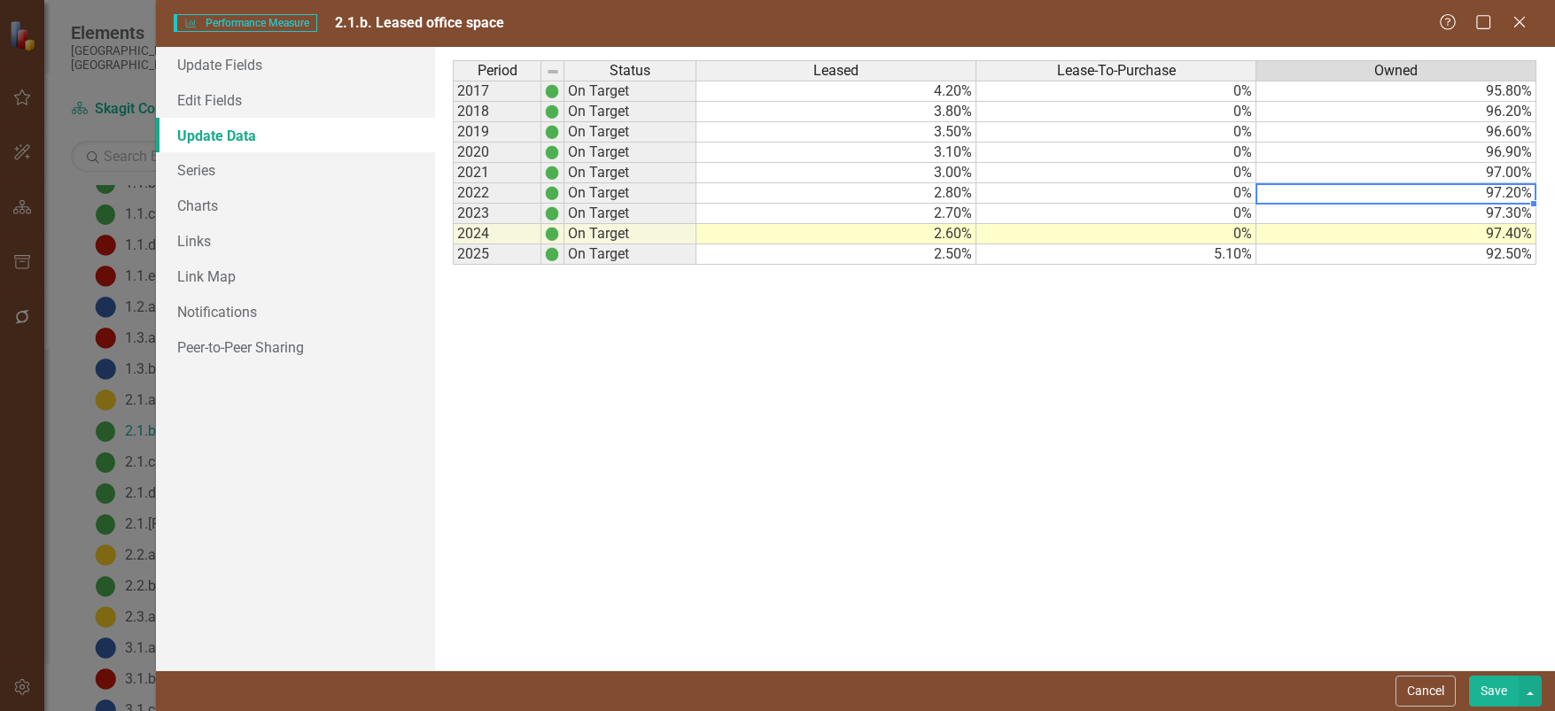
click at [1468, 153] on td "96.90%" at bounding box center [1396, 153] width 280 height 20
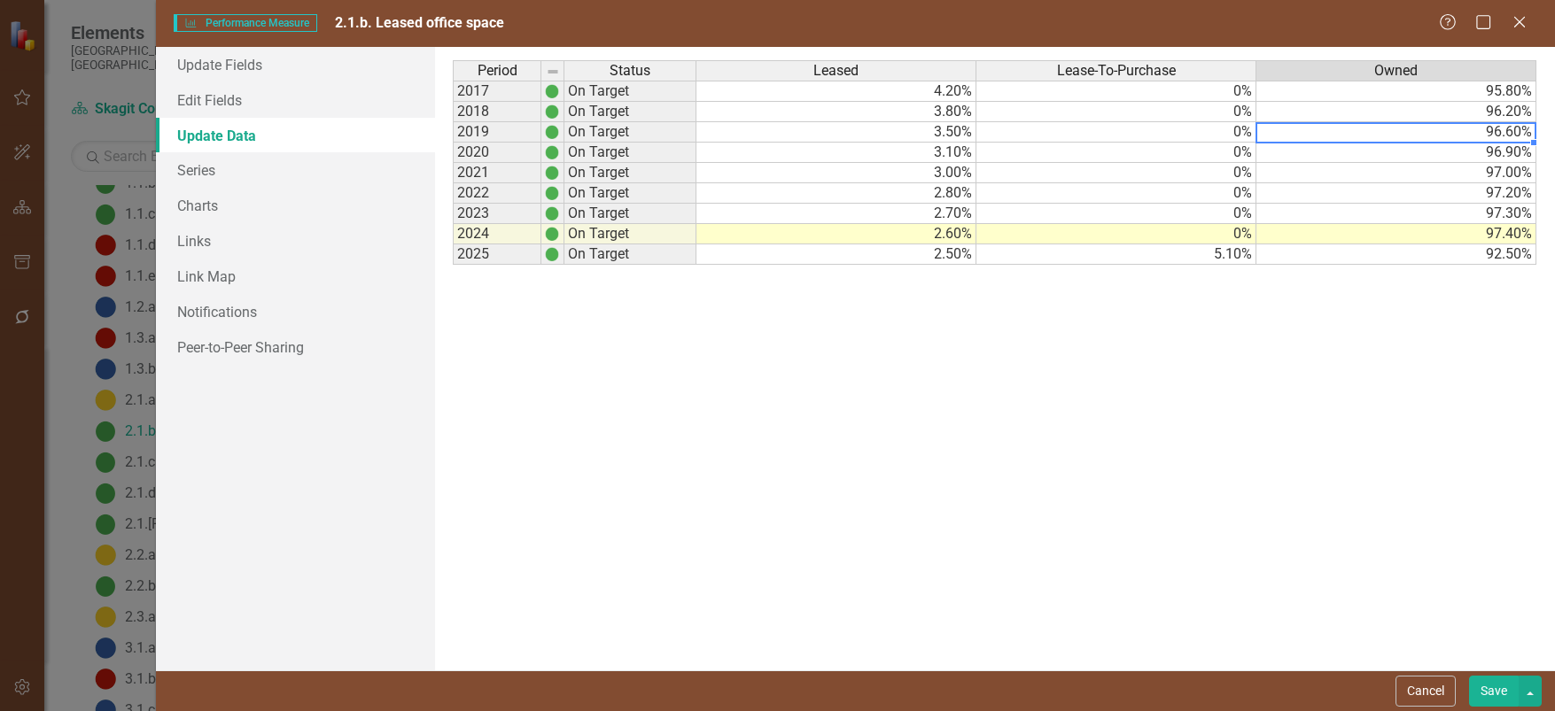
click at [1460, 132] on td "96.60%" at bounding box center [1396, 132] width 280 height 20
type textarea "96.9"
click at [1478, 110] on td "96.20%" at bounding box center [1396, 112] width 280 height 20
click at [1269, 366] on div "Period Status Leased Lease-To-Purchase Owned 2017 On Target 4.20% 0% 95.80% 201…" at bounding box center [994, 358] width 1083 height 597
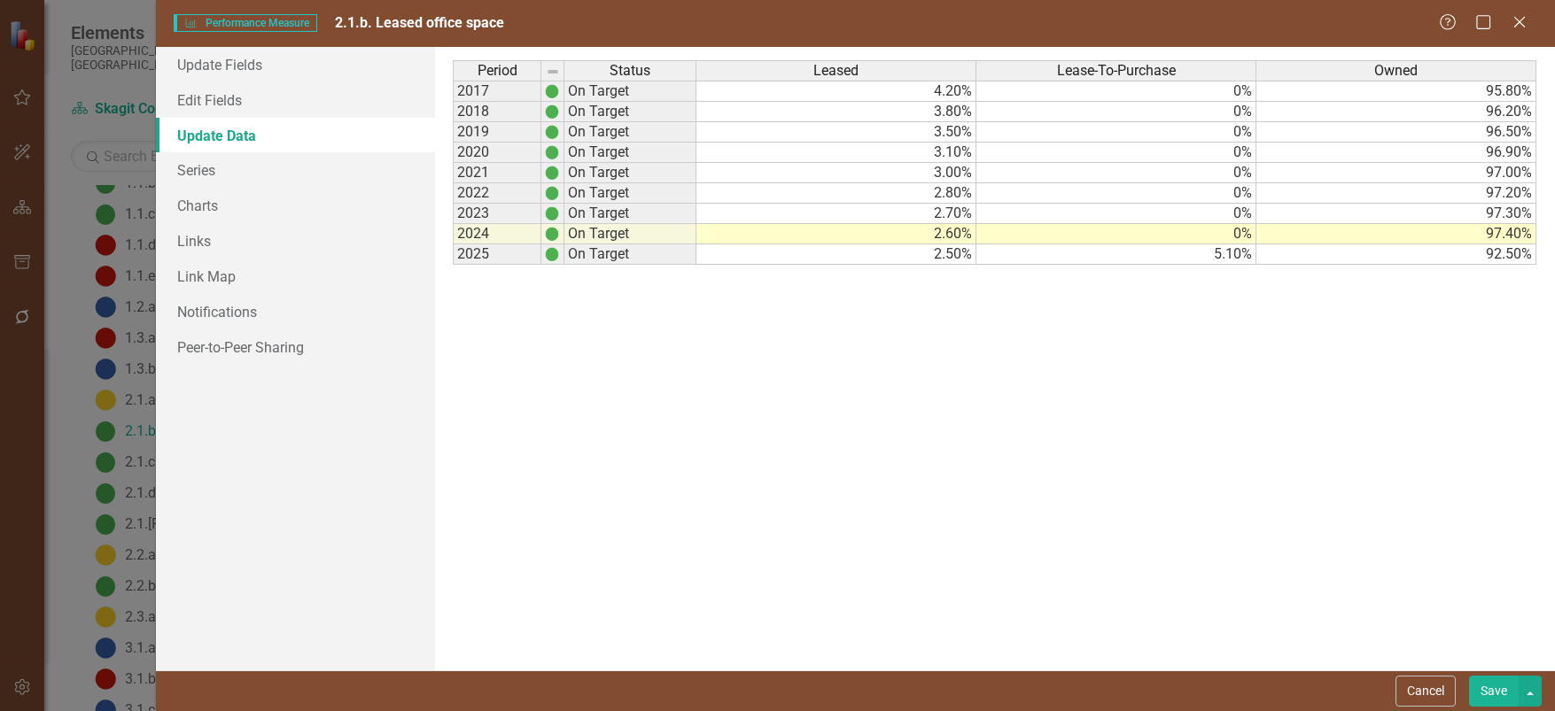
click at [1487, 683] on button "Save" at bounding box center [1494, 691] width 50 height 31
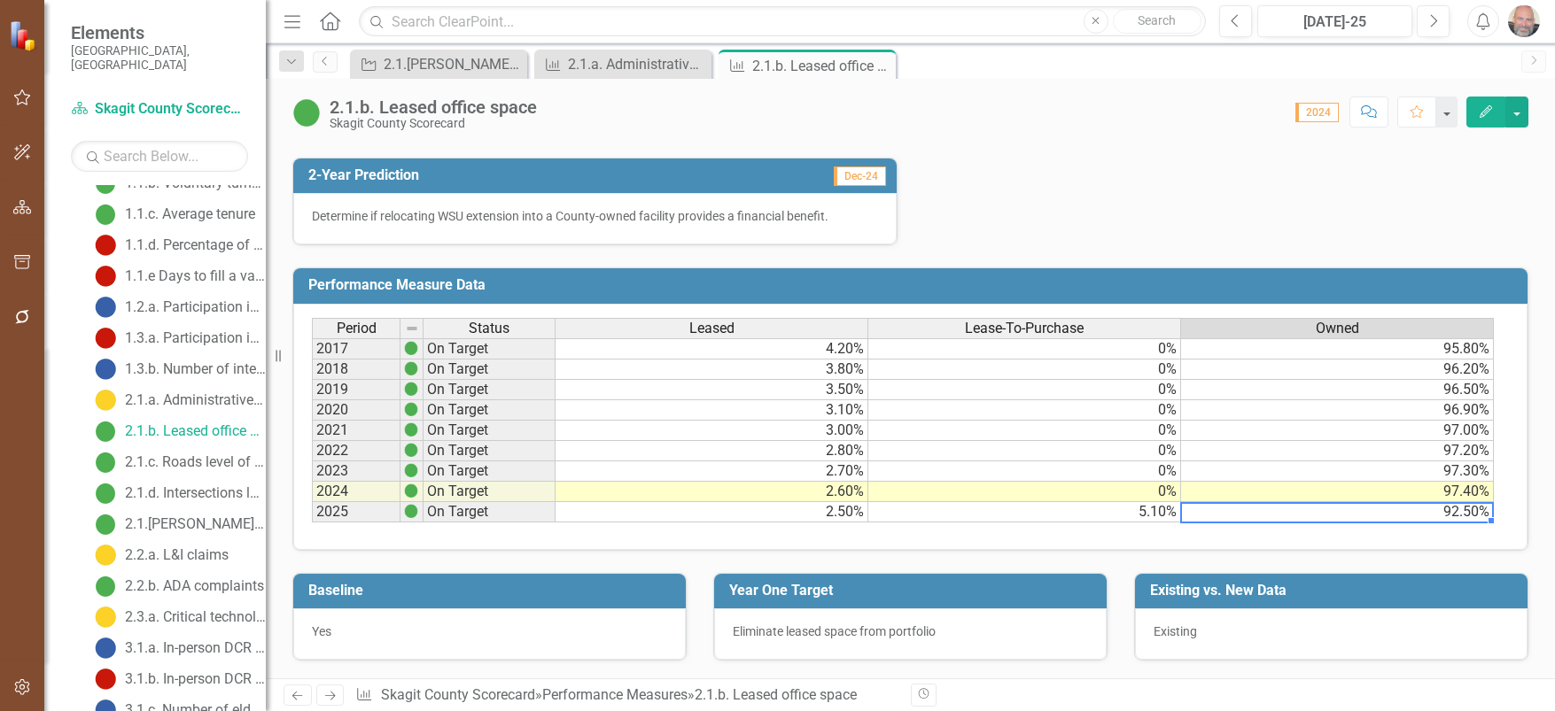
click at [1461, 514] on td "92.50%" at bounding box center [1337, 512] width 313 height 20
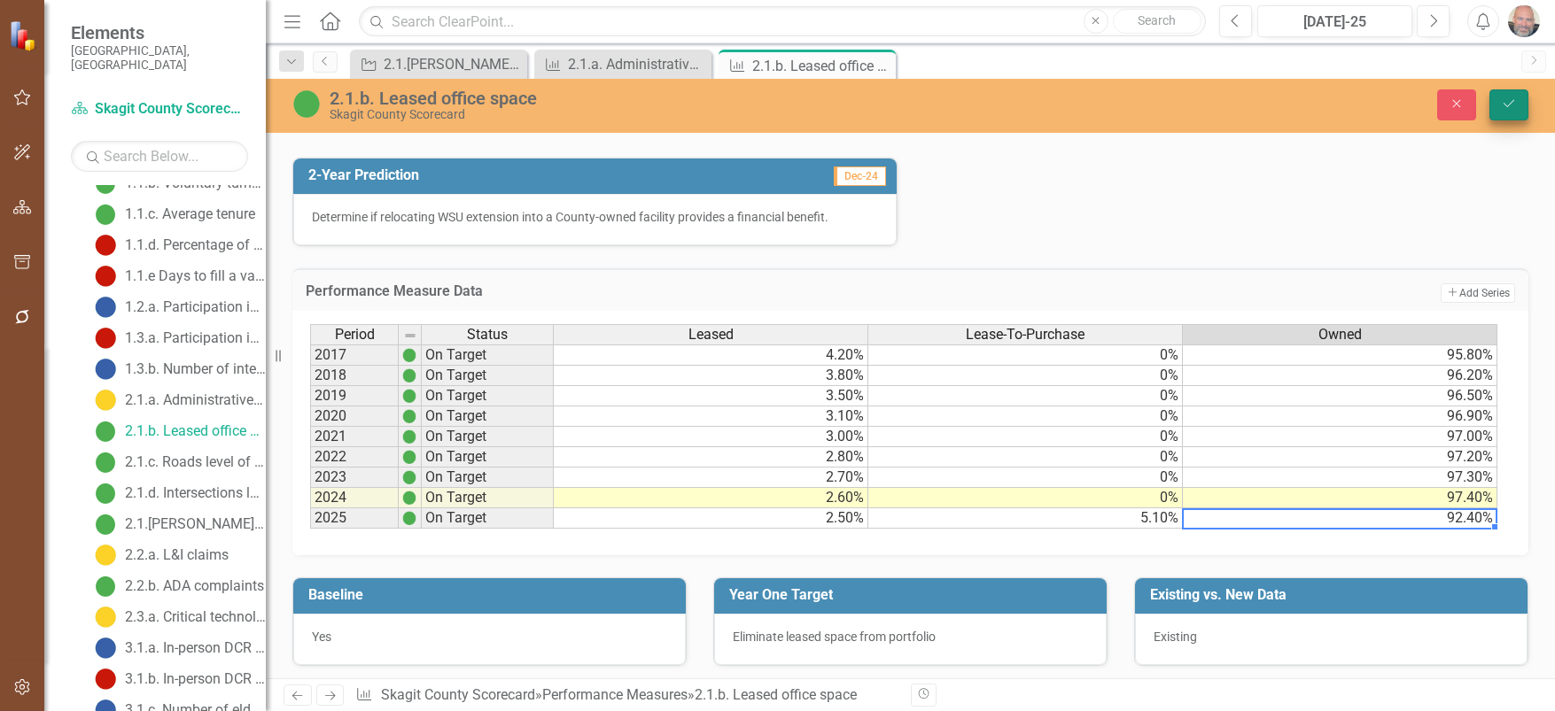
type textarea "92.4"
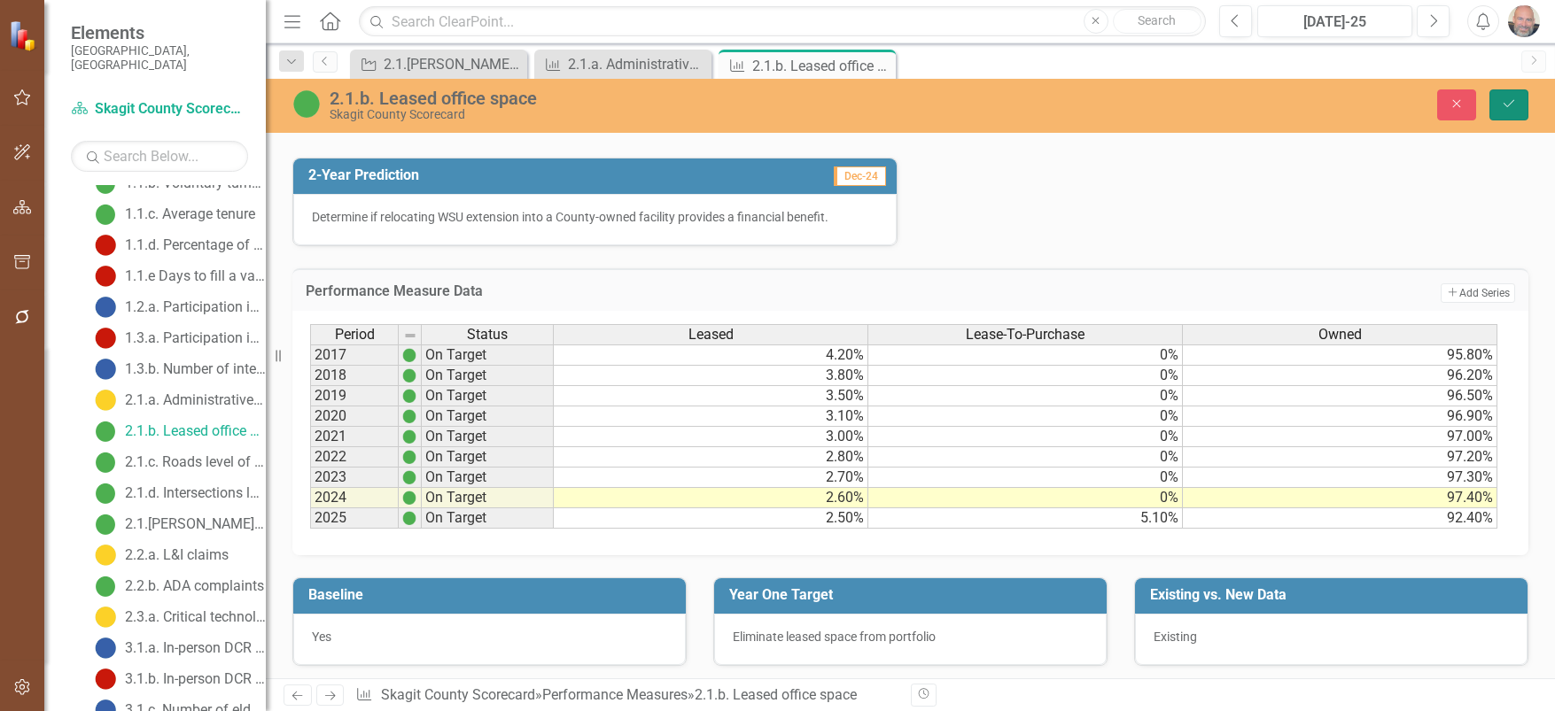
click at [1503, 96] on button "Save" at bounding box center [1508, 104] width 39 height 31
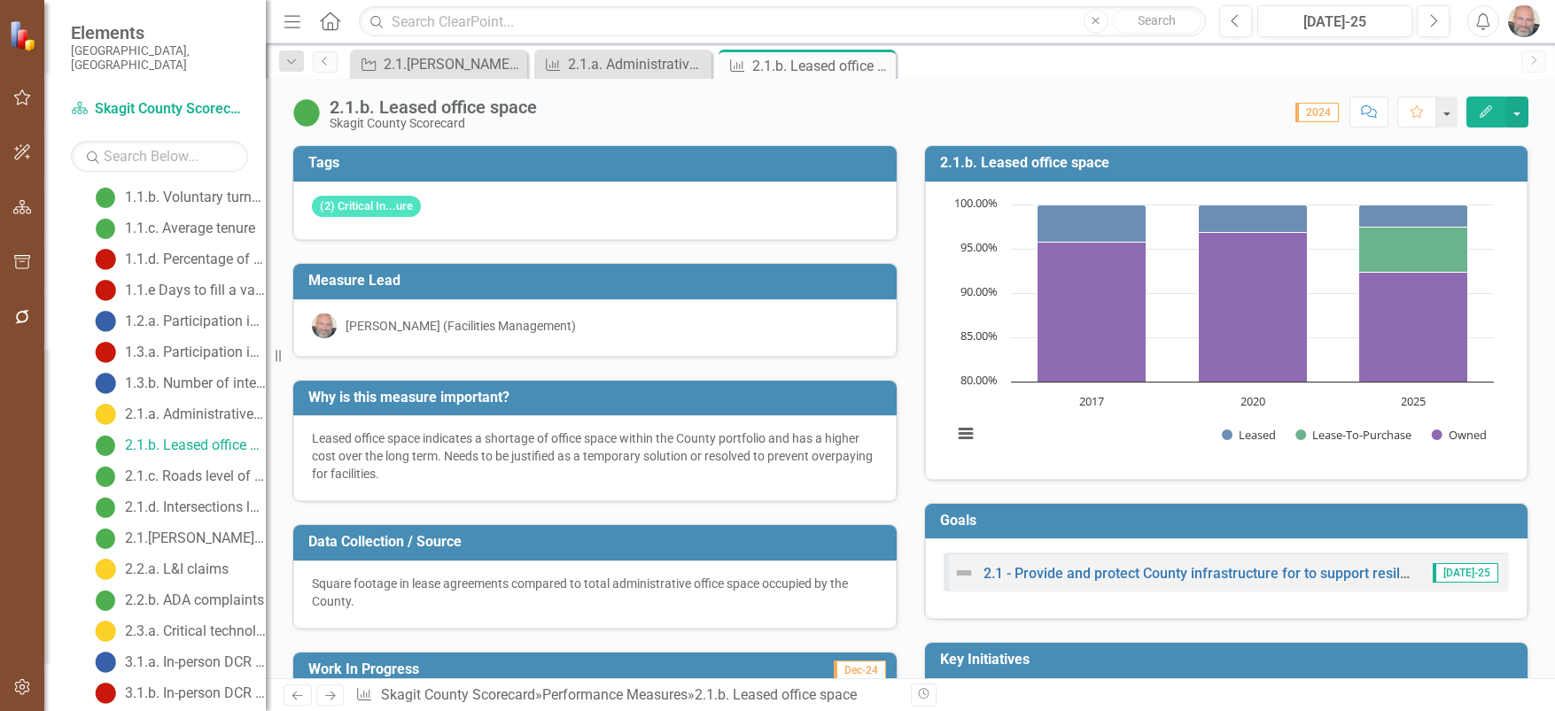
scroll to position [0, 0]
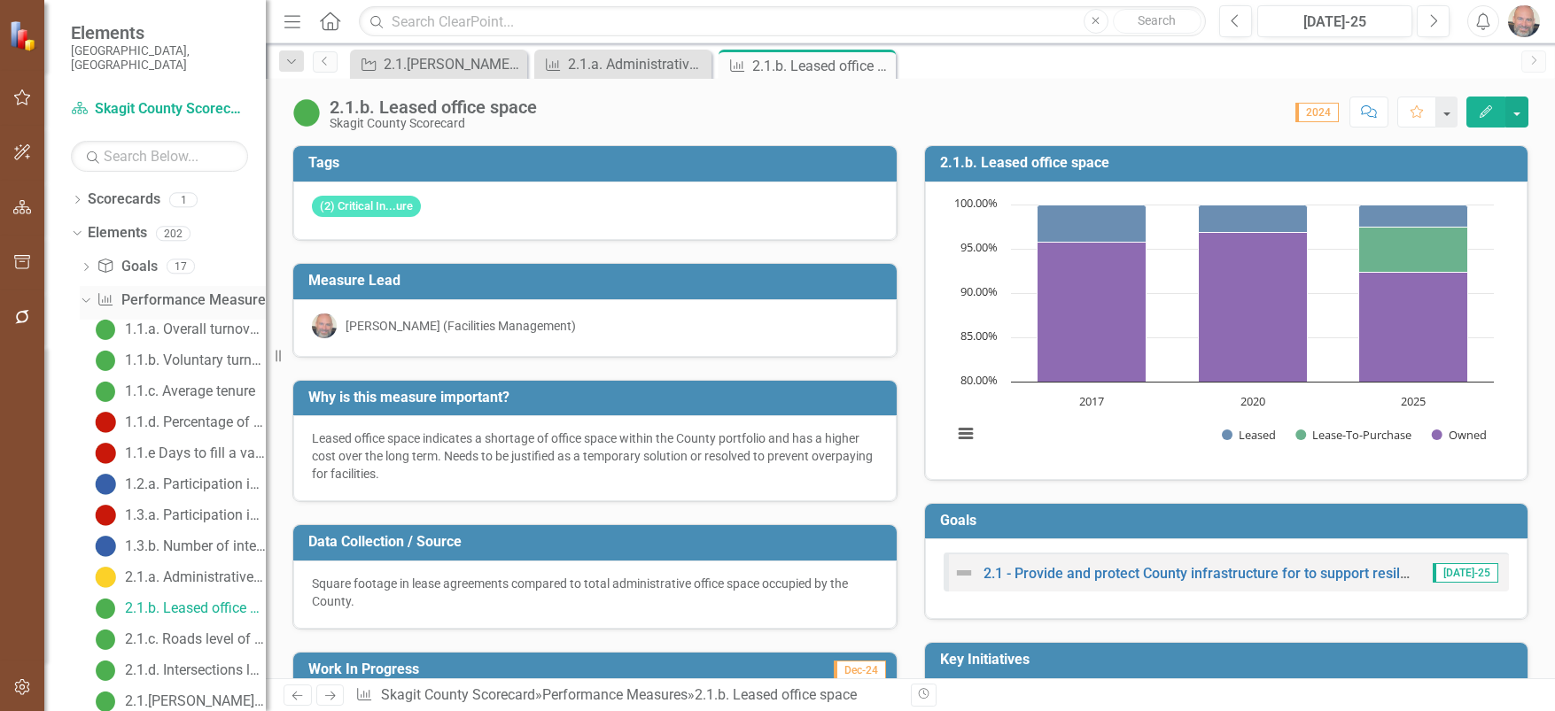
click at [90, 293] on div "Dropdown" at bounding box center [82, 299] width 15 height 12
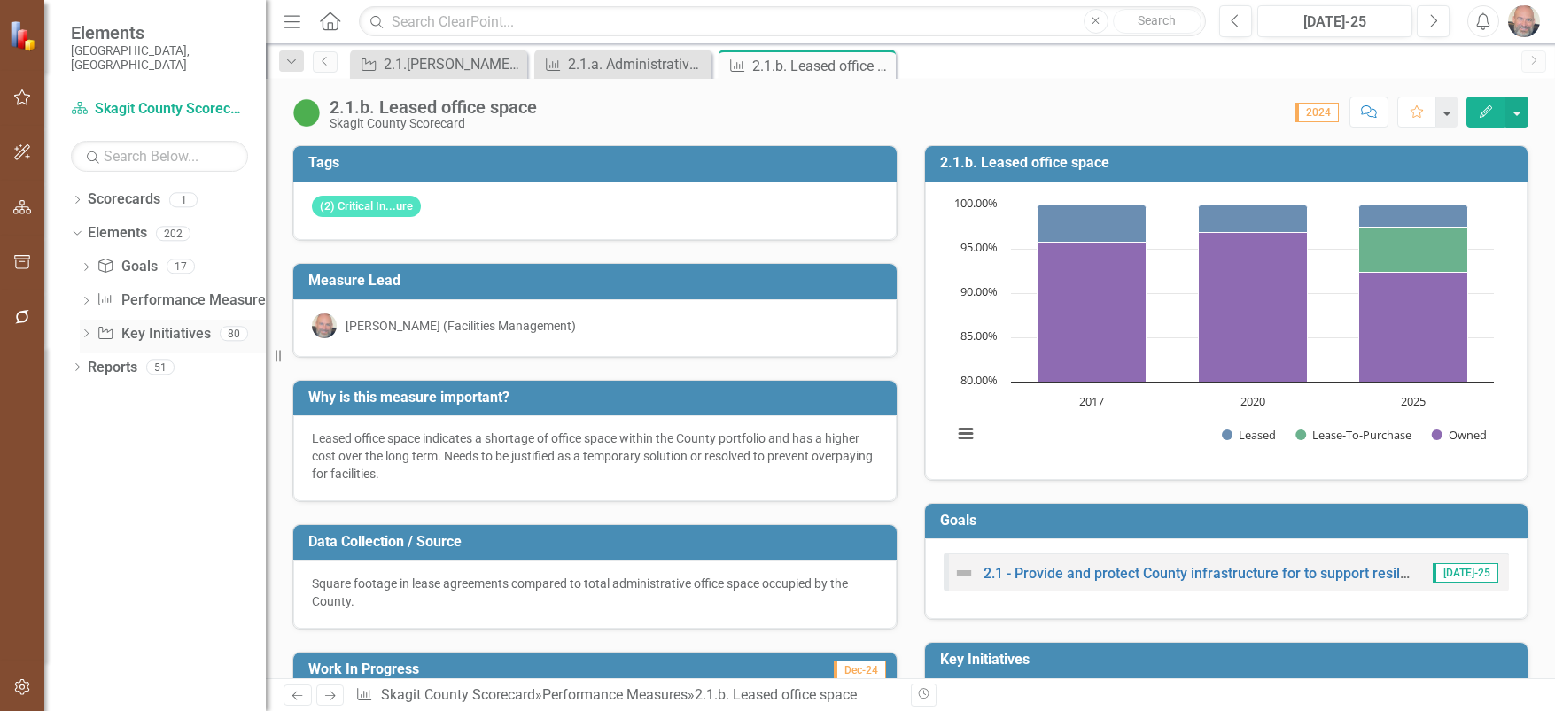
click at [85, 330] on icon "Dropdown" at bounding box center [86, 335] width 12 height 10
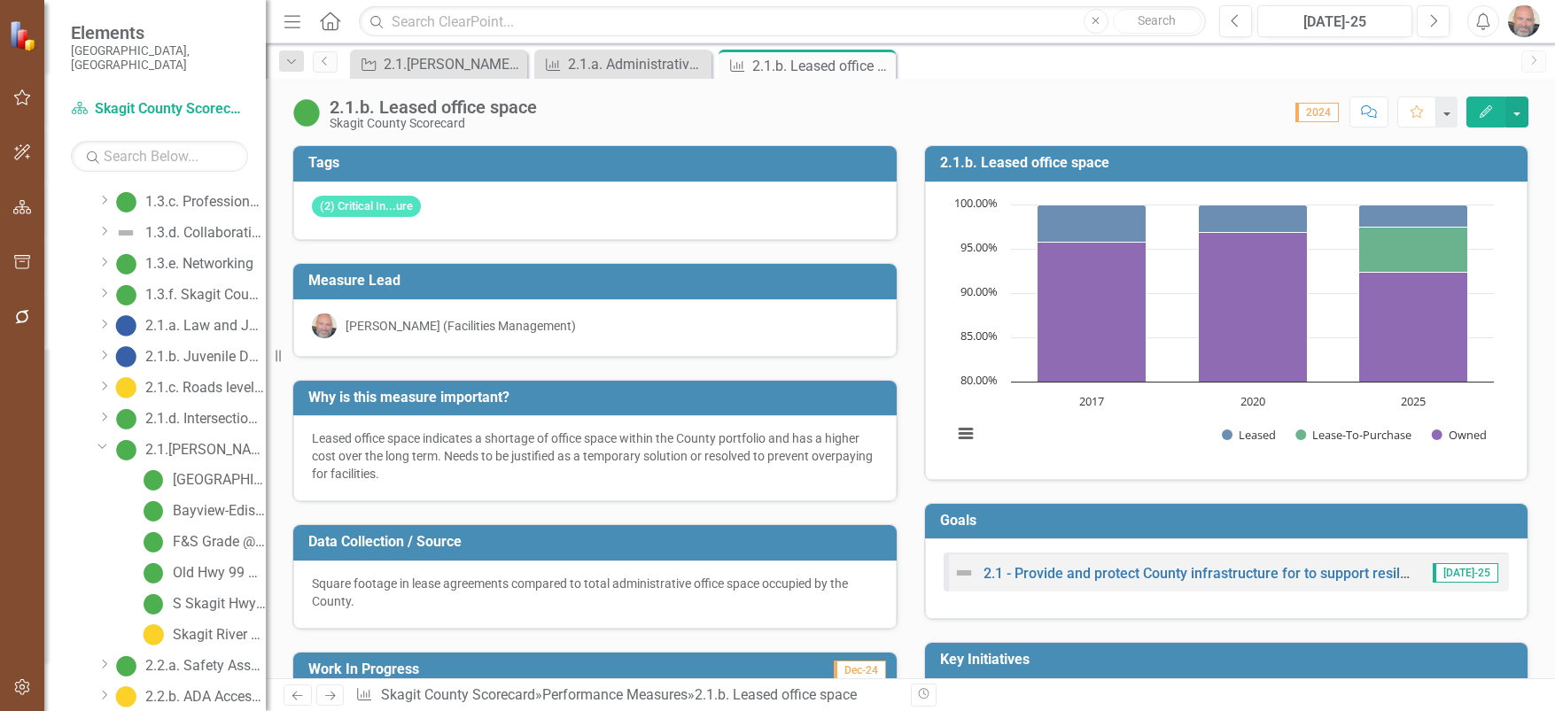
scroll to position [532, 0]
click at [194, 289] on div "2.1.a. Law and Justice Campus" at bounding box center [205, 297] width 120 height 16
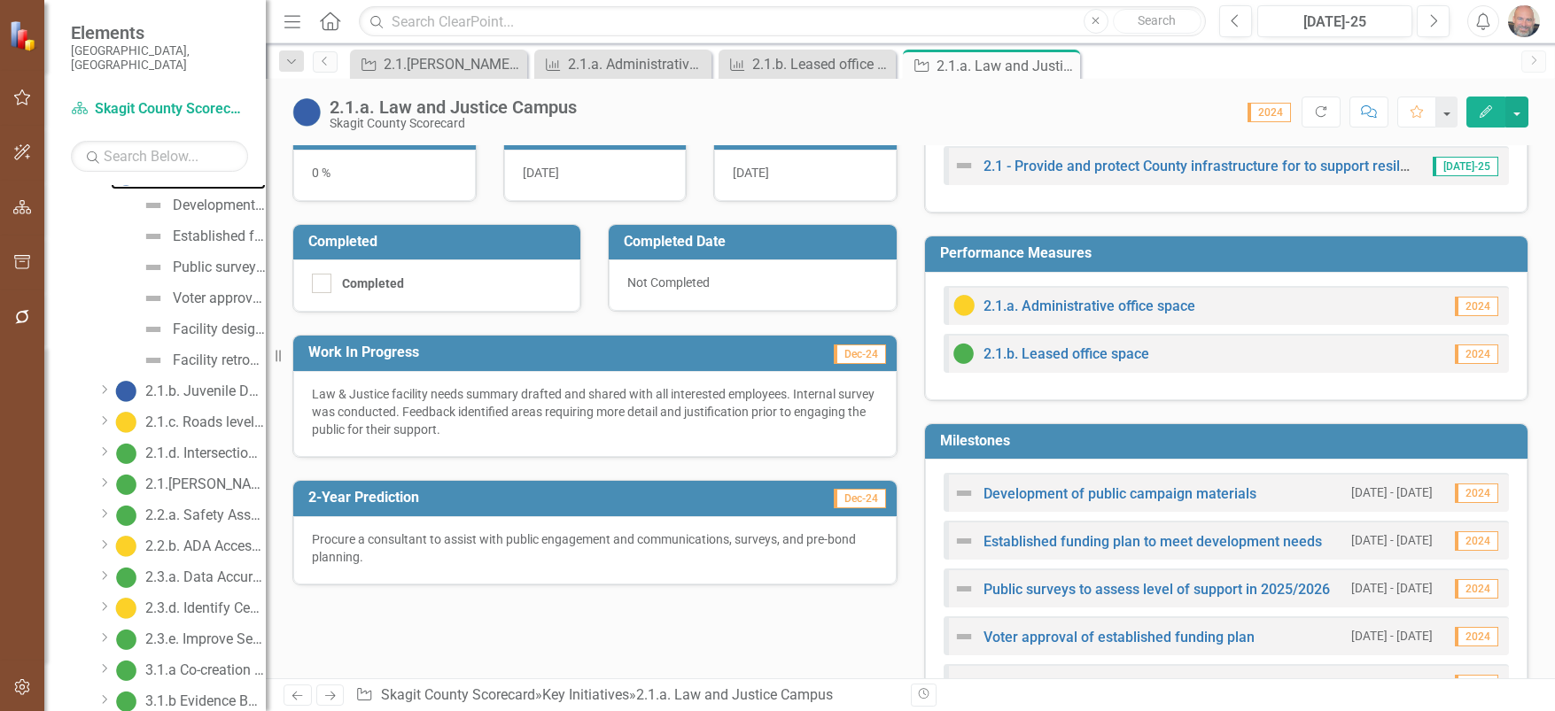
scroll to position [648, 0]
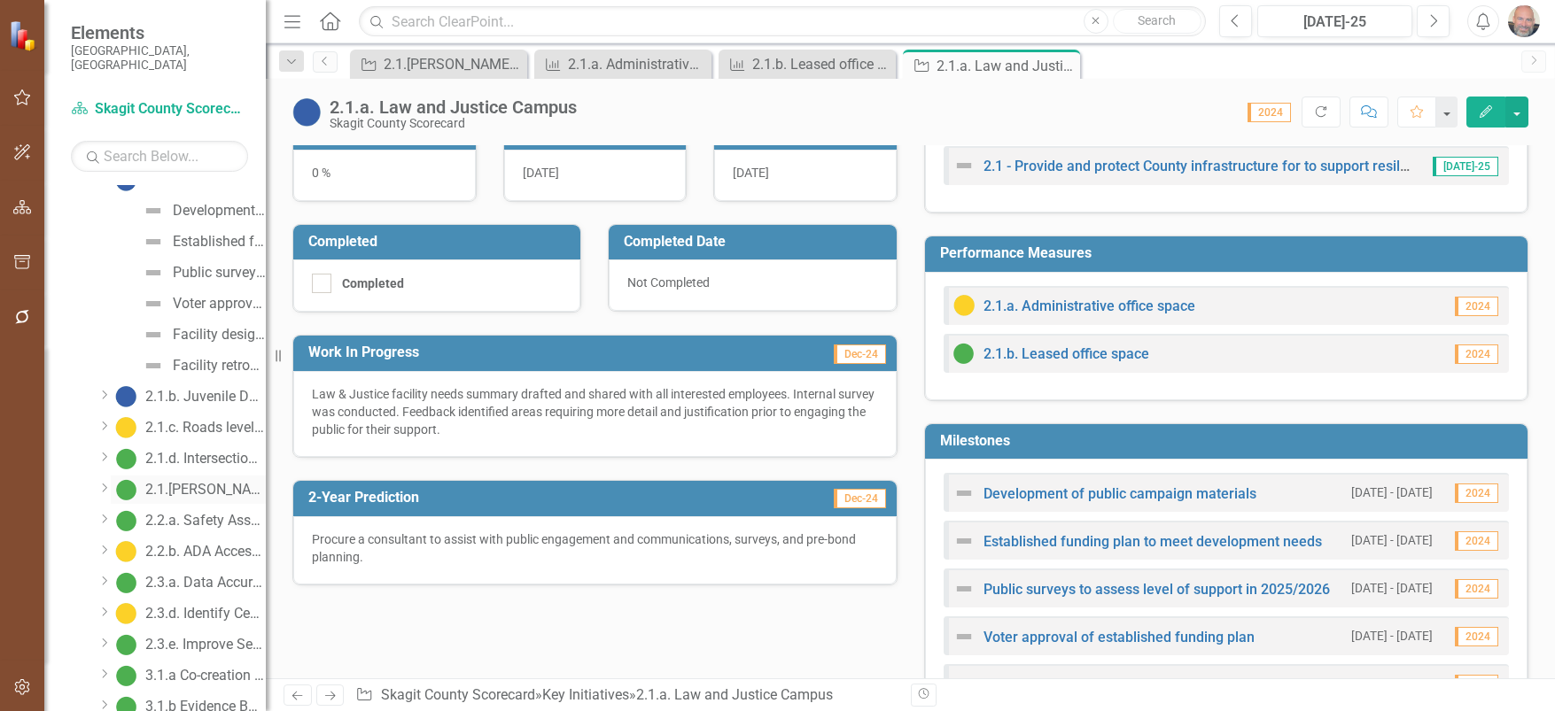
click at [187, 482] on div "2.1.[PERSON_NAME] level of service" at bounding box center [205, 490] width 120 height 16
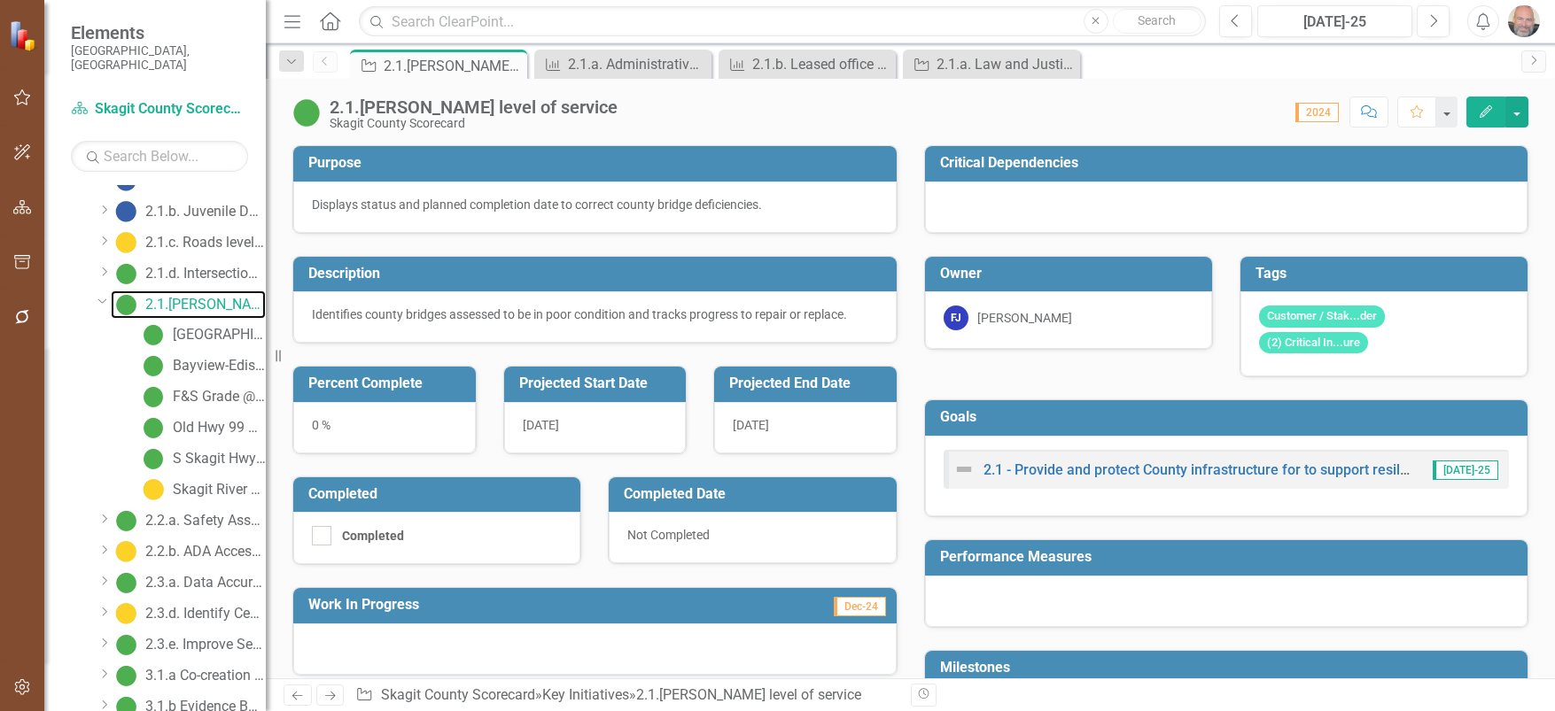
scroll to position [240, 0]
